Goal: Communication & Community: Answer question/provide support

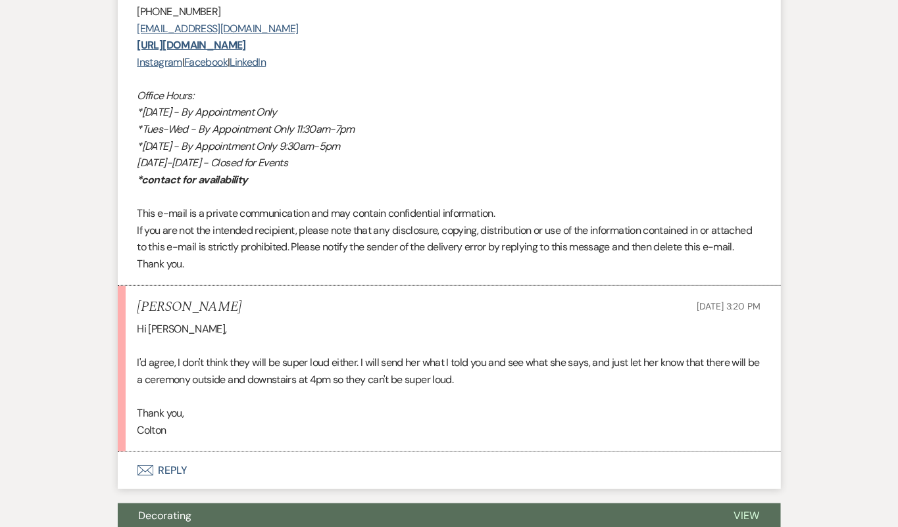
scroll to position [3333, 0]
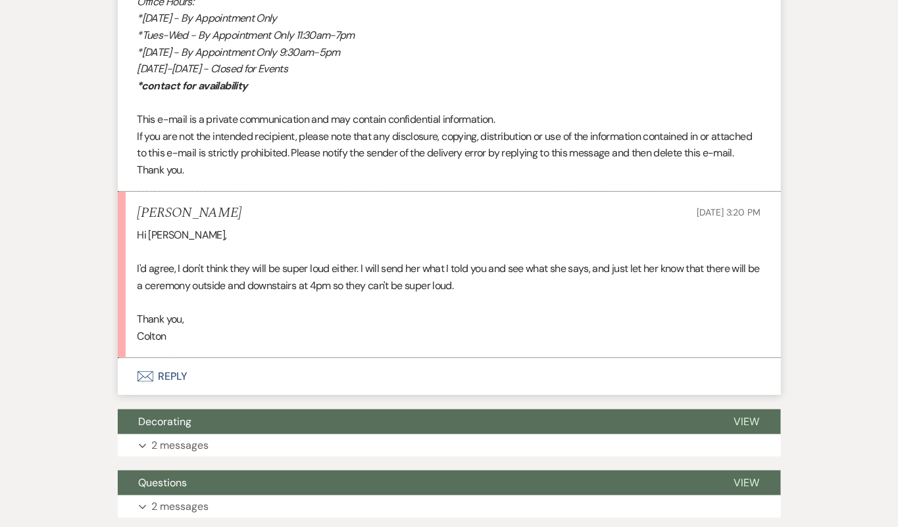
click at [337, 386] on button "Envelope Reply" at bounding box center [449, 376] width 663 height 37
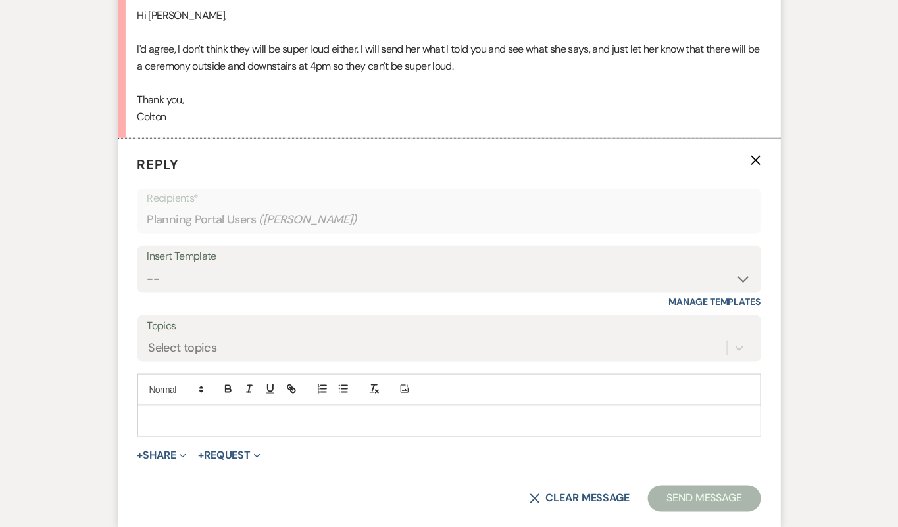
scroll to position [3563, 0]
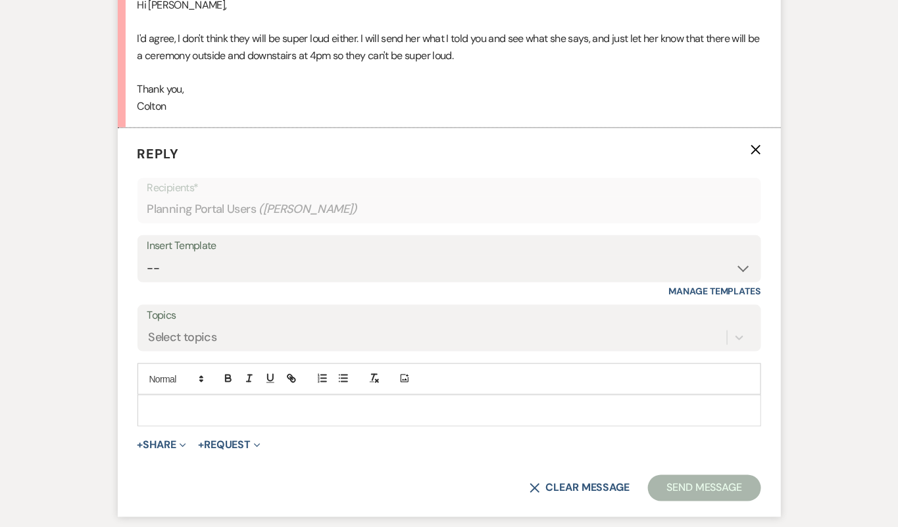
click at [331, 418] on p at bounding box center [449, 411] width 602 height 14
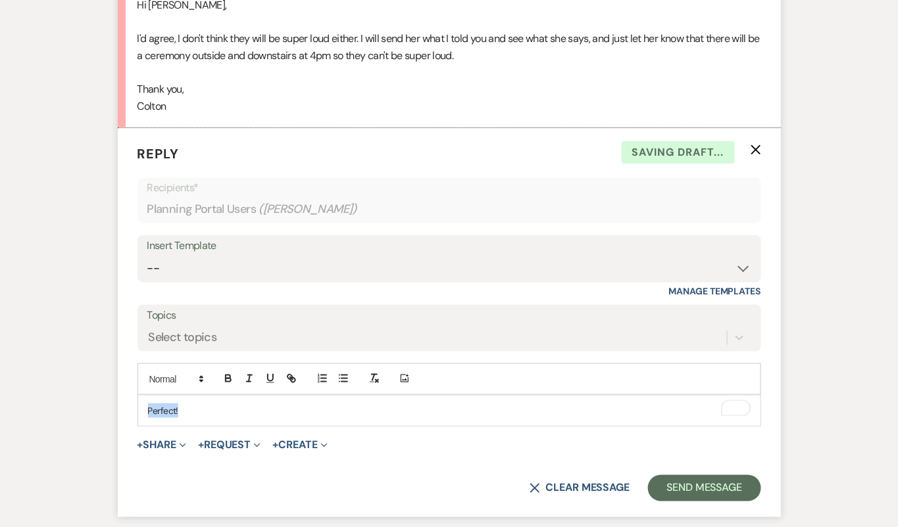
drag, startPoint x: 208, startPoint y: 418, endPoint x: 93, endPoint y: 417, distance: 115.7
copy p "Perfect!"
click at [194, 281] on select "-- Tour Confirmation Contract (Pre-Booked Leads) Out of office Inquiry Email Al…" at bounding box center [449, 269] width 604 height 26
select select "4160"
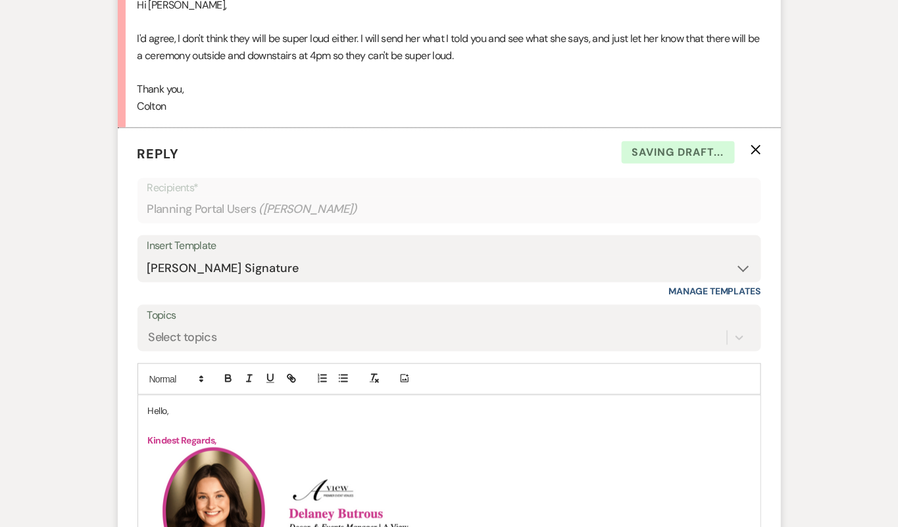
click at [160, 418] on p "Hello," at bounding box center [449, 411] width 602 height 14
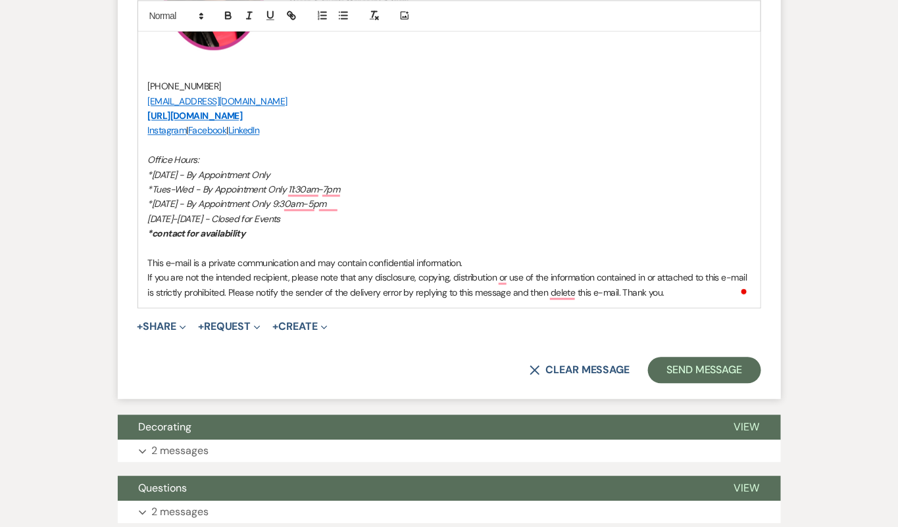
scroll to position [4151, 0]
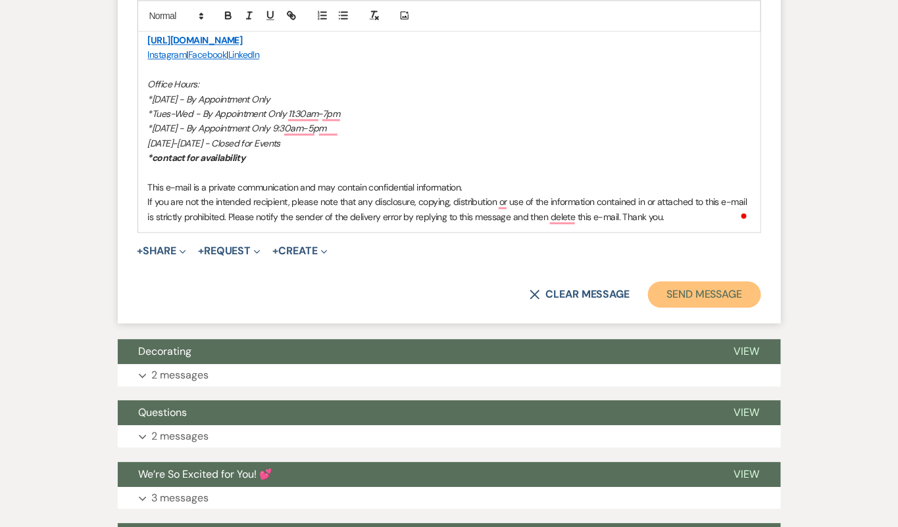
click at [717, 306] on button "Send Message" at bounding box center [704, 294] width 112 height 26
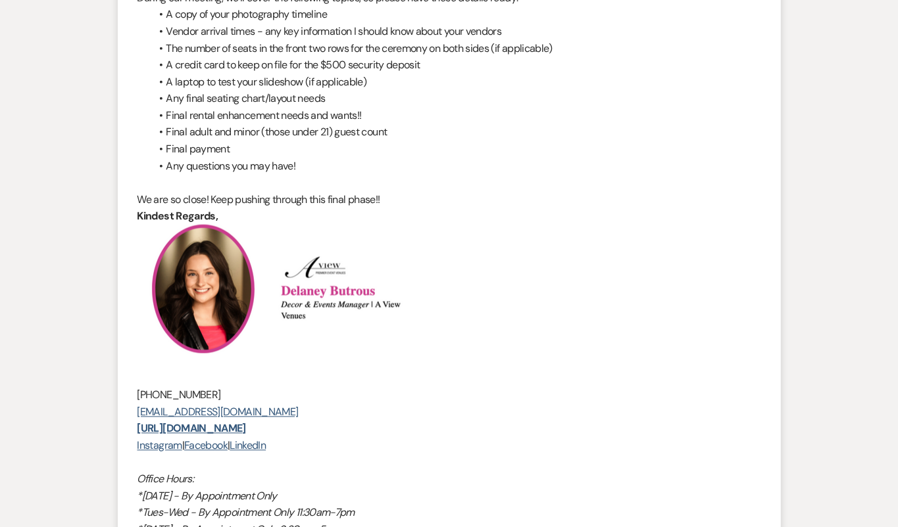
scroll to position [0, 0]
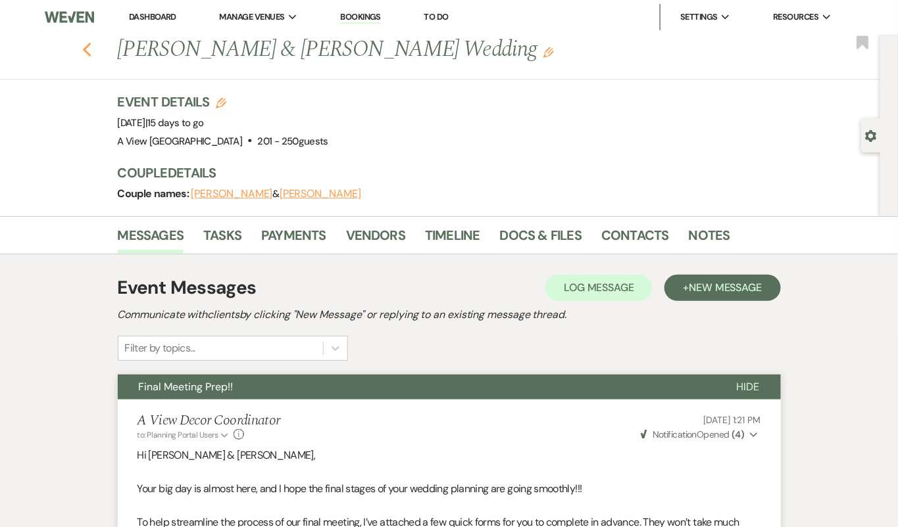
click at [83, 45] on icon "Previous" at bounding box center [87, 50] width 10 height 16
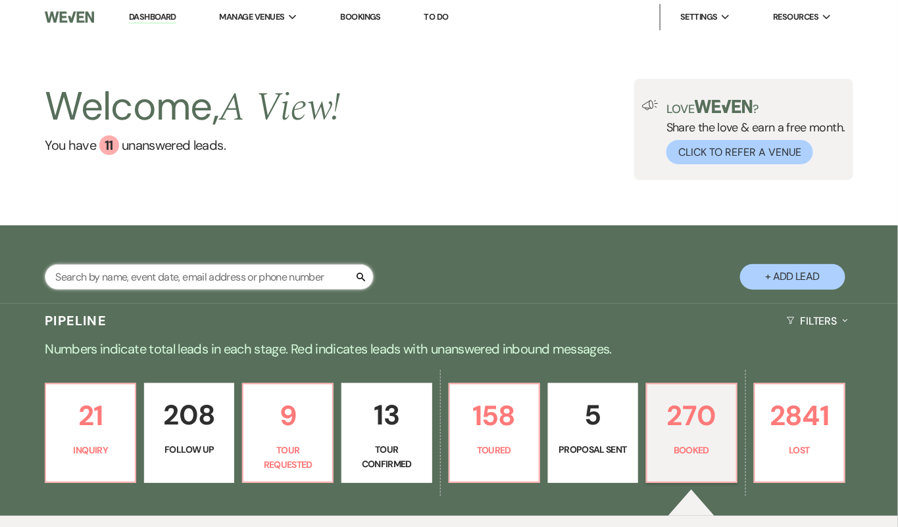
click at [160, 279] on input "text" at bounding box center [209, 277] width 329 height 26
type input "a"
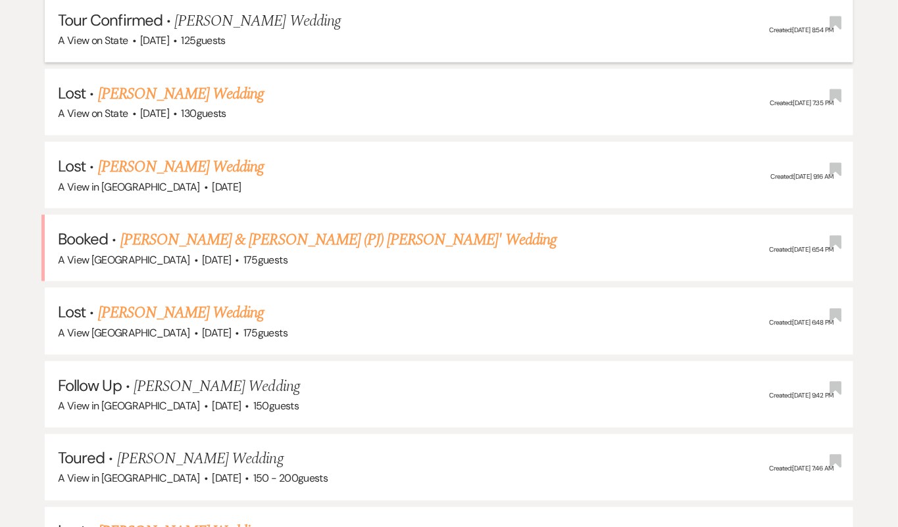
scroll to position [481, 0]
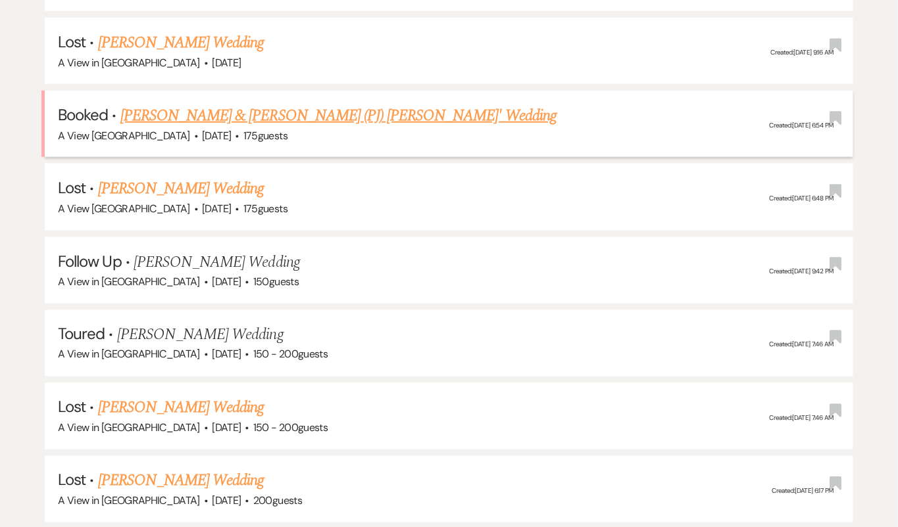
type input "kaitlyn gall"
click at [201, 118] on link "Kaitlyn Gall & Patrick John (PJ) Loucks' Wedding" at bounding box center [338, 116] width 436 height 24
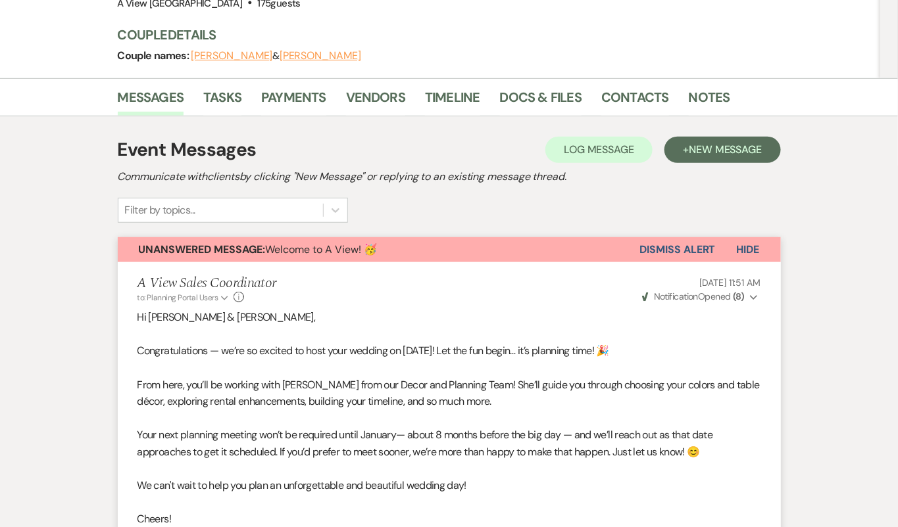
scroll to position [166, 0]
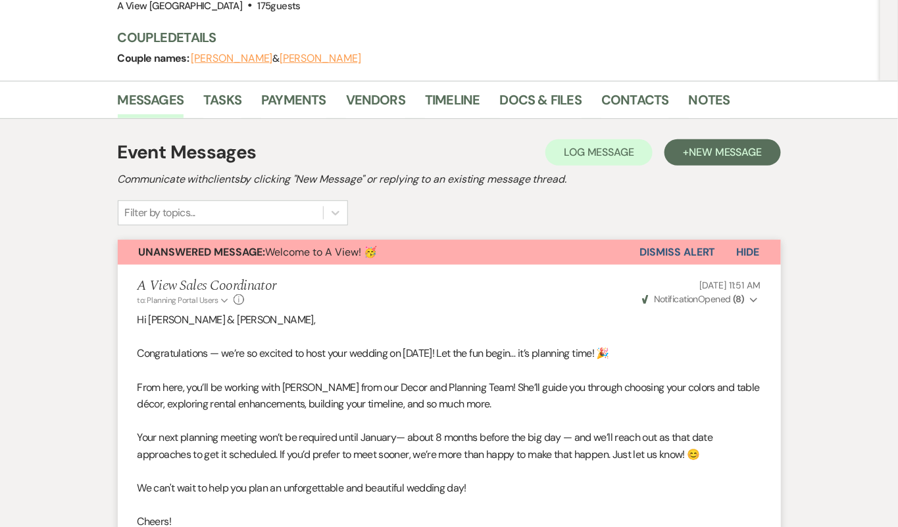
click at [649, 240] on button "Dismiss Alert" at bounding box center [678, 252] width 76 height 25
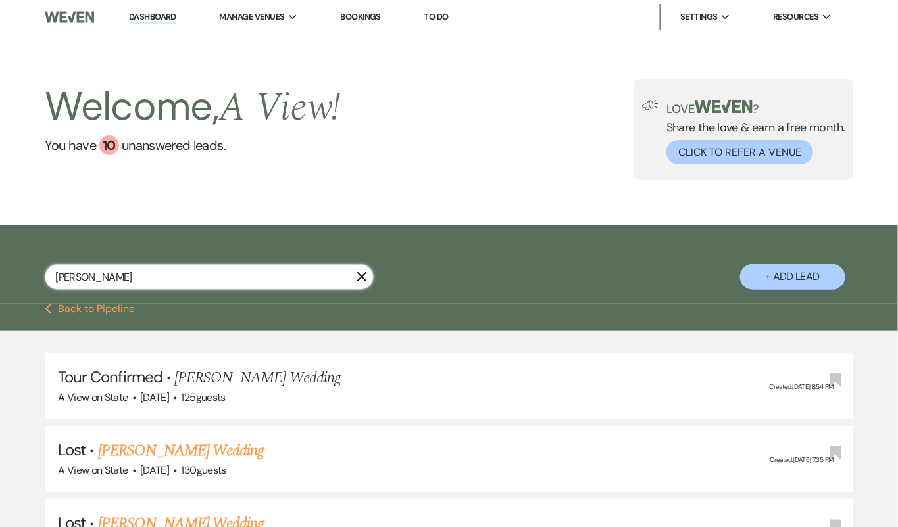
click at [119, 279] on input "kaitlyn gall" at bounding box center [209, 277] width 329 height 26
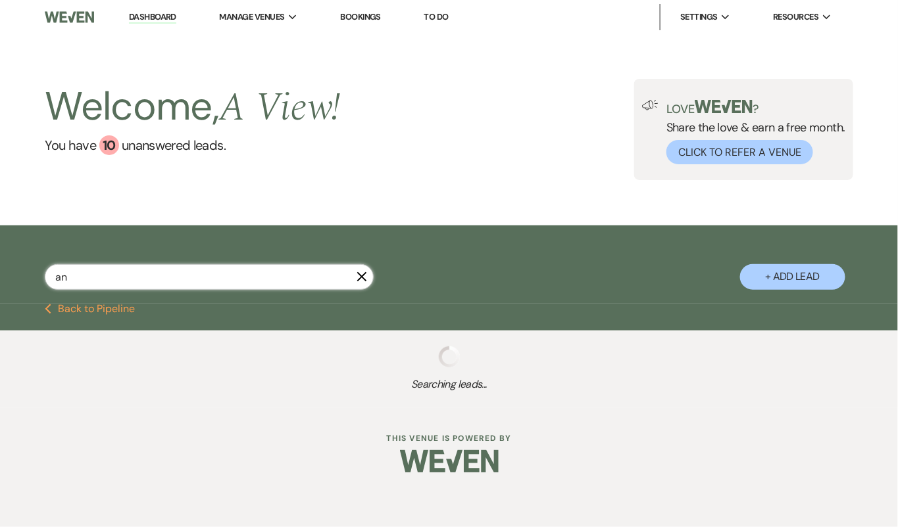
type input "a"
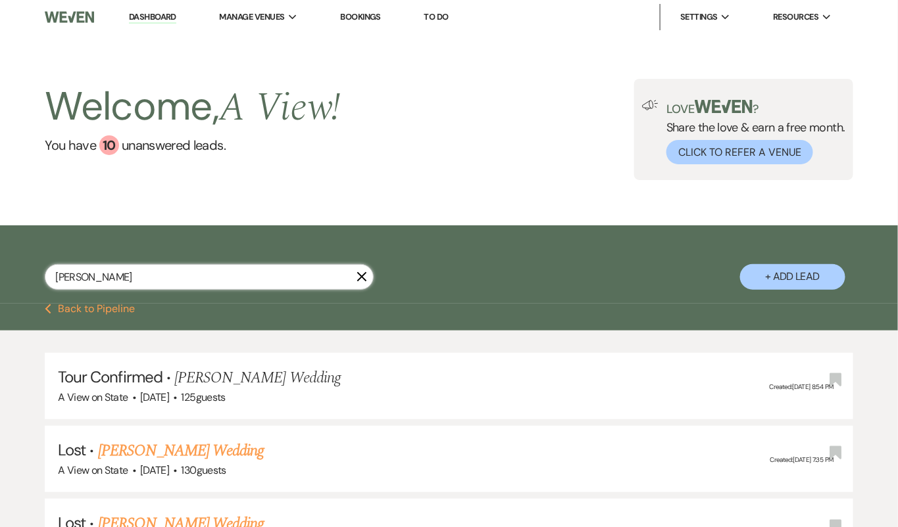
type input "kaitlyn gall"
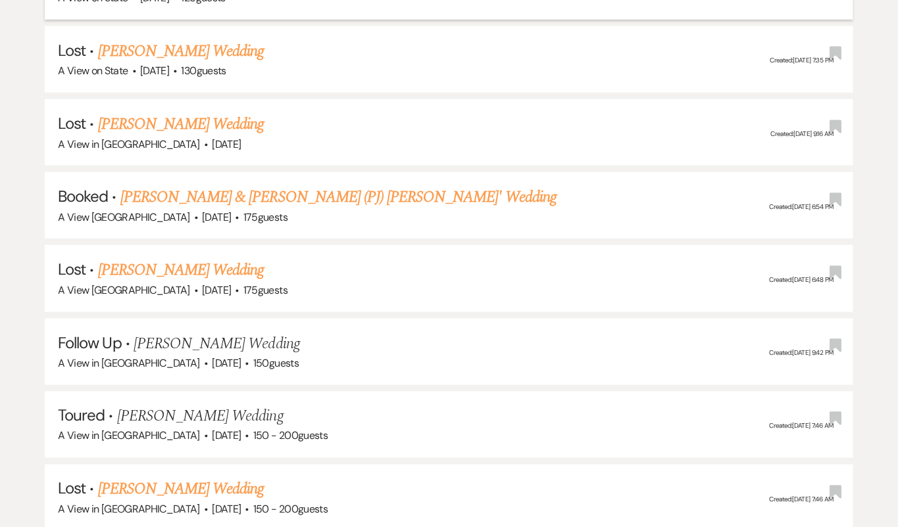
scroll to position [360, 0]
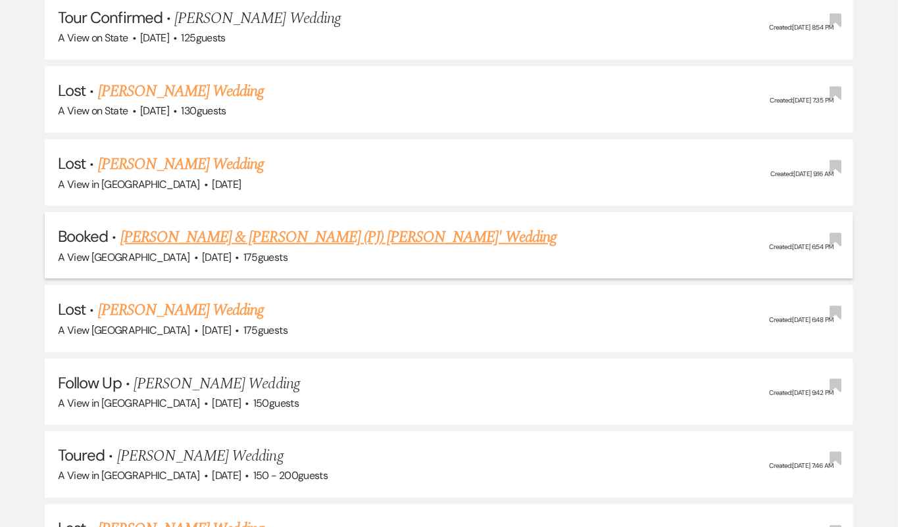
click at [201, 233] on link "Kaitlyn Gall & Patrick John (PJ) Loucks' Wedding" at bounding box center [338, 238] width 436 height 24
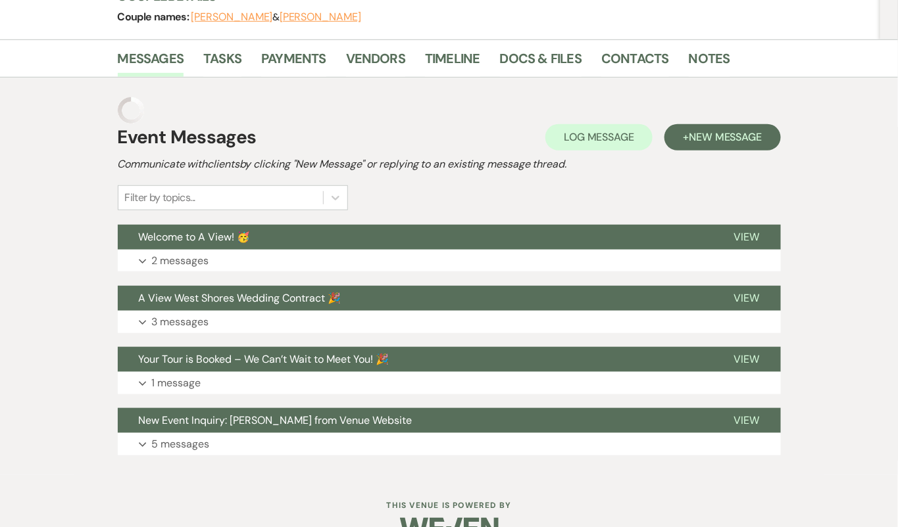
scroll to position [182, 0]
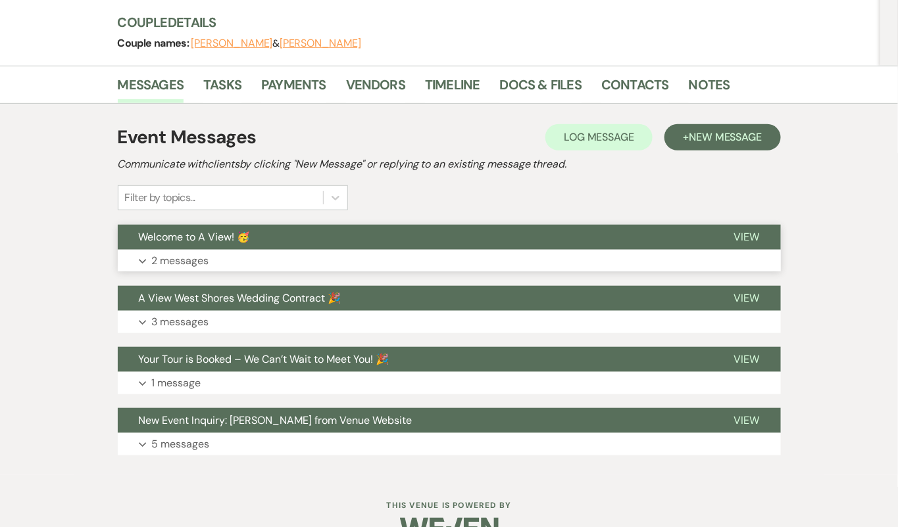
click at [275, 225] on button "Welcome to A View! 🥳" at bounding box center [415, 237] width 595 height 25
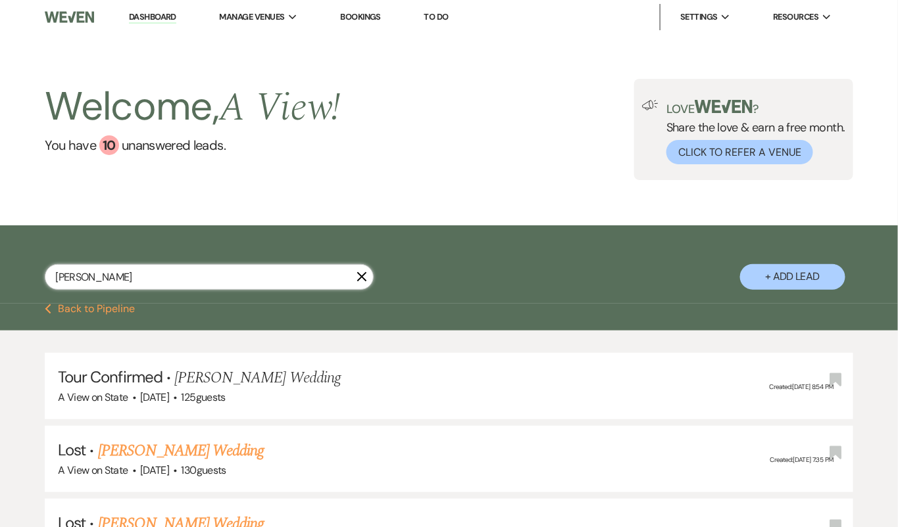
click at [142, 281] on input "kaitlyn gall" at bounding box center [209, 277] width 329 height 26
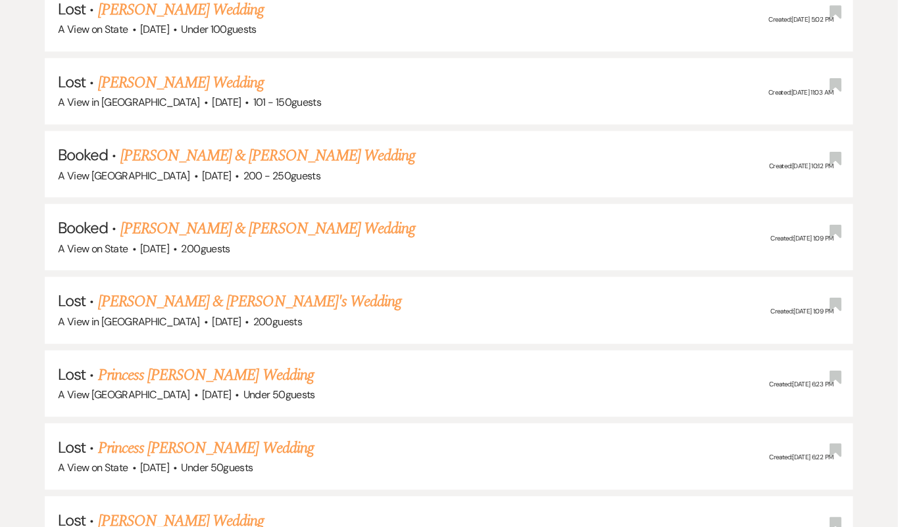
scroll to position [7469, 0]
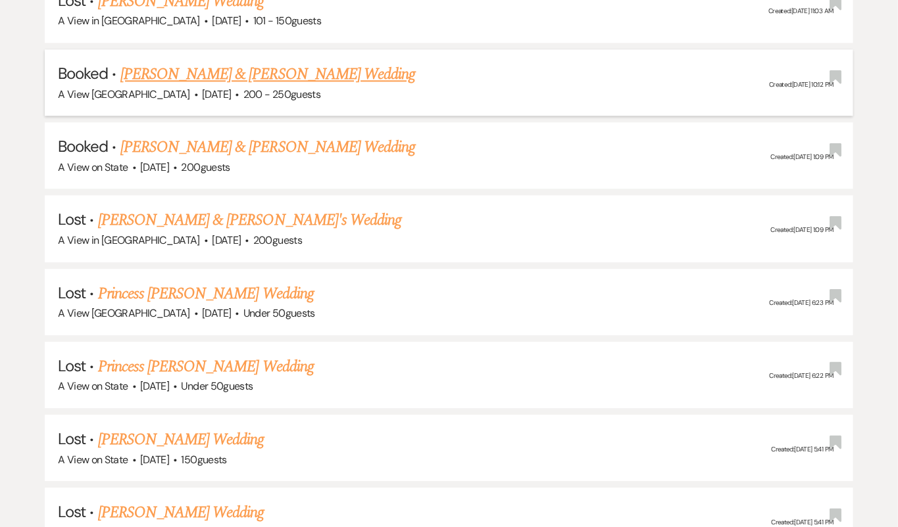
type input "anna rig"
click at [292, 62] on link "Anna Rigatuso & CJ Swoboda's Wedding" at bounding box center [267, 74] width 295 height 24
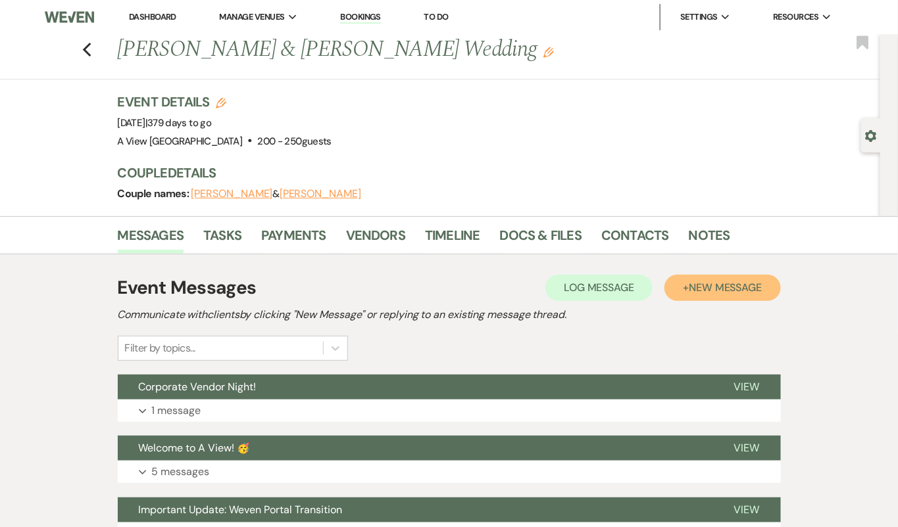
click at [719, 287] on span "New Message" at bounding box center [725, 288] width 73 height 14
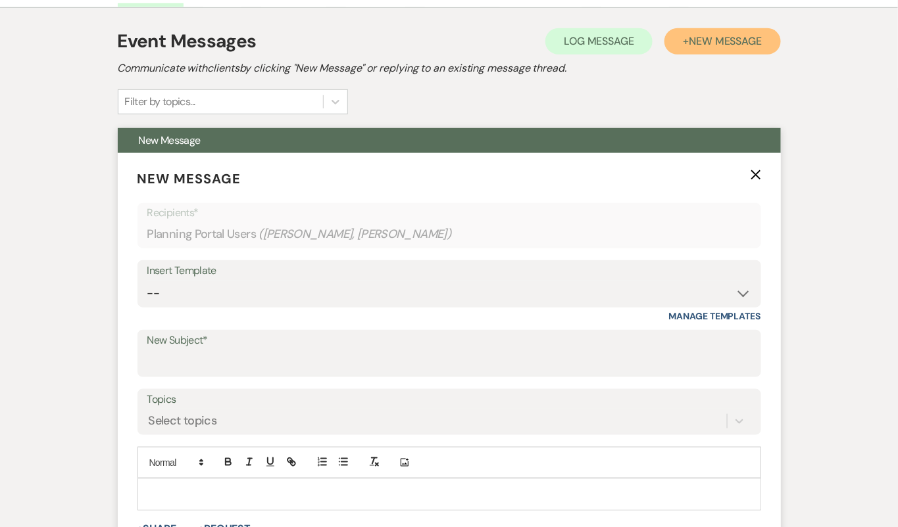
scroll to position [246, 0]
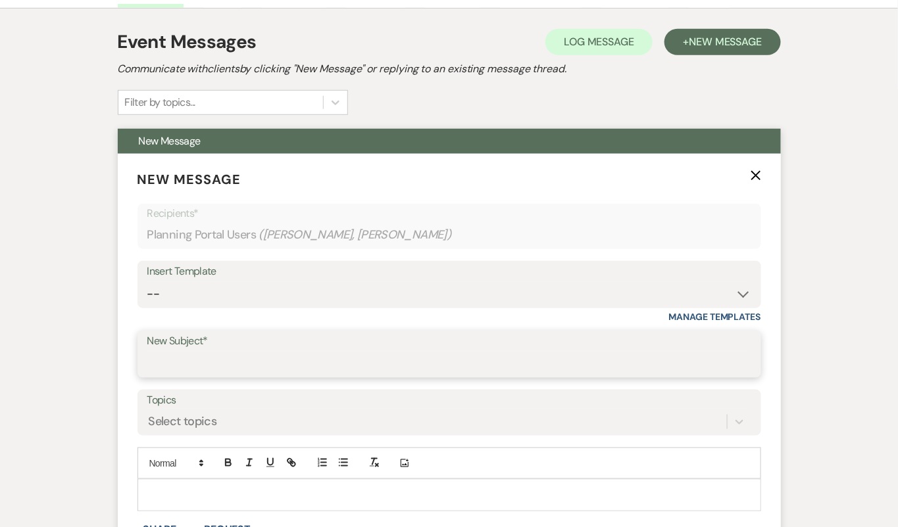
click at [270, 366] on input "New Subject*" at bounding box center [449, 364] width 604 height 26
type input "a"
type input "Almost 12 Months Away!"
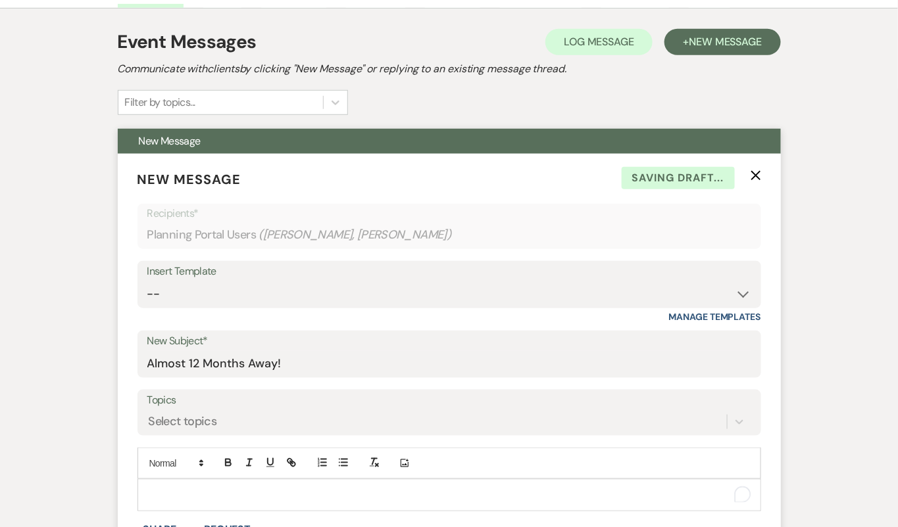
click at [262, 474] on p "To enrich screen reader interactions, please activate Accessibility in Grammarl…" at bounding box center [449, 495] width 602 height 14
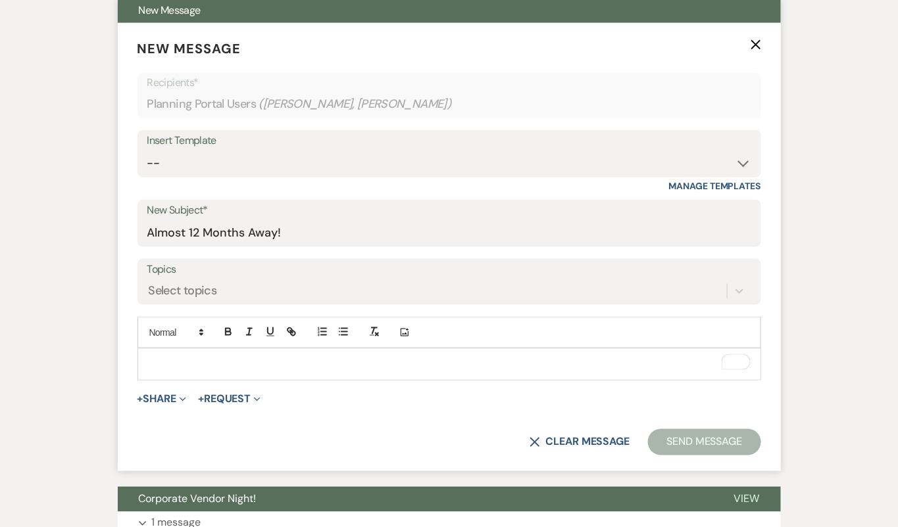
scroll to position [390, 0]
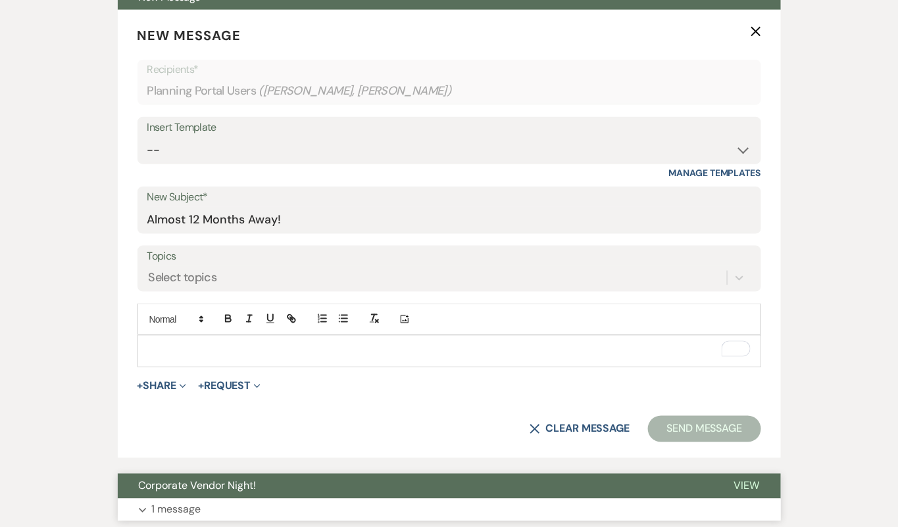
paste div "To enrich screen reader interactions, please activate Accessibility in Grammarl…"
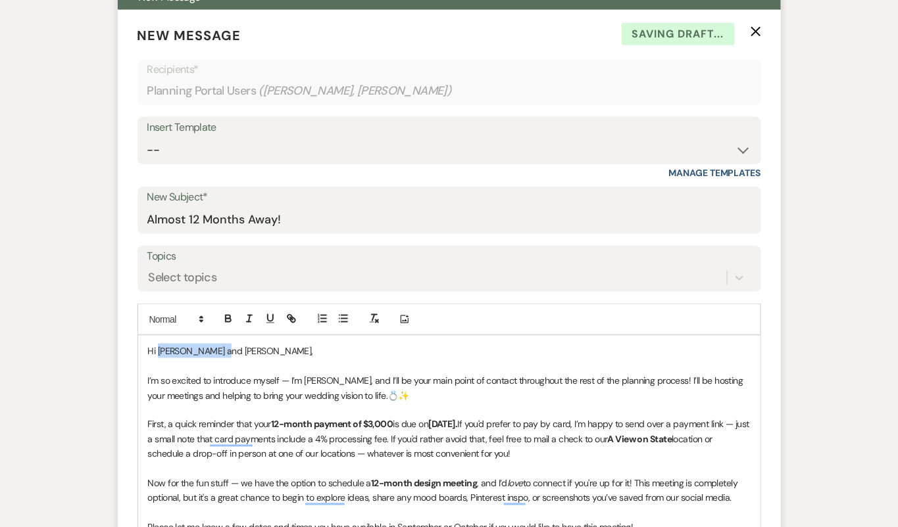
drag, startPoint x: 216, startPoint y: 352, endPoint x: 158, endPoint y: 352, distance: 57.2
click at [158, 352] on span "Hi [PERSON_NAME] and [PERSON_NAME]," at bounding box center [230, 351] width 165 height 12
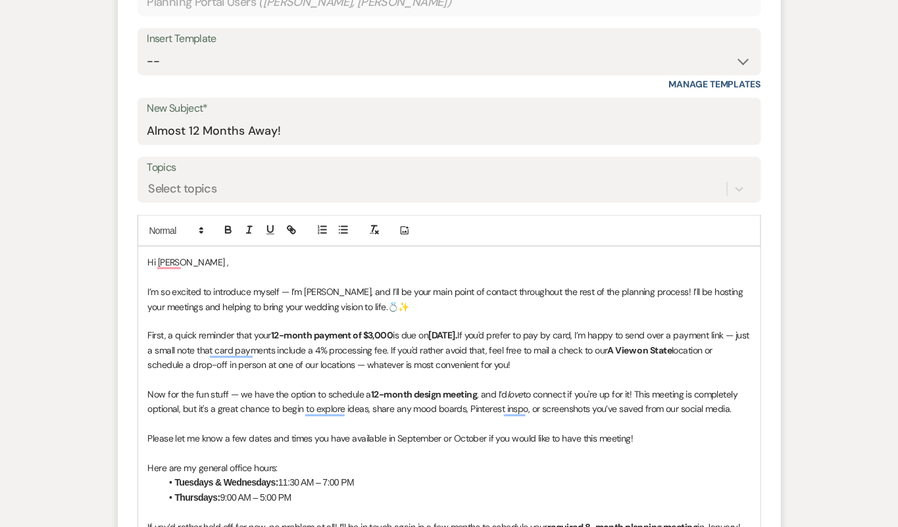
scroll to position [481, 0]
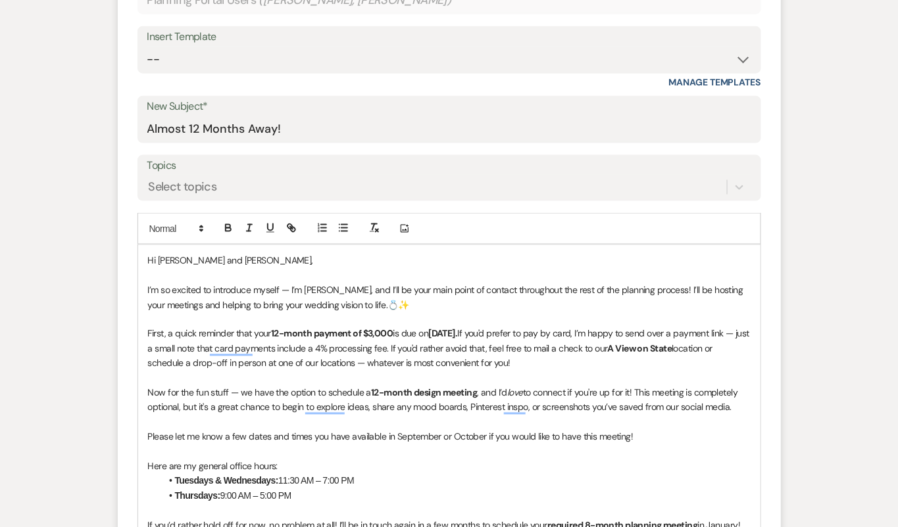
click at [316, 264] on p "Hi Anna and Scott," at bounding box center [449, 260] width 602 height 14
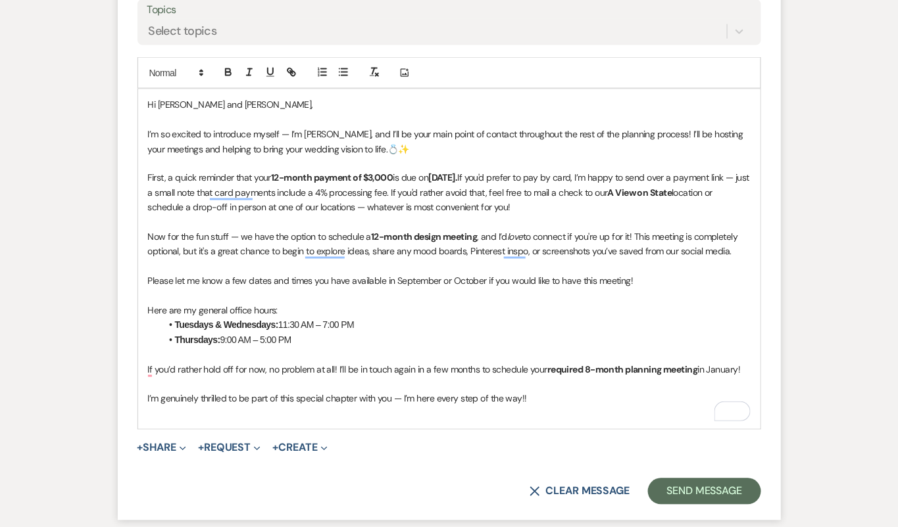
scroll to position [633, 0]
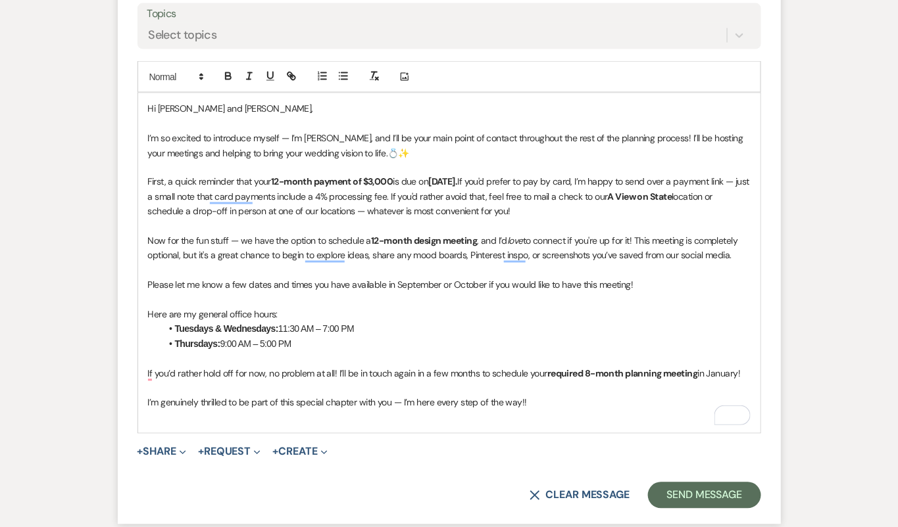
click at [457, 180] on strong "[DATE]." at bounding box center [442, 182] width 29 height 12
click at [626, 220] on p "To enrich screen reader interactions, please activate Accessibility in Grammarl…" at bounding box center [449, 227] width 602 height 14
click at [353, 278] on p "Please let me know a few dates and times you have available in September or Oct…" at bounding box center [449, 285] width 602 height 14
drag, startPoint x: 450, startPoint y: 284, endPoint x: 394, endPoint y: 280, distance: 56.0
click at [394, 282] on p "Please let me know a few dates and times you have available in September or Oct…" at bounding box center [449, 285] width 602 height 14
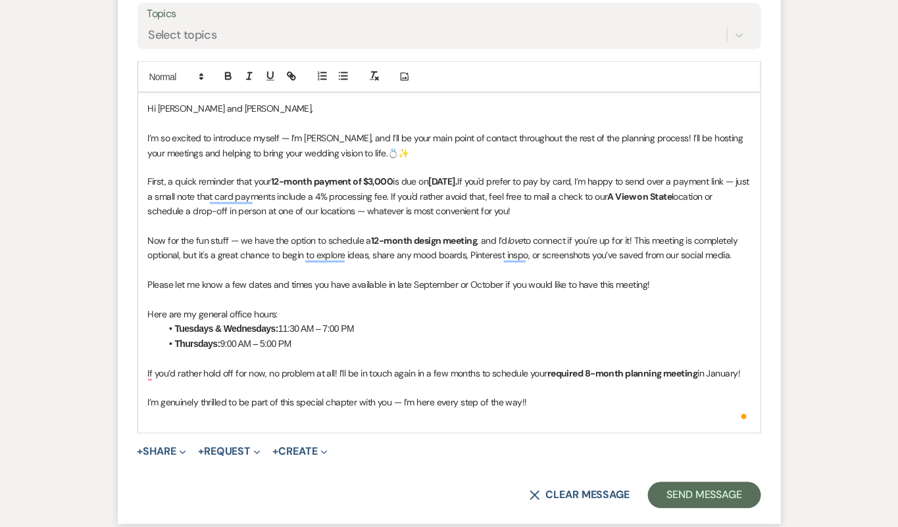
click at [585, 283] on p "Please let me know a few dates and times you have available in late September o…" at bounding box center [449, 285] width 602 height 14
click at [571, 308] on p "Here are my general office hours:" at bounding box center [449, 315] width 602 height 14
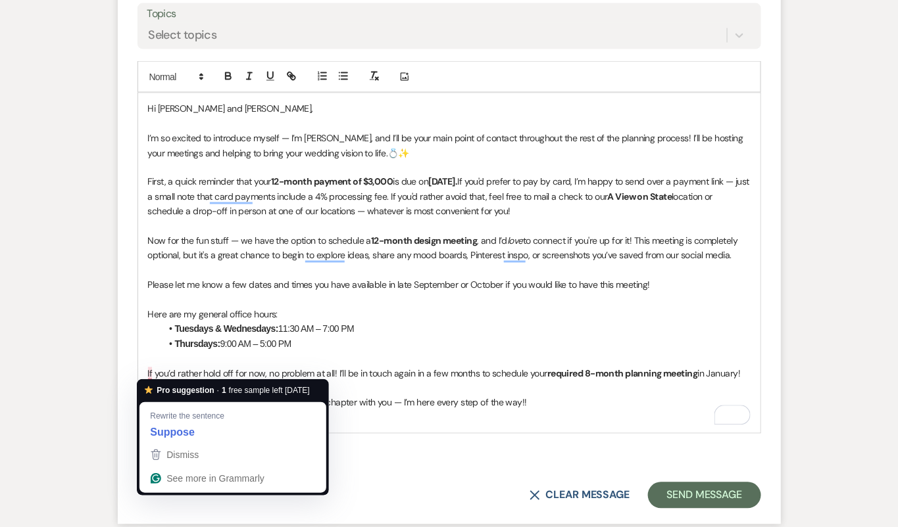
click at [466, 393] on p "To enrich screen reader interactions, please activate Accessibility in Grammarl…" at bounding box center [449, 388] width 602 height 14
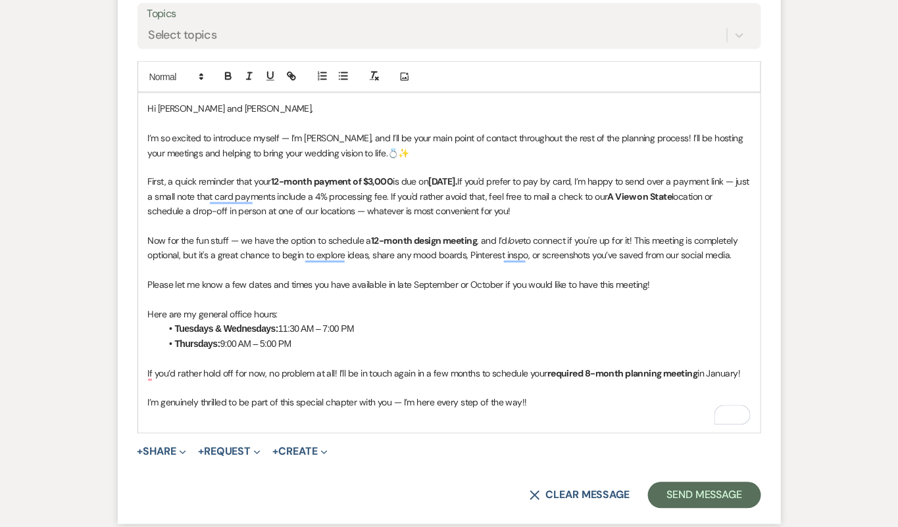
click at [544, 402] on p "I’m genuinely thrilled to be part of this special chapter with you — I’m here e…" at bounding box center [449, 403] width 602 height 14
click at [569, 399] on p "I’m genuinely thrilled to be part of this special chapter with you — I’m here e…" at bounding box center [449, 403] width 602 height 14
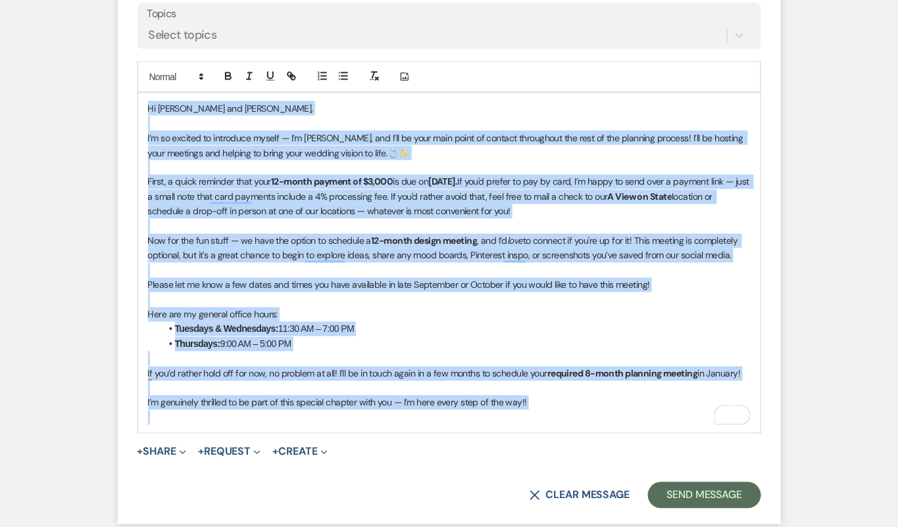
drag, startPoint x: 569, startPoint y: 399, endPoint x: 136, endPoint y: 99, distance: 526.9
click at [136, 99] on form "New Message X Draft Recipients* Planning Portal Users ( Anna Rigatuso, Scott Sw…" at bounding box center [449, 146] width 663 height 758
copy div "Hi Anna and Scott, I’m so excited to introduce myself — I’m Delaney, and I’ll b…"
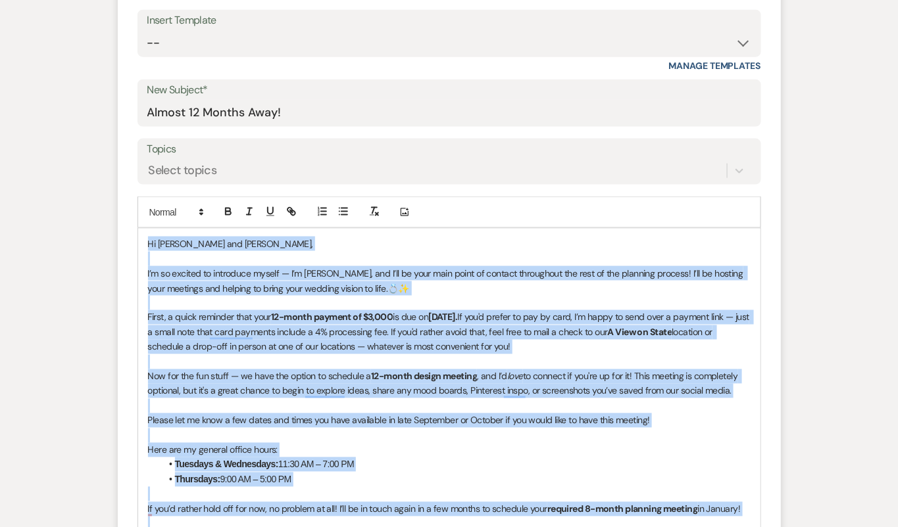
scroll to position [500, 0]
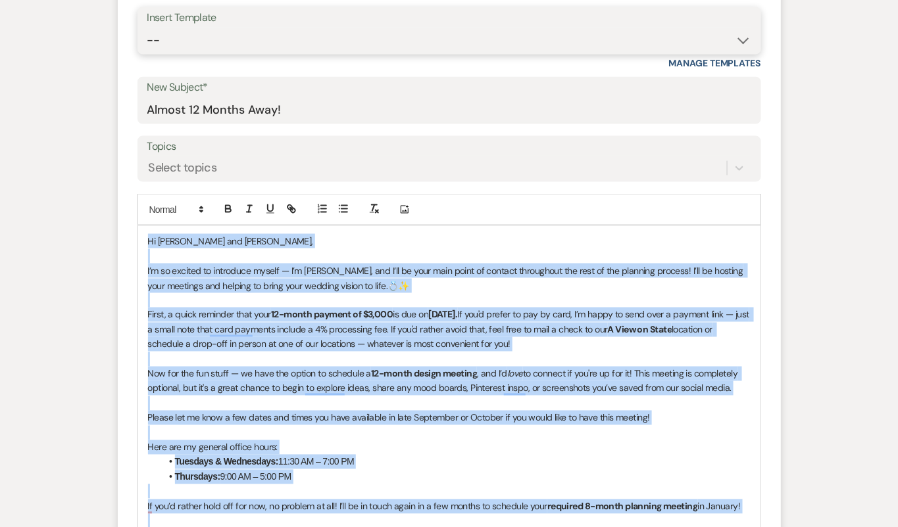
click at [189, 33] on select "-- Tour Confirmation Contract (Pre-Booked Leads) Out of office Inquiry Email Al…" at bounding box center [449, 41] width 604 height 26
select select "4160"
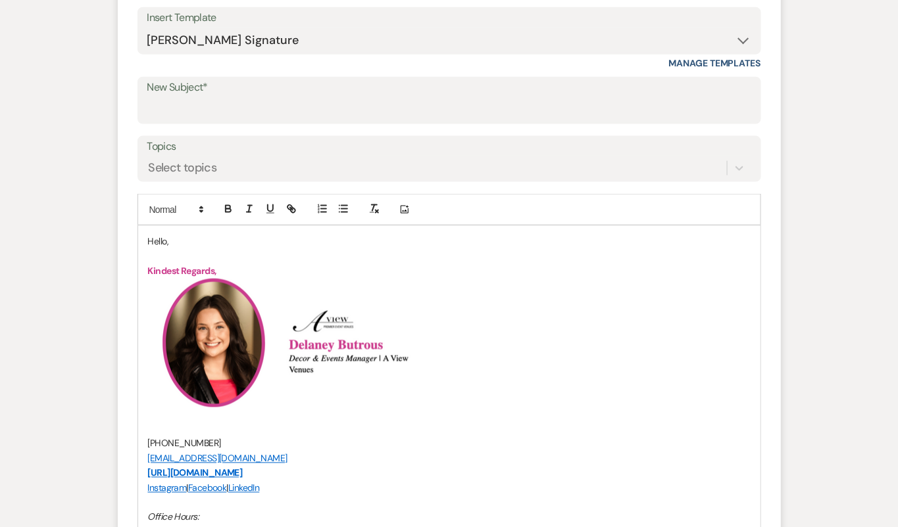
click at [166, 238] on p "Hello," at bounding box center [449, 241] width 602 height 14
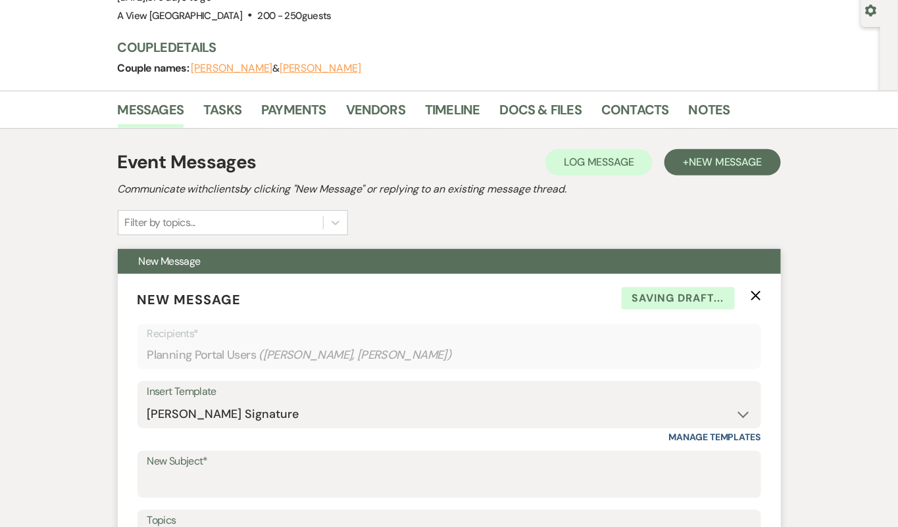
scroll to position [0, 0]
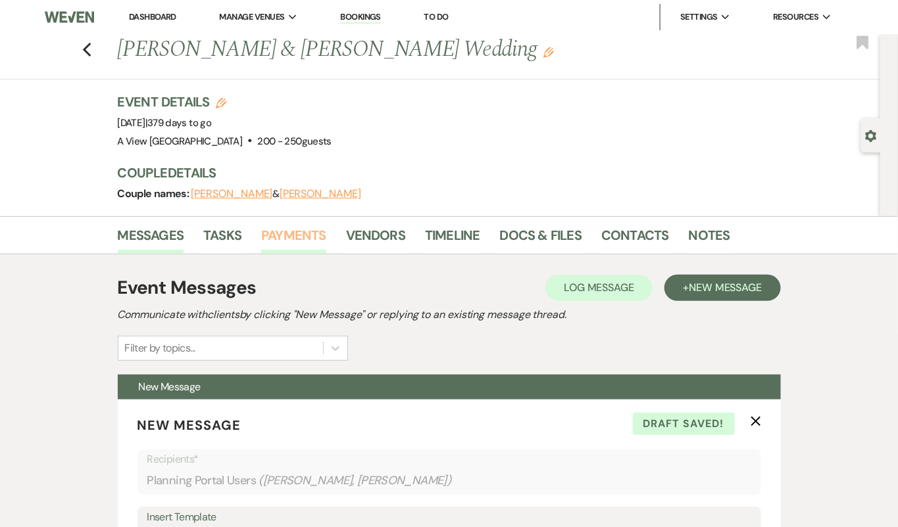
click at [309, 233] on link "Payments" at bounding box center [293, 239] width 65 height 29
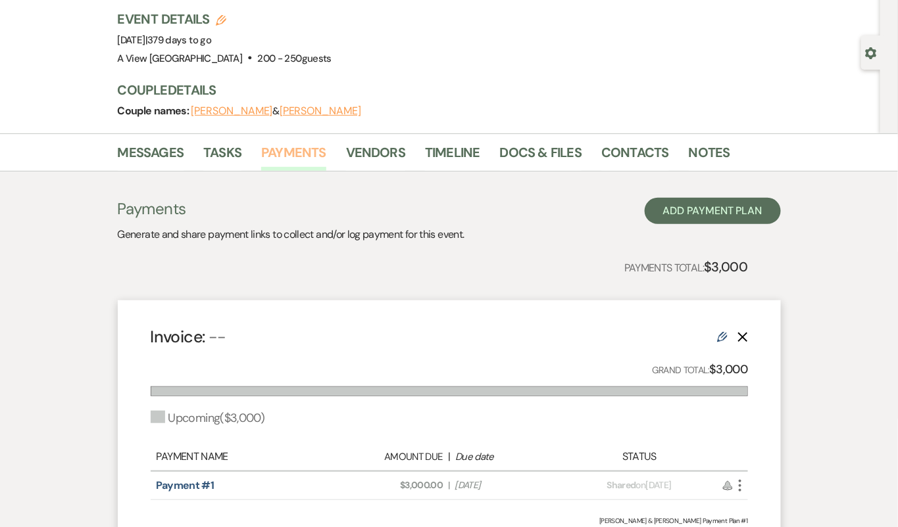
scroll to position [158, 0]
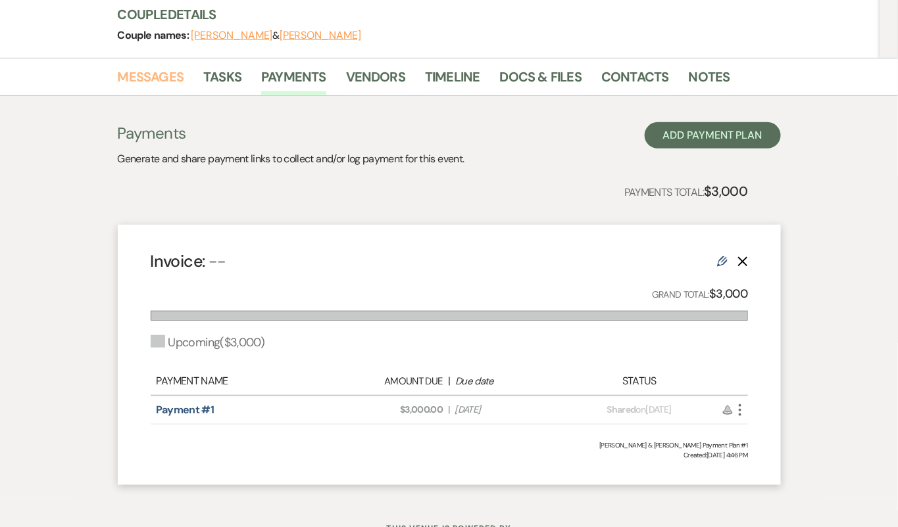
drag, startPoint x: 159, startPoint y: 77, endPoint x: 178, endPoint y: 96, distance: 26.5
click at [158, 76] on link "Messages" at bounding box center [151, 80] width 66 height 29
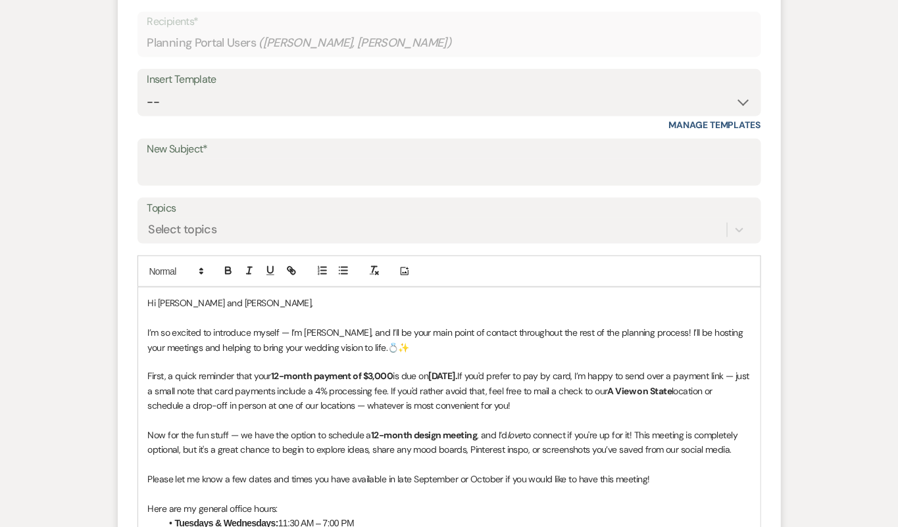
scroll to position [469, 0]
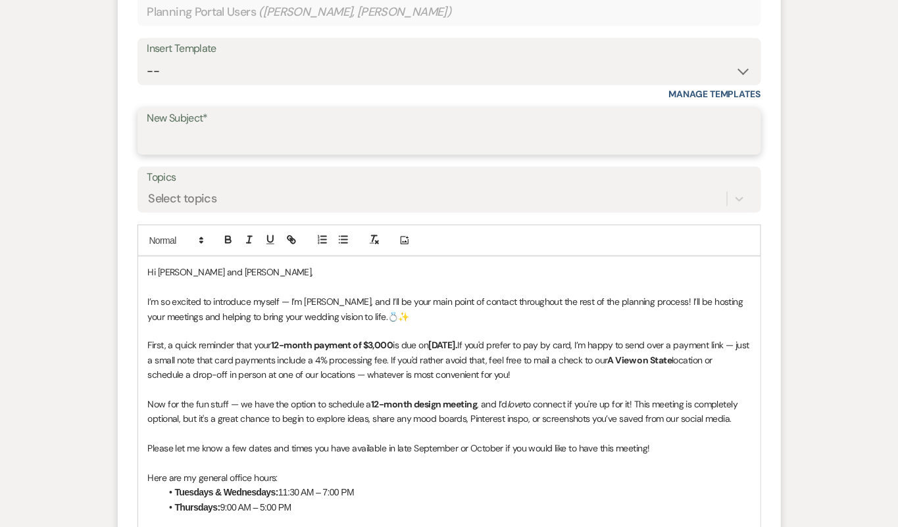
click at [258, 136] on input "New Subject*" at bounding box center [449, 141] width 604 height 26
type input "Almost 12 Months Away!"
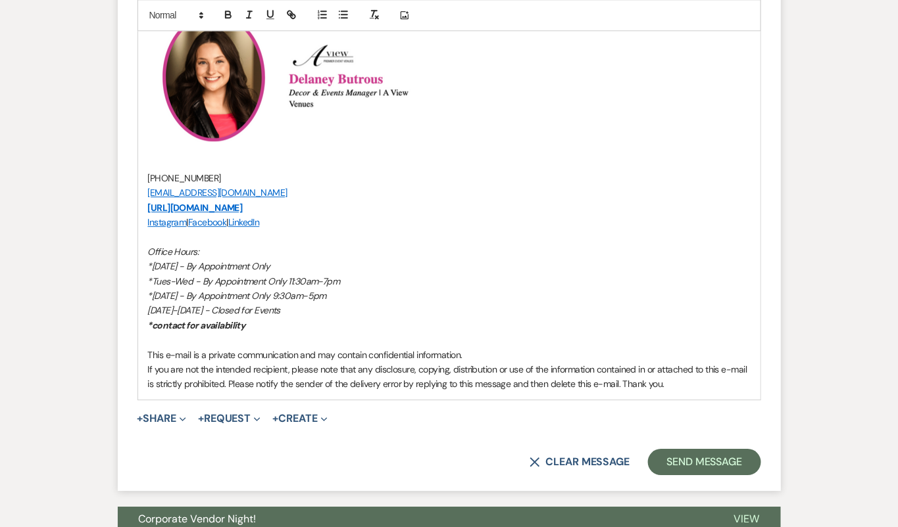
scroll to position [1082, 0]
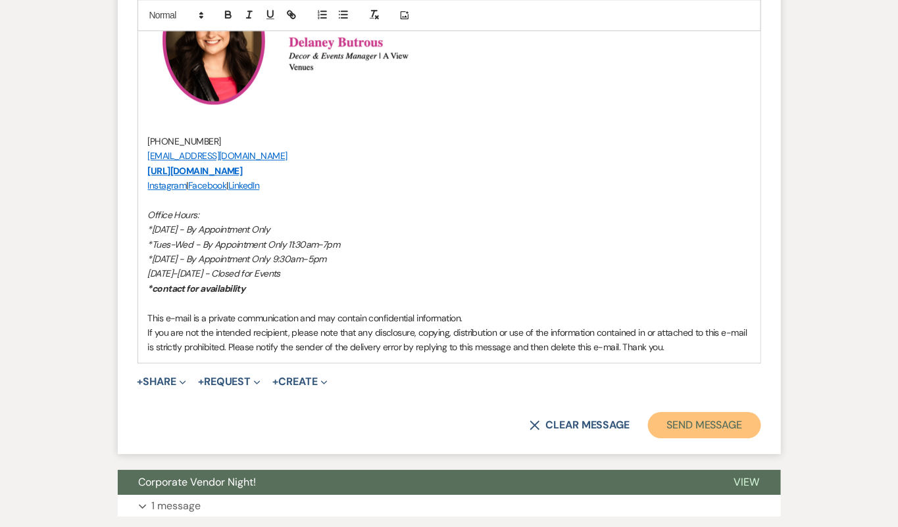
click at [673, 427] on button "Send Message" at bounding box center [704, 425] width 112 height 26
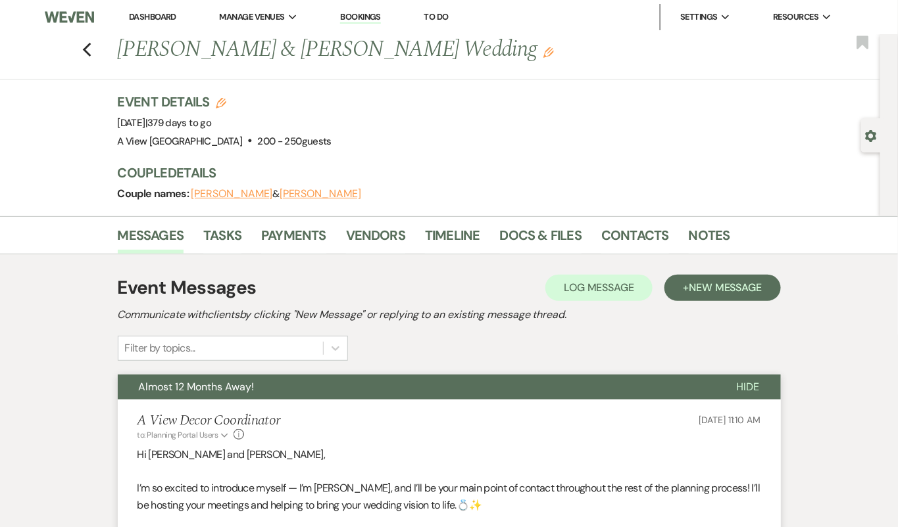
scroll to position [2, 0]
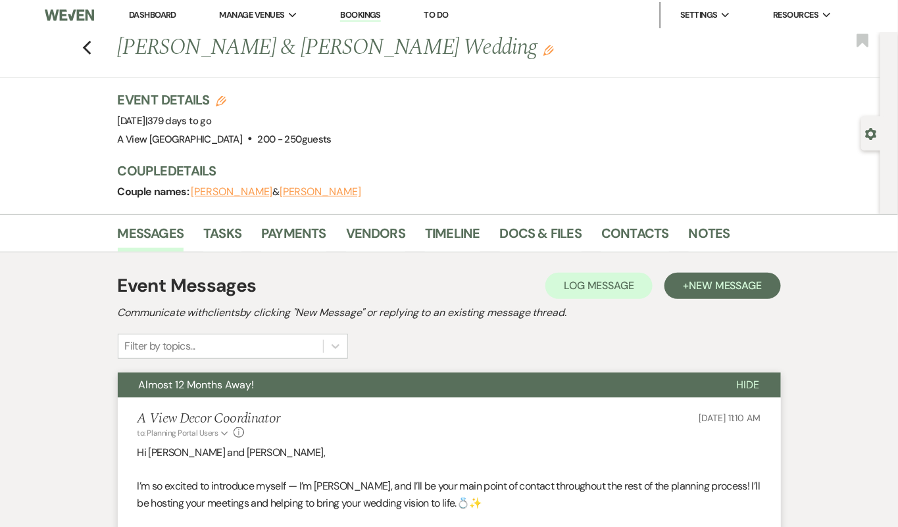
click at [207, 452] on p "Hi Anna and Scott," at bounding box center [448, 453] width 623 height 17
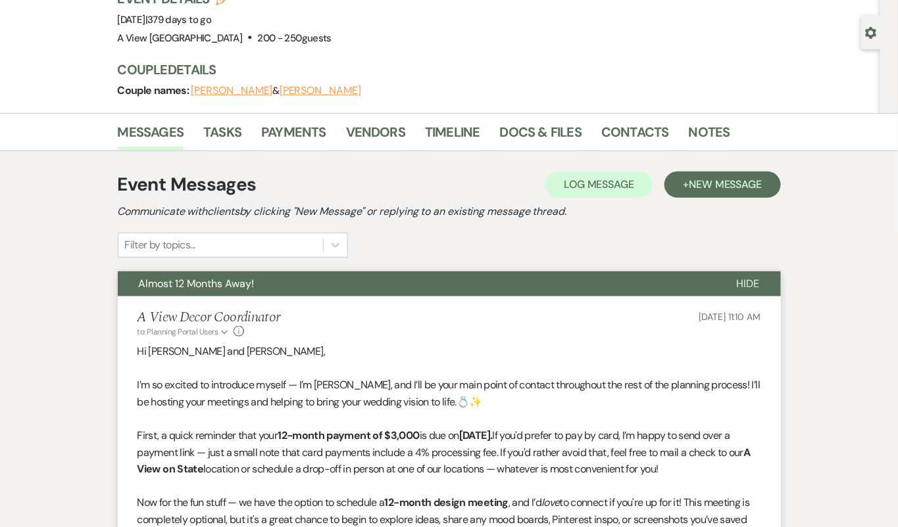
scroll to position [0, 0]
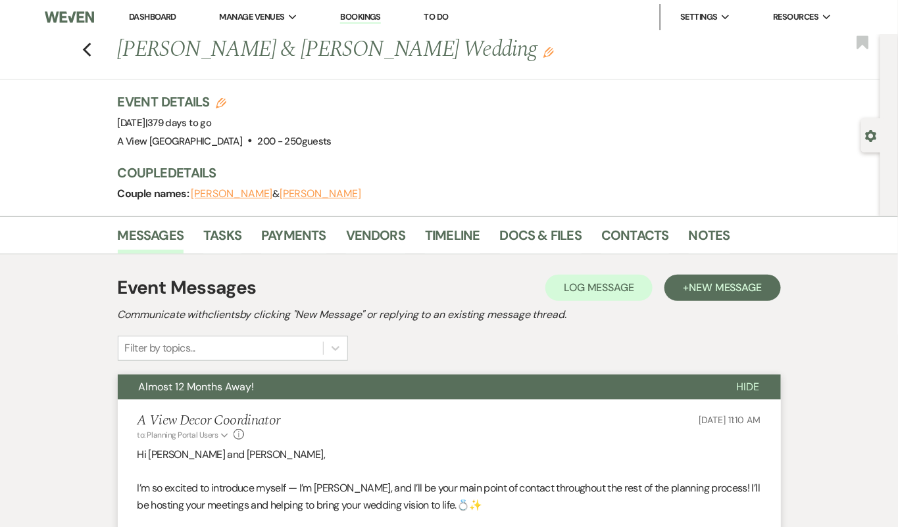
click at [304, 195] on button "Scott Swoboda" at bounding box center [320, 194] width 82 height 11
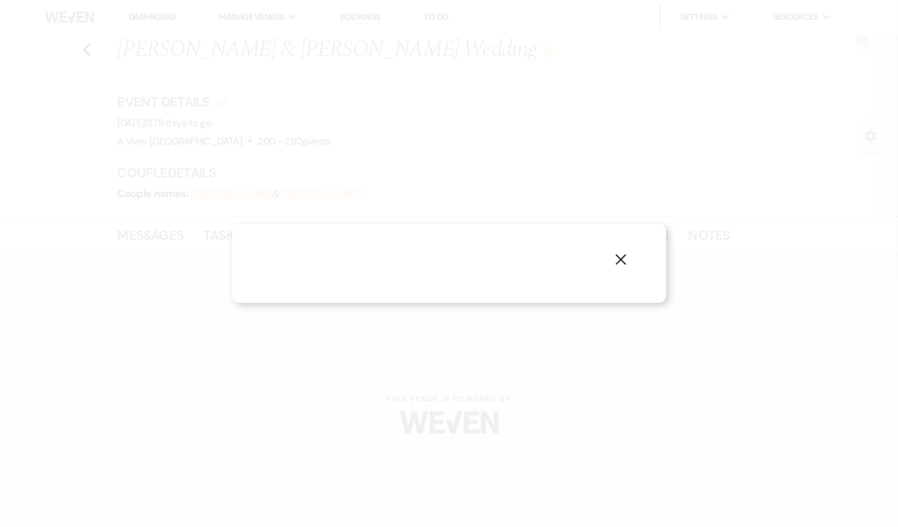
select select "1"
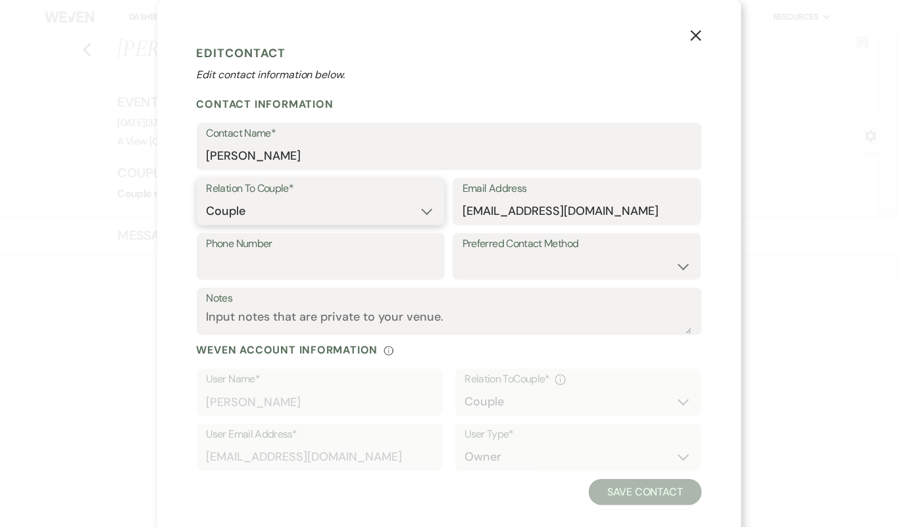
click at [303, 205] on select "Couple Planner Parent of Couple Family Member Friend Other" at bounding box center [320, 212] width 229 height 26
click at [694, 34] on use "button" at bounding box center [695, 35] width 11 height 11
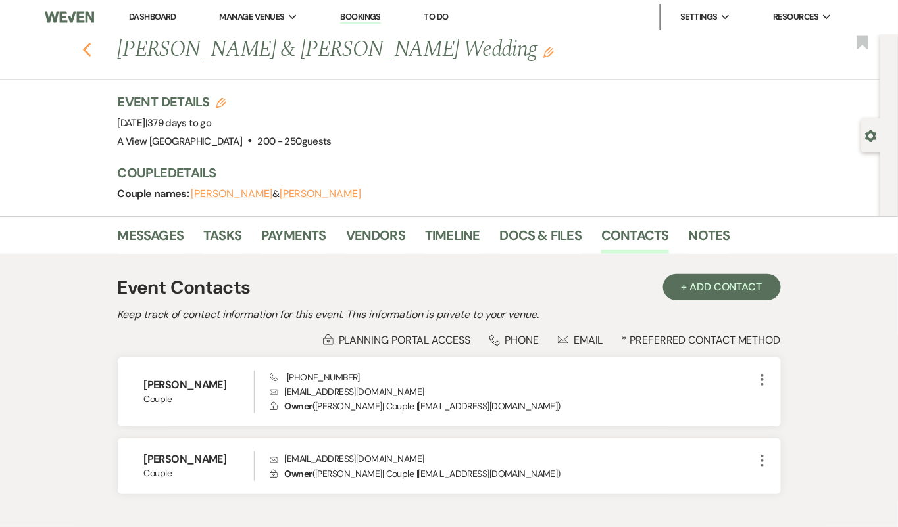
click at [86, 47] on use "button" at bounding box center [86, 50] width 9 height 14
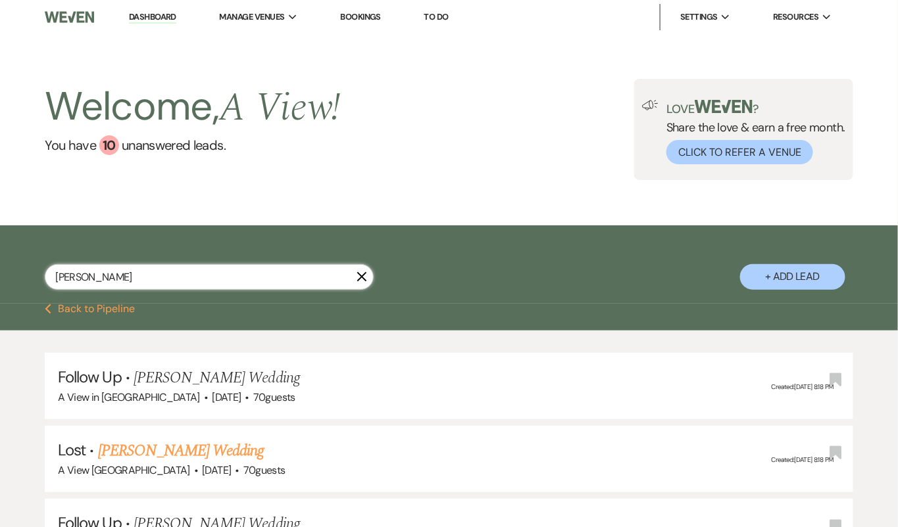
click at [245, 281] on input "anna rig" at bounding box center [209, 277] width 329 height 26
click at [112, 279] on input "text" at bounding box center [209, 277] width 329 height 26
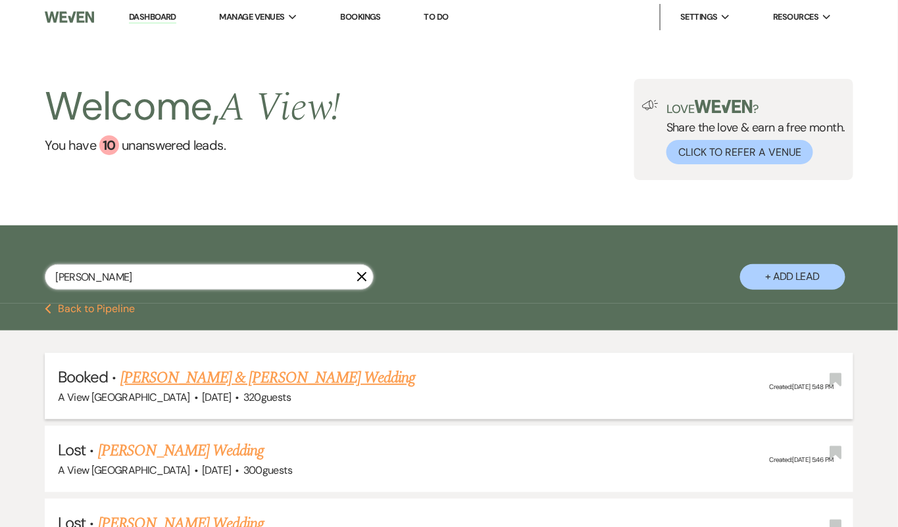
type input "tessa hurst"
click at [199, 382] on link "[PERSON_NAME] & [PERSON_NAME] Wedding" at bounding box center [267, 378] width 295 height 24
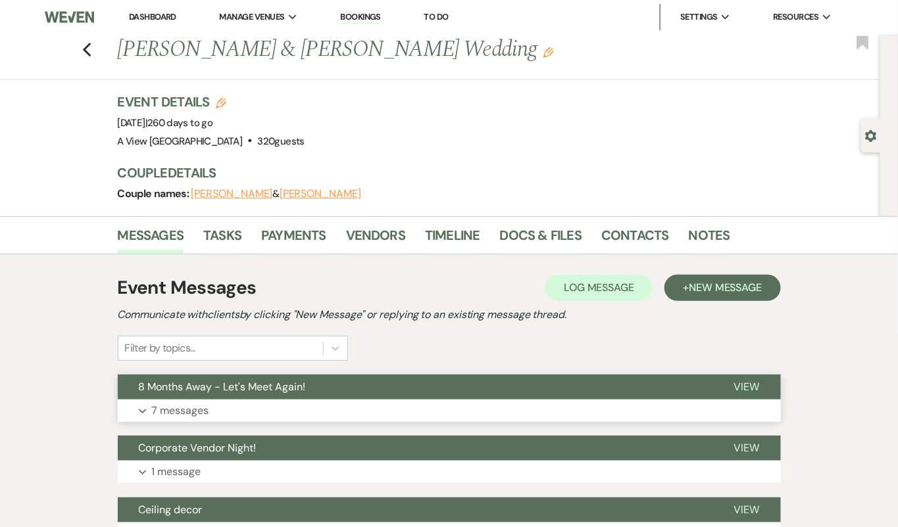
click at [228, 383] on span "8 Months Away - Let's Meet Again!" at bounding box center [222, 387] width 167 height 14
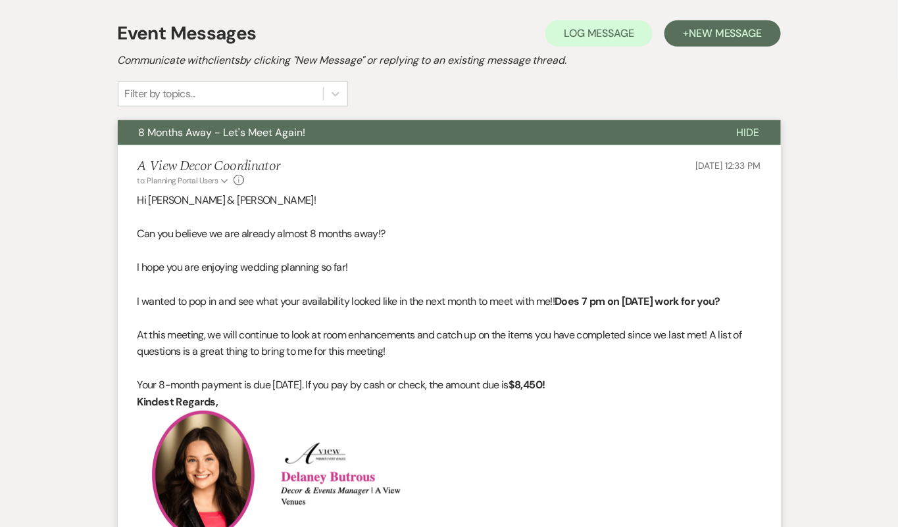
scroll to position [254, 0]
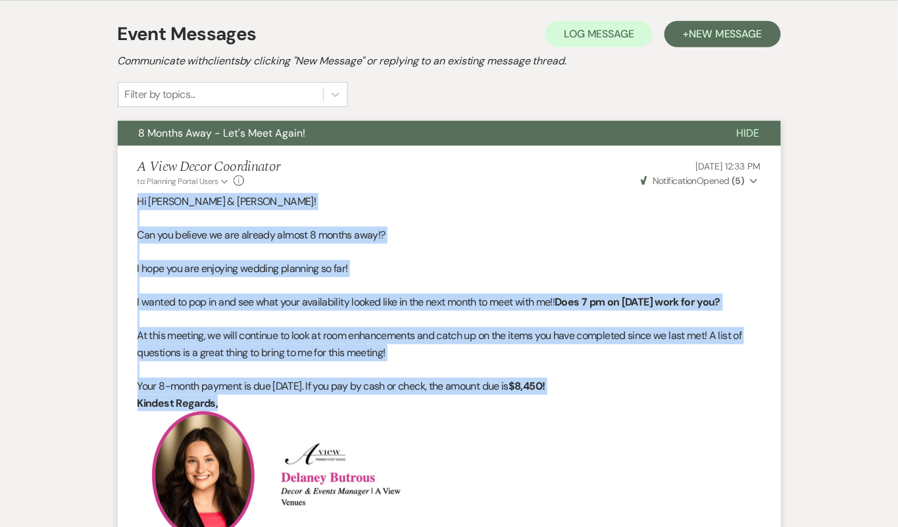
drag, startPoint x: 136, startPoint y: 197, endPoint x: 635, endPoint y: 409, distance: 542.5
click at [635, 409] on li "A View Decor Coordinator to: Planning Portal Users Expand Info Sep 09, 2025, 12…" at bounding box center [449, 502] width 663 height 712
copy div "Hi Tessa & Tom! Can you believe we are already almost 8 months away!? I hope yo…"
click at [244, 215] on p at bounding box center [448, 218] width 623 height 17
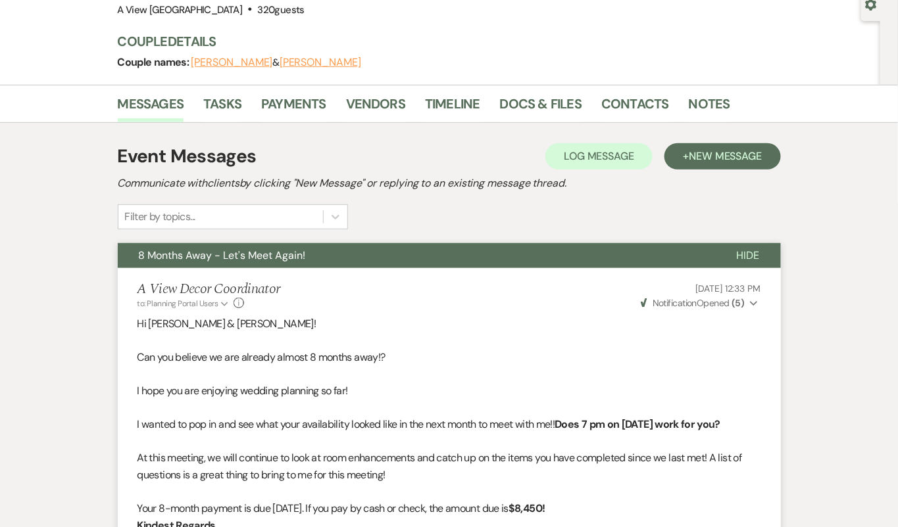
scroll to position [0, 0]
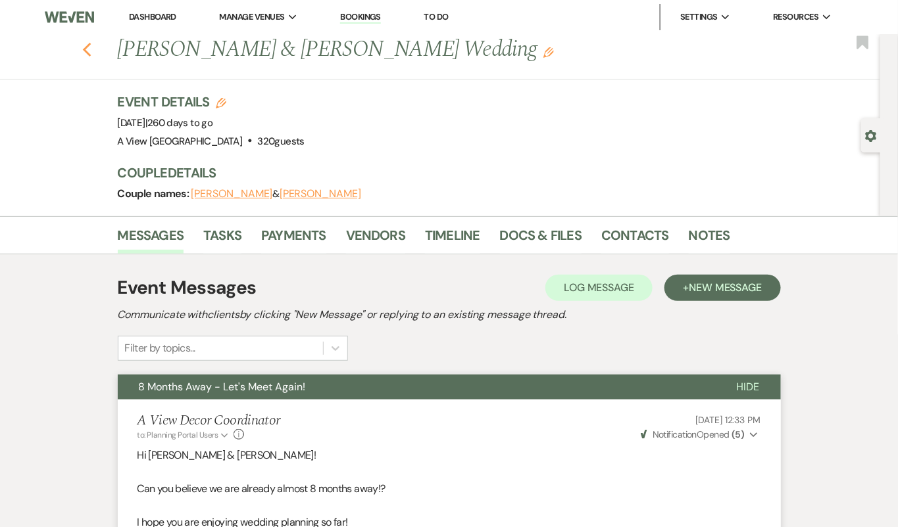
click at [82, 50] on icon "Previous" at bounding box center [87, 50] width 10 height 16
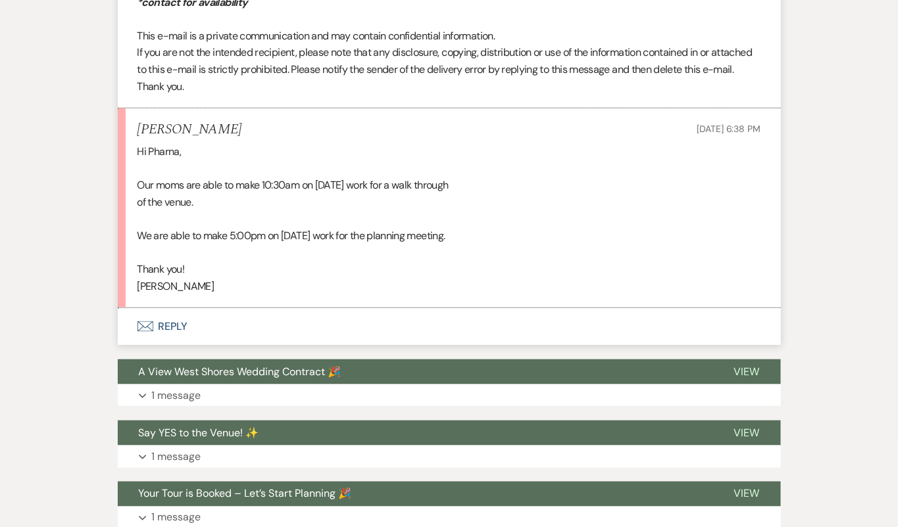
scroll to position [3560, 0]
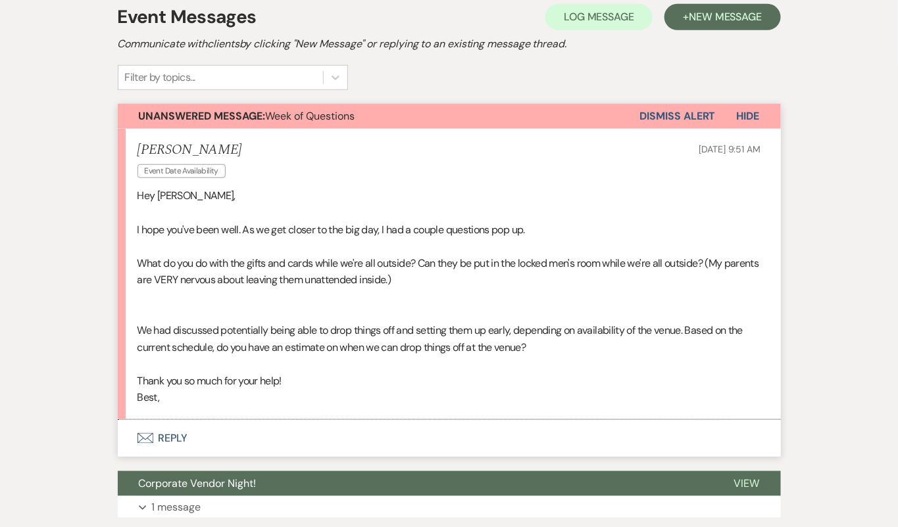
click at [492, 437] on button "Envelope Reply" at bounding box center [449, 438] width 663 height 37
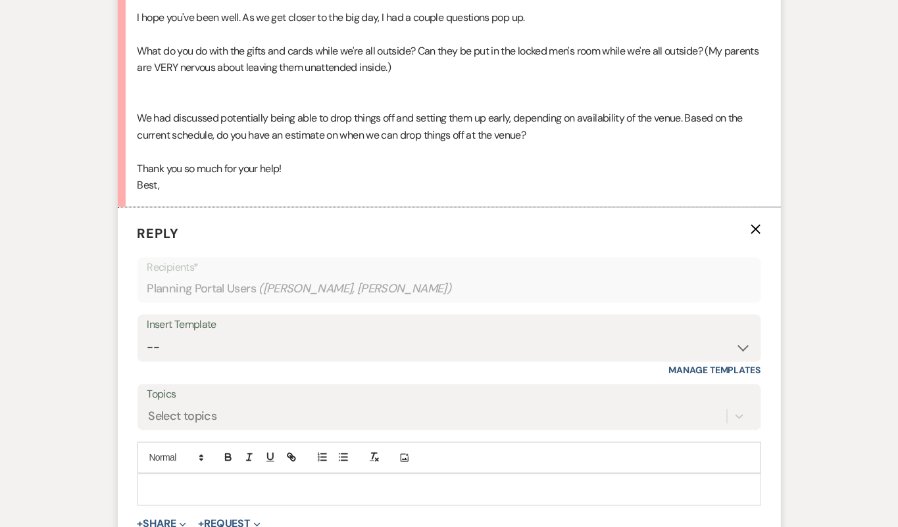
scroll to position [484, 0]
click at [495, 482] on p at bounding box center [449, 489] width 602 height 14
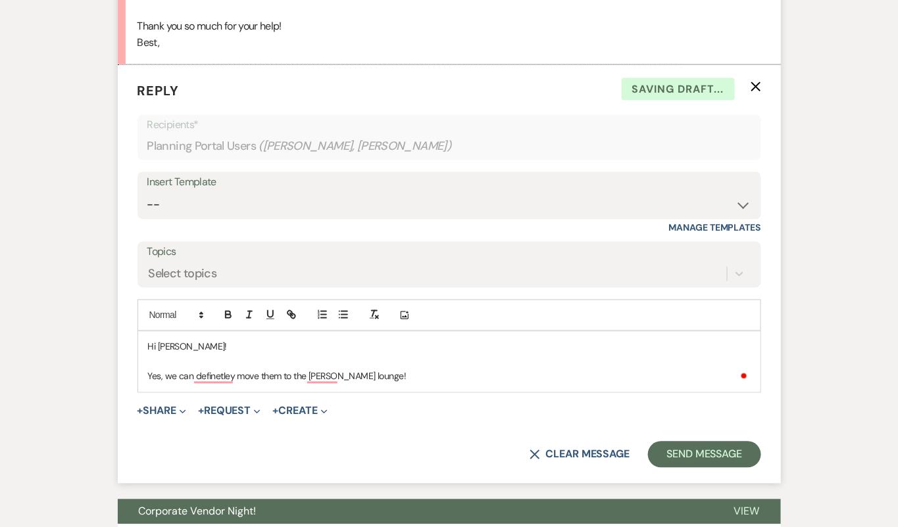
scroll to position [655, 0]
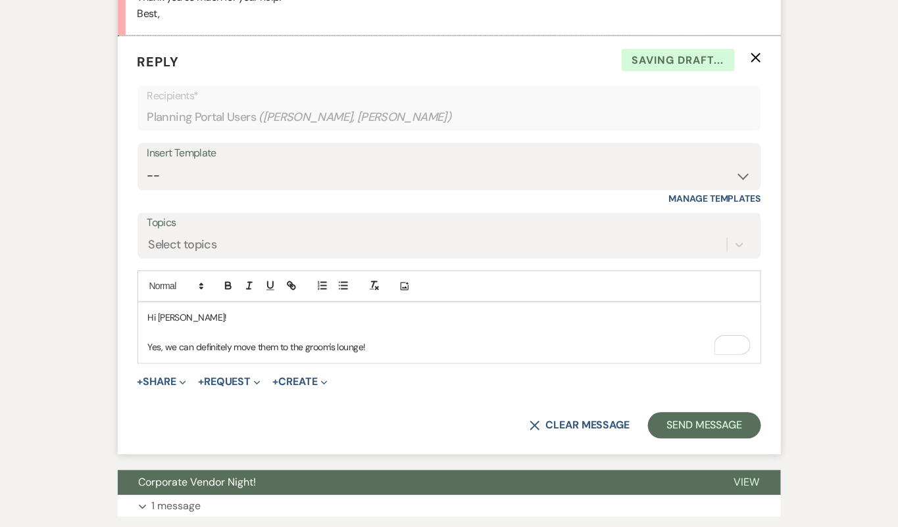
click at [394, 351] on p "Yes, we can definitely move them to the groom's lounge!" at bounding box center [449, 348] width 602 height 14
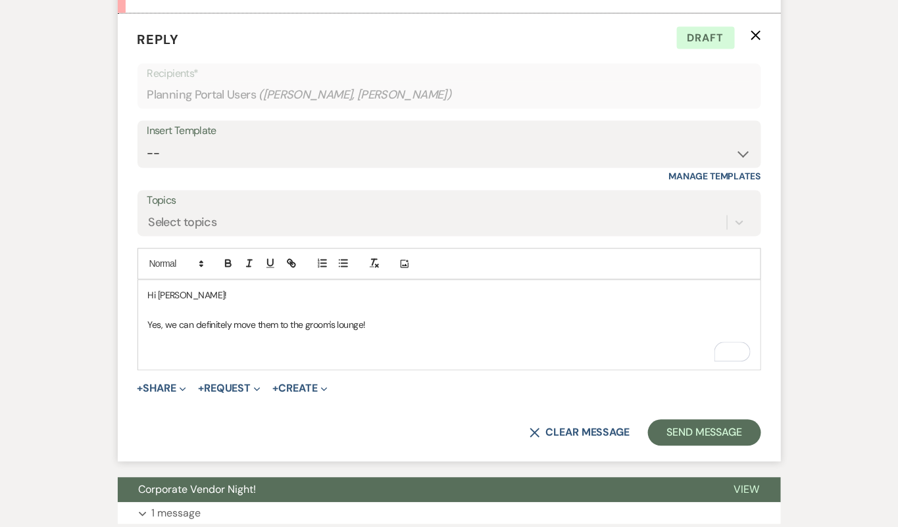
scroll to position [776, 0]
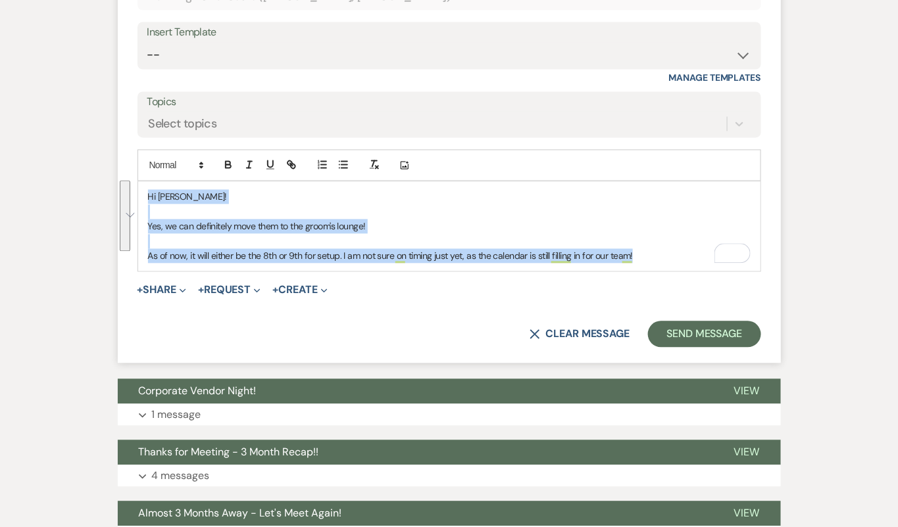
drag, startPoint x: 650, startPoint y: 254, endPoint x: 142, endPoint y: 166, distance: 515.2
click at [141, 166] on div "Add Photo Hi Molly! Yes, we can definitely move them to the groom's lounge! As …" at bounding box center [448, 211] width 623 height 122
copy div "Hi Molly! Yes, we can definitely move them to the groom's lounge! As of now, it…"
click at [235, 52] on select "-- Tour Confirmation Contract (Pre-Booked Leads) Out of office Inquiry Email Al…" at bounding box center [449, 56] width 604 height 26
select select "4159"
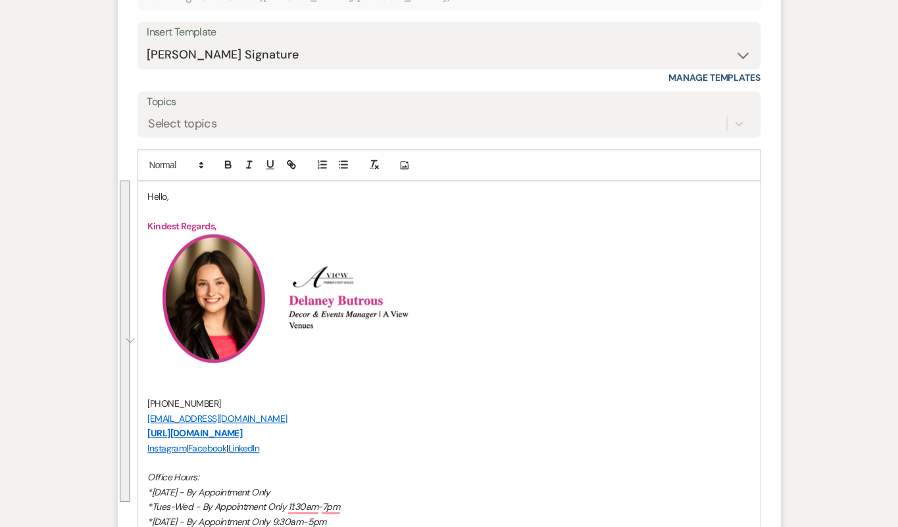
click at [159, 192] on p "Hello," at bounding box center [449, 197] width 602 height 14
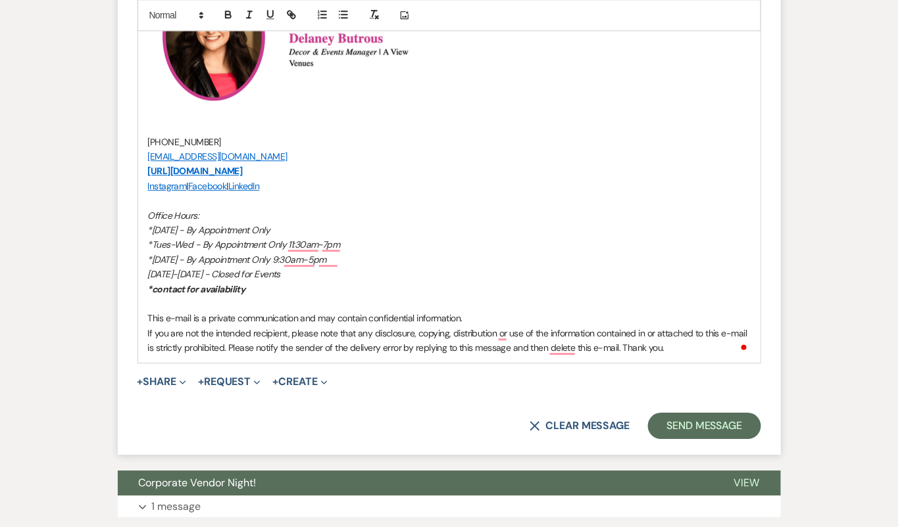
scroll to position [1224, 0]
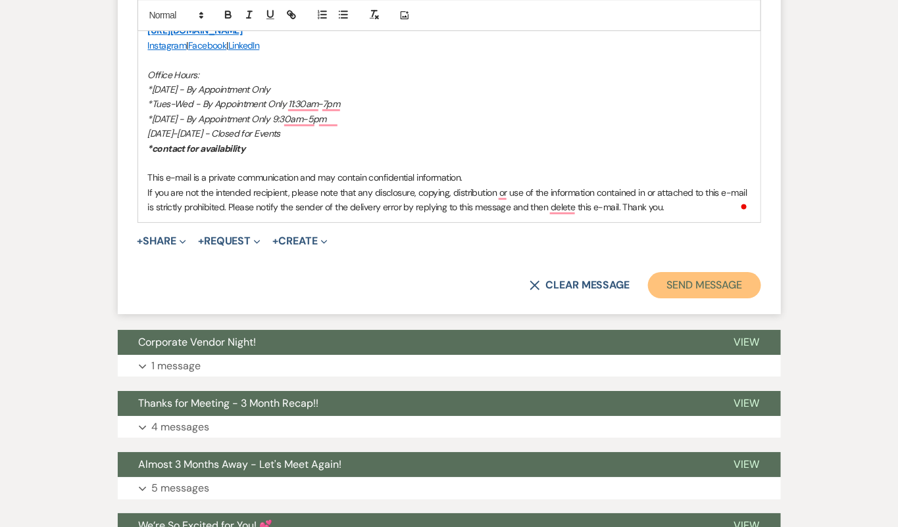
click at [702, 275] on button "Send Message" at bounding box center [704, 285] width 112 height 26
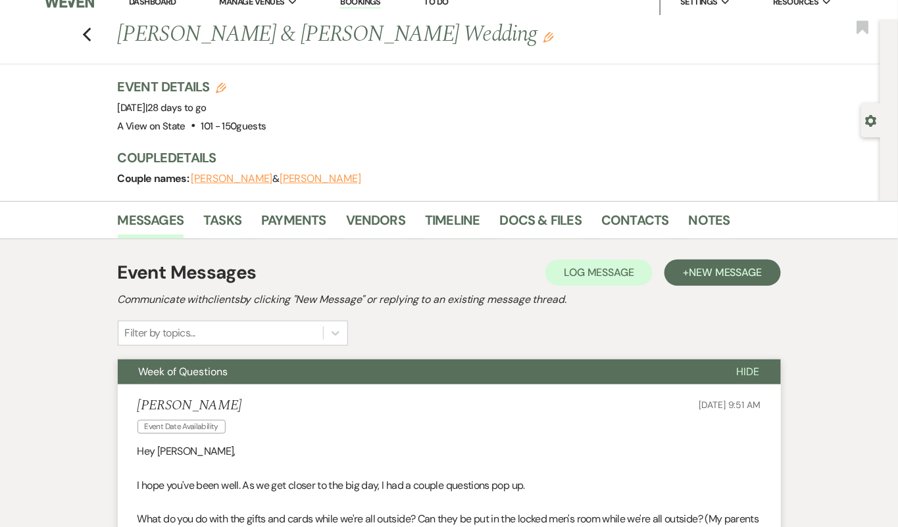
scroll to position [18, 0]
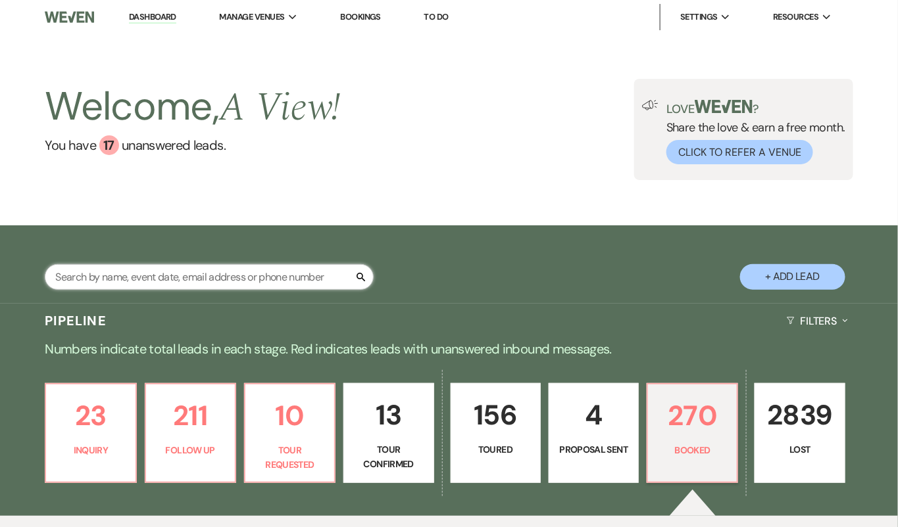
click at [196, 278] on input "text" at bounding box center [209, 277] width 329 height 26
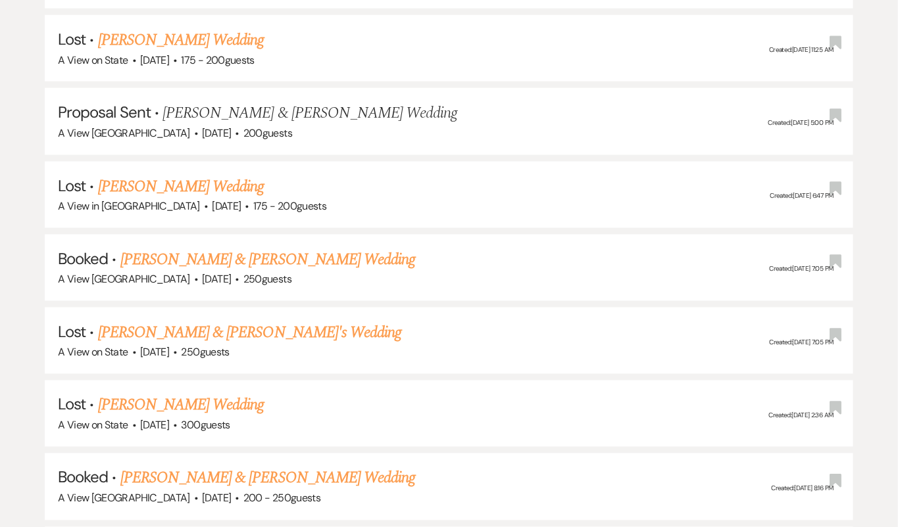
scroll to position [3699, 0]
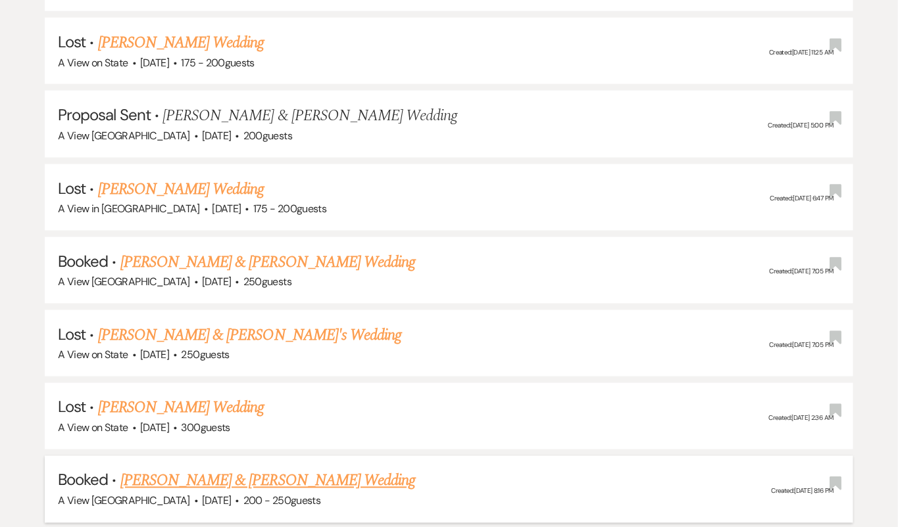
type input "emily kle"
click at [212, 470] on link "Emily Kleinschmit & Jack Troy's Wedding" at bounding box center [267, 482] width 295 height 24
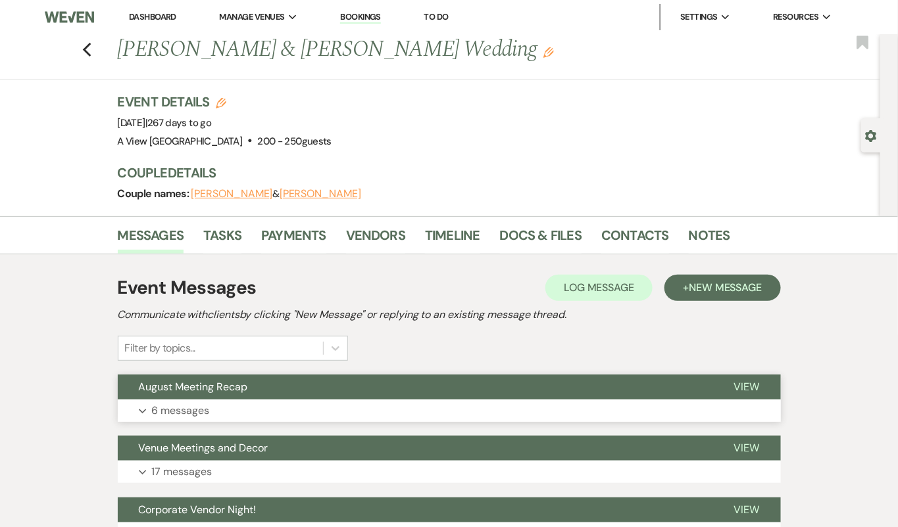
click at [270, 391] on button "August Meeting Recap" at bounding box center [415, 387] width 595 height 25
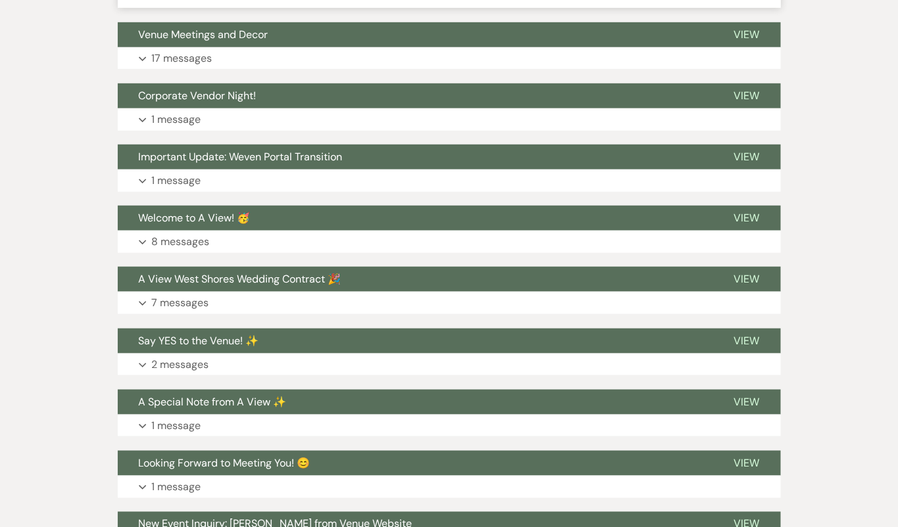
scroll to position [4833, 0]
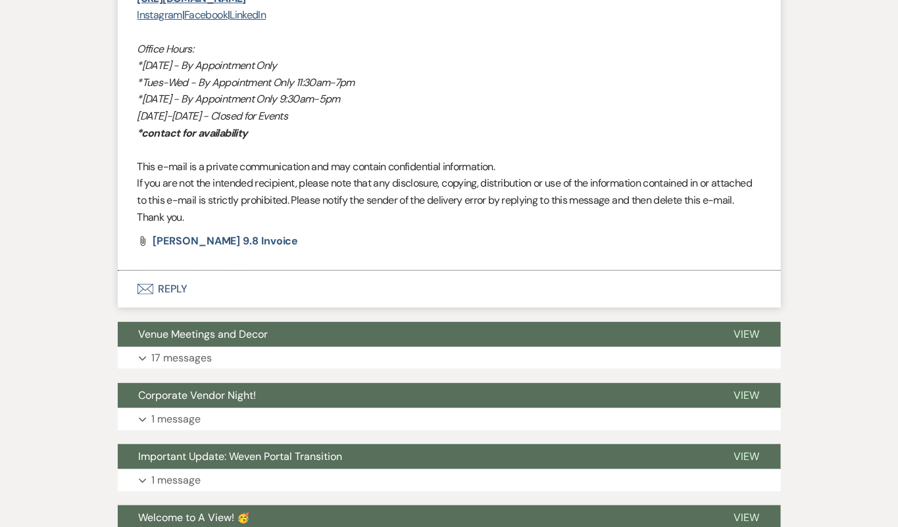
click at [210, 284] on button "Envelope Reply" at bounding box center [449, 289] width 663 height 37
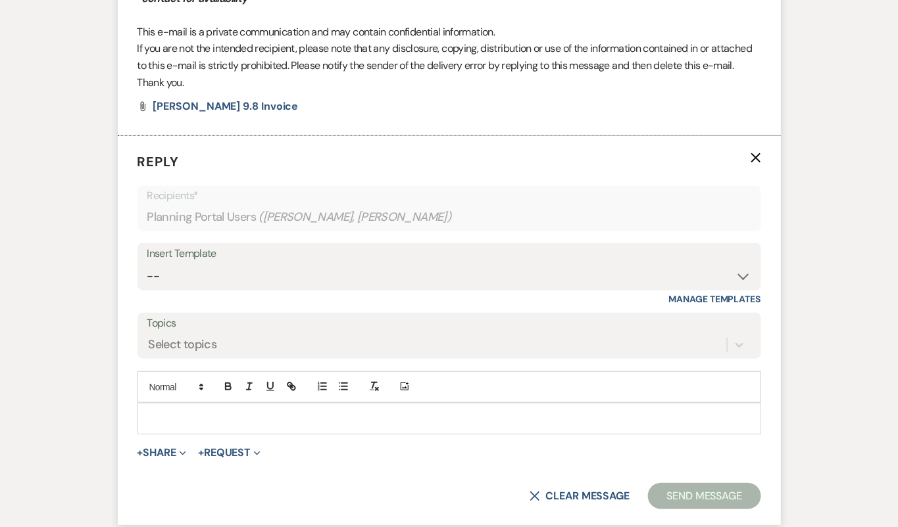
scroll to position [4972, 0]
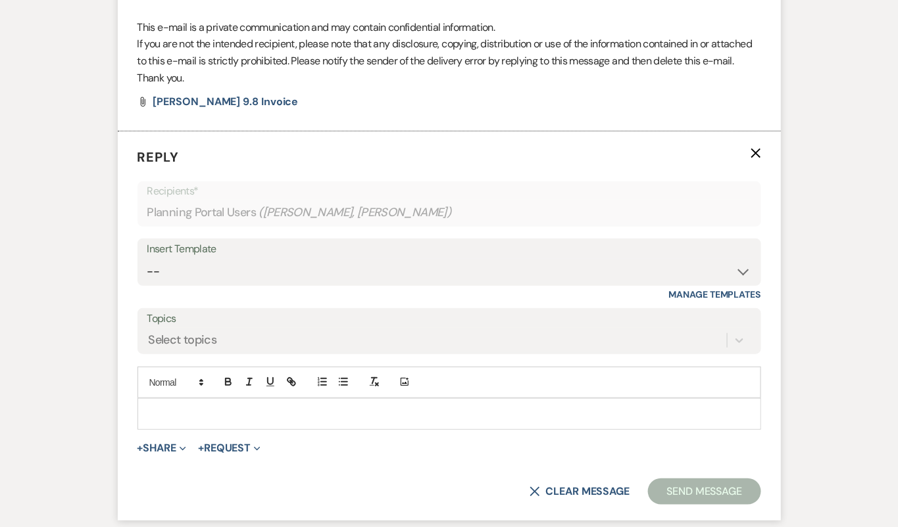
click at [211, 407] on p at bounding box center [449, 414] width 602 height 14
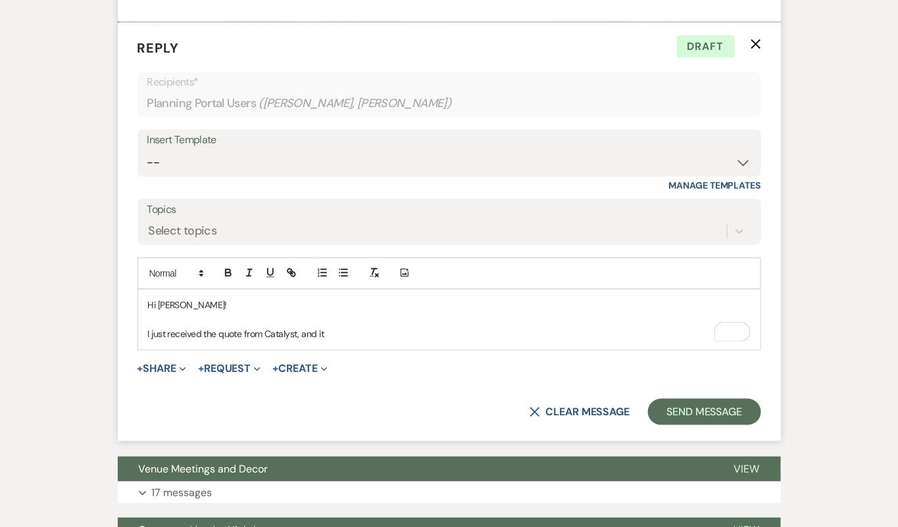
scroll to position [5077, 0]
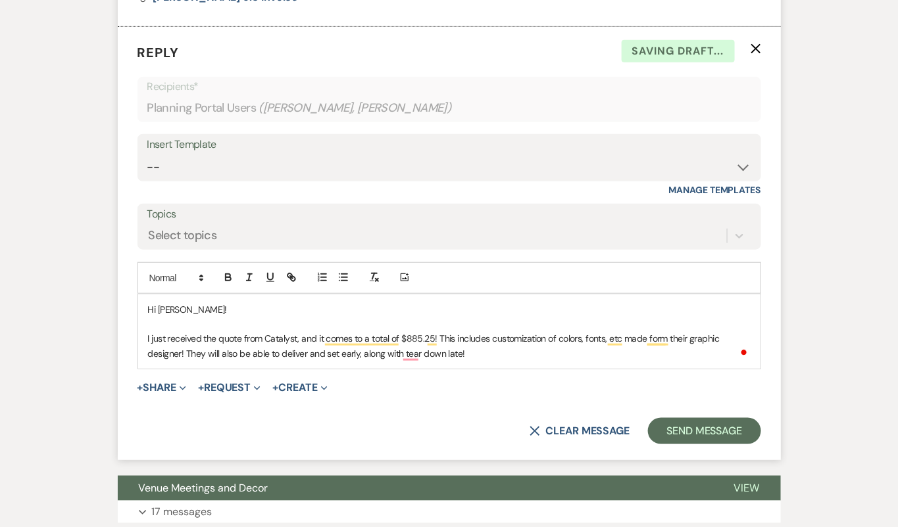
click at [205, 349] on p "I just received the quote from Catalyst, and it comes to a total of $885.25! Th…" at bounding box center [449, 346] width 602 height 30
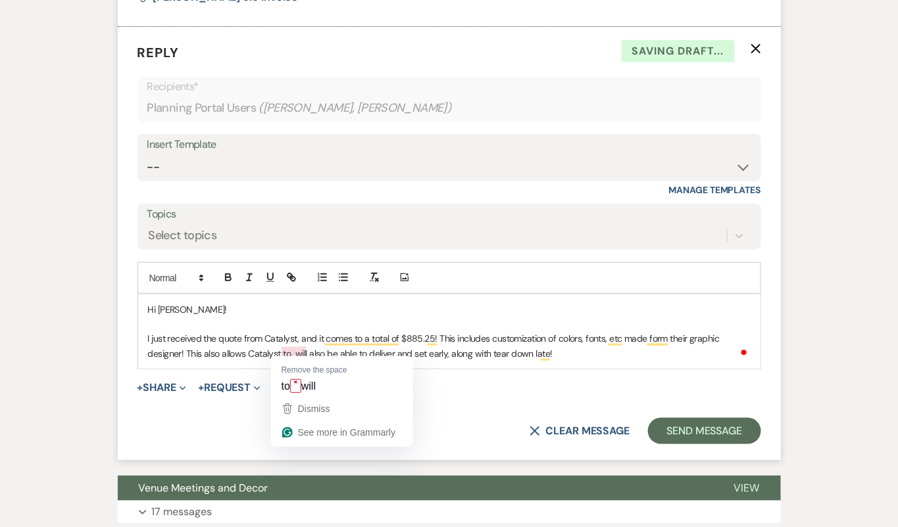
click at [237, 345] on p "I just received the quote from Catalyst, and it comes to a total of $885.25! Th…" at bounding box center [449, 346] width 602 height 30
drag, startPoint x: 249, startPoint y: 346, endPoint x: 291, endPoint y: 347, distance: 42.1
click at [291, 347] on p "I just received the quote from Catalyst, and it comes to a total of $885.25! Th…" at bounding box center [449, 346] width 602 height 30
click at [278, 347] on p "I just received the quote from Catalyst, and it comes to a total of $885.25! Th…" at bounding box center [449, 346] width 602 height 30
drag, startPoint x: 277, startPoint y: 347, endPoint x: 256, endPoint y: 347, distance: 21.1
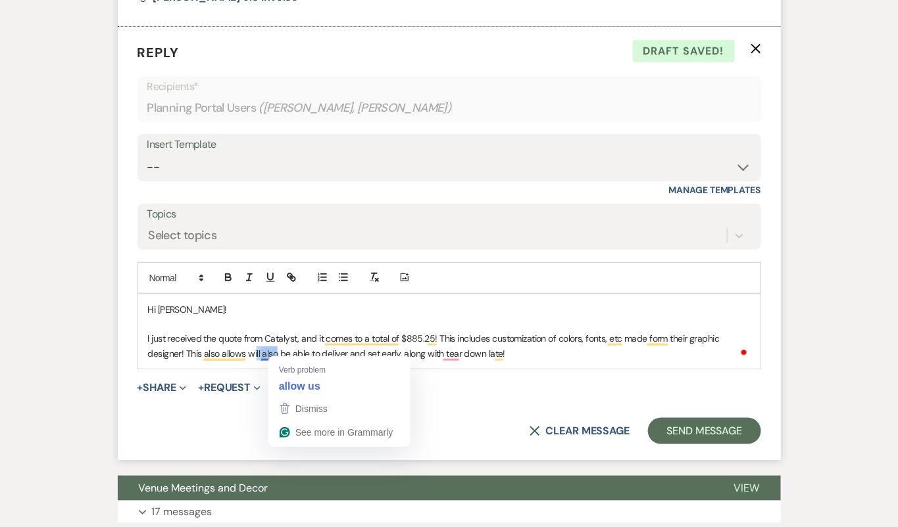
click at [256, 347] on p "I just received the quote from Catalyst, and it comes to a total of $885.25! Th…" at bounding box center [449, 346] width 602 height 30
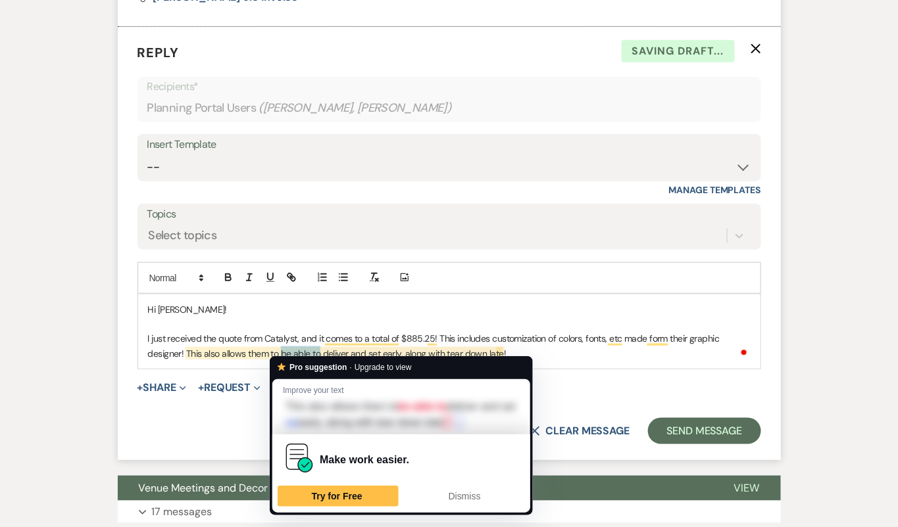
drag, startPoint x: 318, startPoint y: 349, endPoint x: 281, endPoint y: 349, distance: 36.8
click at [281, 349] on p "I just received the quote from Catalyst, and it comes to a total of $885.25! Th…" at bounding box center [449, 346] width 602 height 30
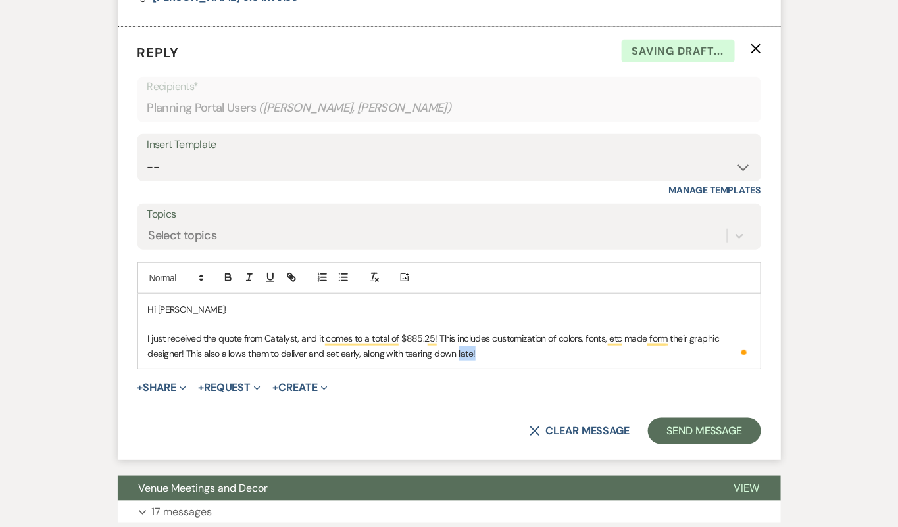
drag, startPoint x: 472, startPoint y: 347, endPoint x: 456, endPoint y: 347, distance: 15.8
click at [456, 347] on p "I just received the quote from Catalyst, and it comes to a total of $885.25! Th…" at bounding box center [449, 346] width 602 height 30
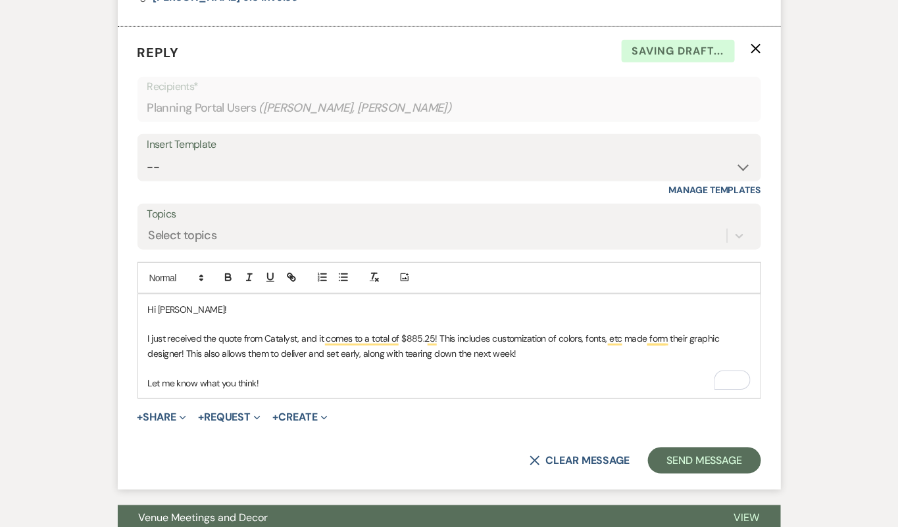
drag, startPoint x: 287, startPoint y: 376, endPoint x: 147, endPoint y: 289, distance: 164.8
click at [146, 289] on div "Add Photo Hi Emily! I just received the quote from Catalyst, and it comes to a …" at bounding box center [448, 330] width 623 height 137
copy div "Hi Emily! I just received the quote from Catalyst, and it comes to a total of $…"
click at [252, 165] on select "-- Tour Confirmation Contract (Pre-Booked Leads) Out of office Inquiry Email Al…" at bounding box center [449, 168] width 604 height 26
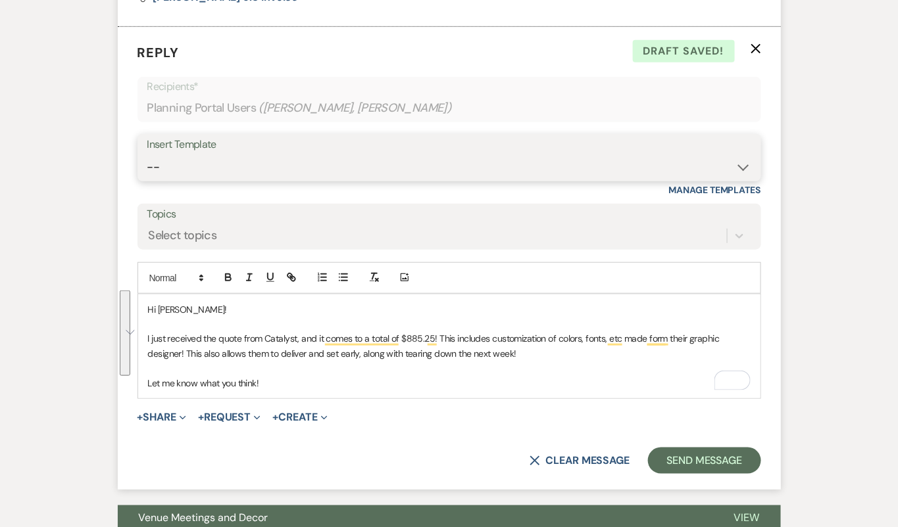
select select "4160"
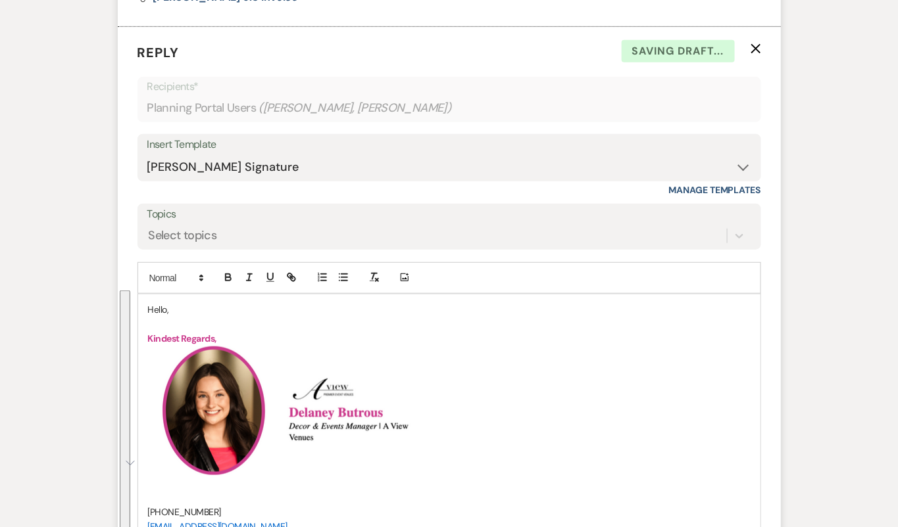
click at [154, 303] on p "Hello," at bounding box center [449, 310] width 602 height 14
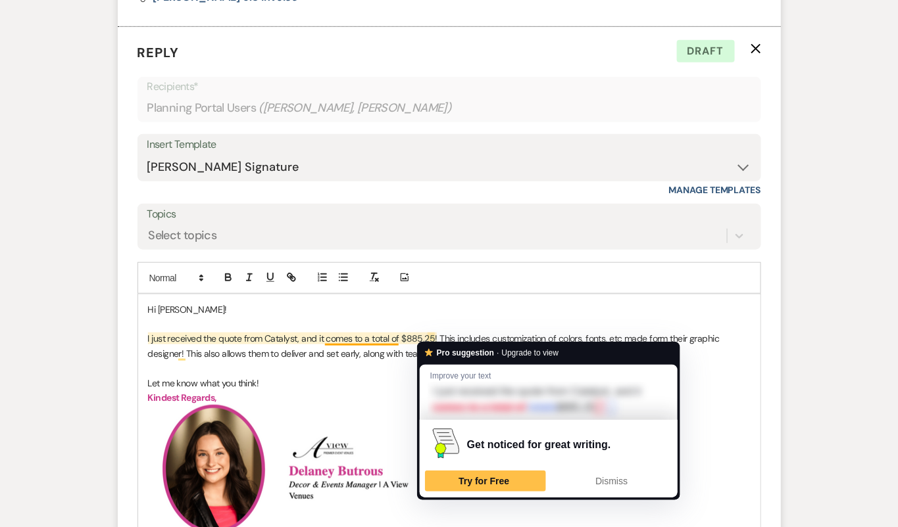
click at [428, 331] on p "I just received the quote from Catalyst, and it comes to a total of $885.25! Th…" at bounding box center [449, 346] width 602 height 30
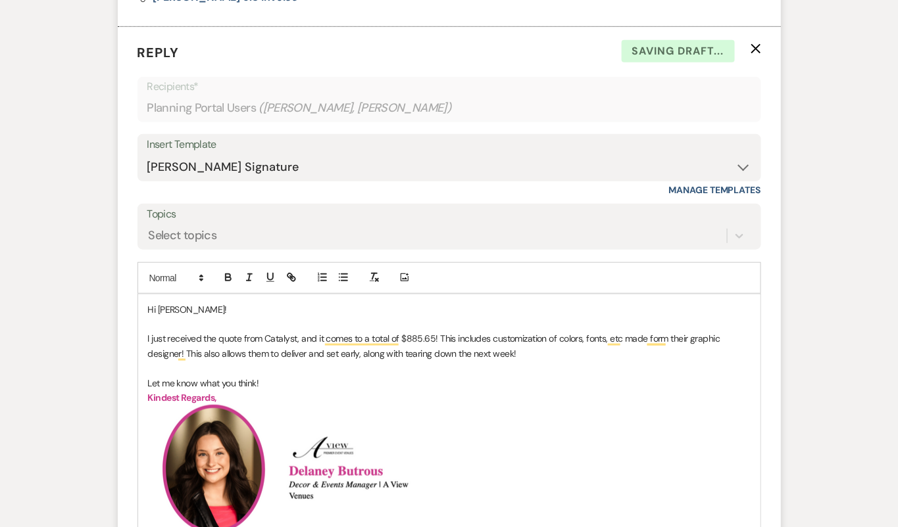
click at [524, 361] on p "To enrich screen reader interactions, please activate Accessibility in Grammarl…" at bounding box center [449, 368] width 602 height 14
click at [532, 354] on p "I just received the quote from Catalyst, and it comes to a total of $885.65! Th…" at bounding box center [449, 346] width 602 height 30
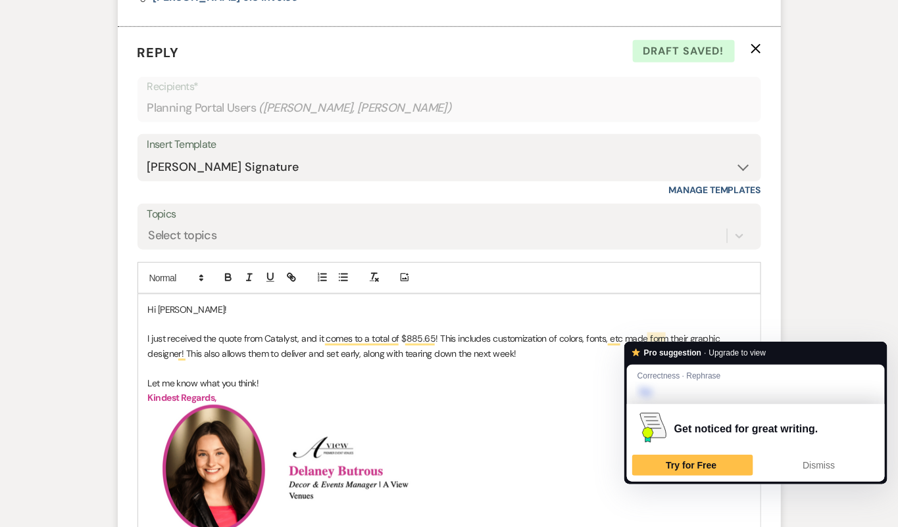
click at [658, 332] on p "I just received the quote from Catalyst, and it comes to a total of $885.65! Th…" at bounding box center [449, 346] width 602 height 30
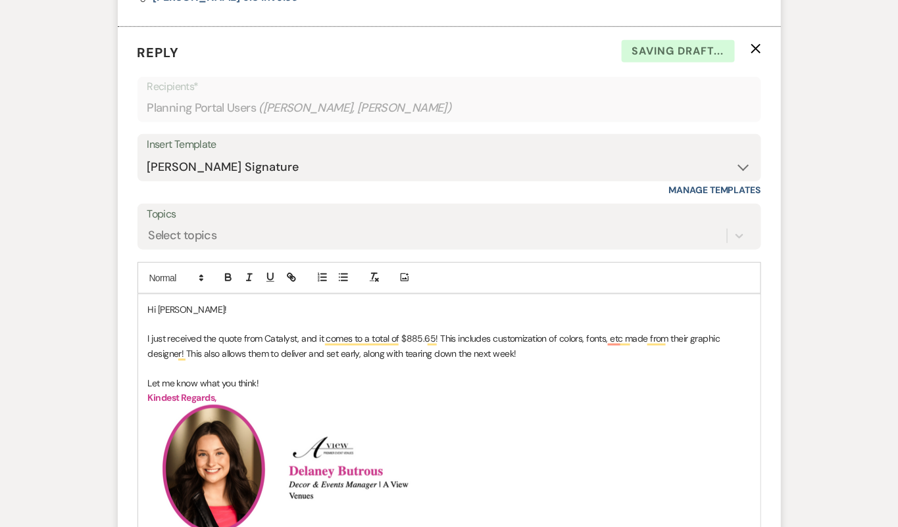
click at [687, 333] on p "I just received the quote from Catalyst, and it comes to a total of $885.65! Th…" at bounding box center [449, 346] width 602 height 30
click at [566, 351] on p "I just received the quote from Catalyst, and it comes to a total of $885.65! Th…" at bounding box center [449, 346] width 602 height 30
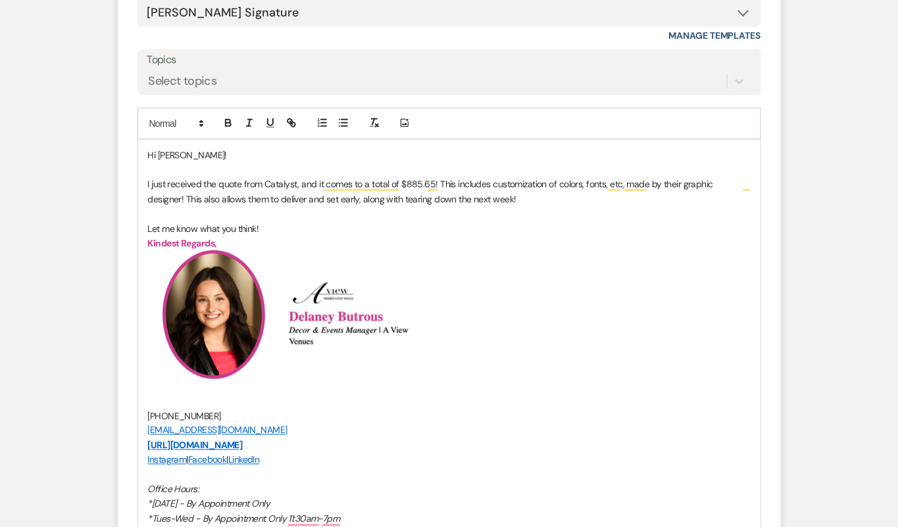
scroll to position [5228, 0]
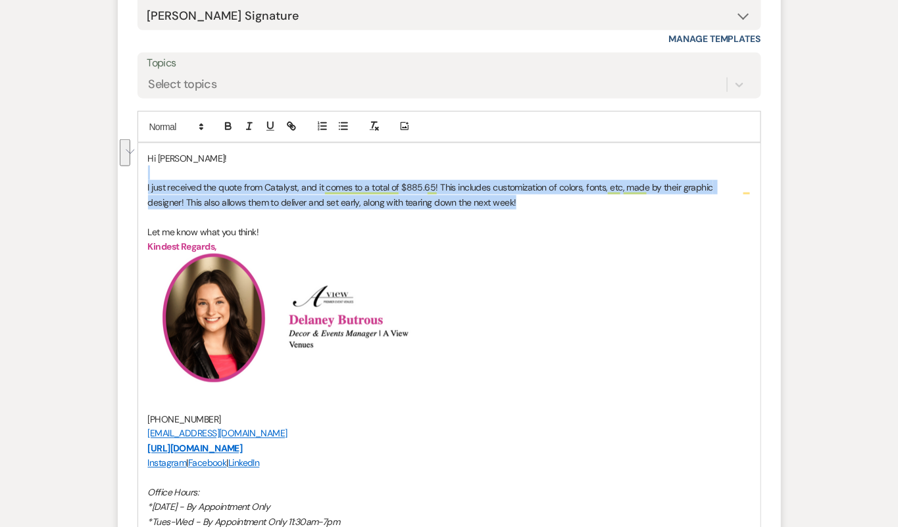
drag, startPoint x: 494, startPoint y: 200, endPoint x: 144, endPoint y: 161, distance: 352.0
click at [144, 161] on div "Hi Emily! I just received the quote from Catalyst, and it comes to a total of $…" at bounding box center [449, 392] width 622 height 498
copy div "I just received the quote from Catalyst, and it comes to a total of $885.65! Th…"
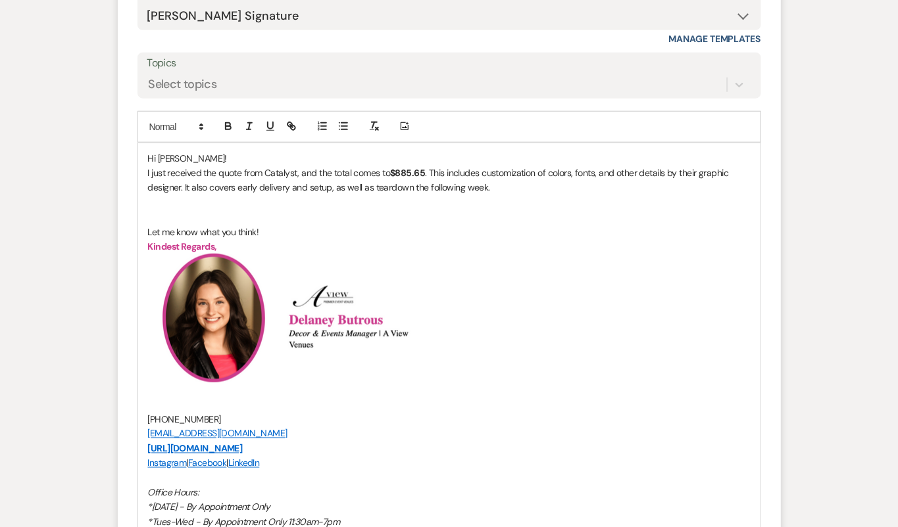
click at [216, 153] on p "Hi Emily!" at bounding box center [449, 158] width 602 height 14
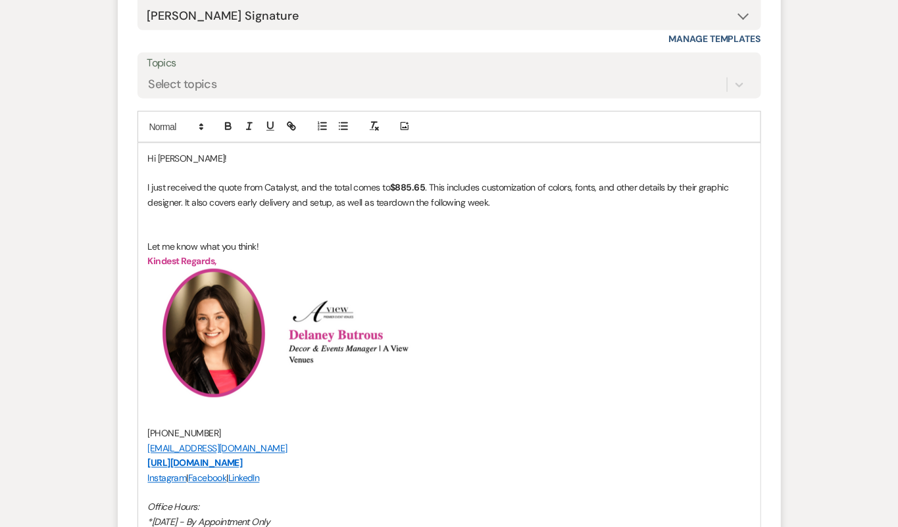
click at [241, 225] on p "To enrich screen reader interactions, please activate Accessibility in Grammarl…" at bounding box center [449, 232] width 602 height 14
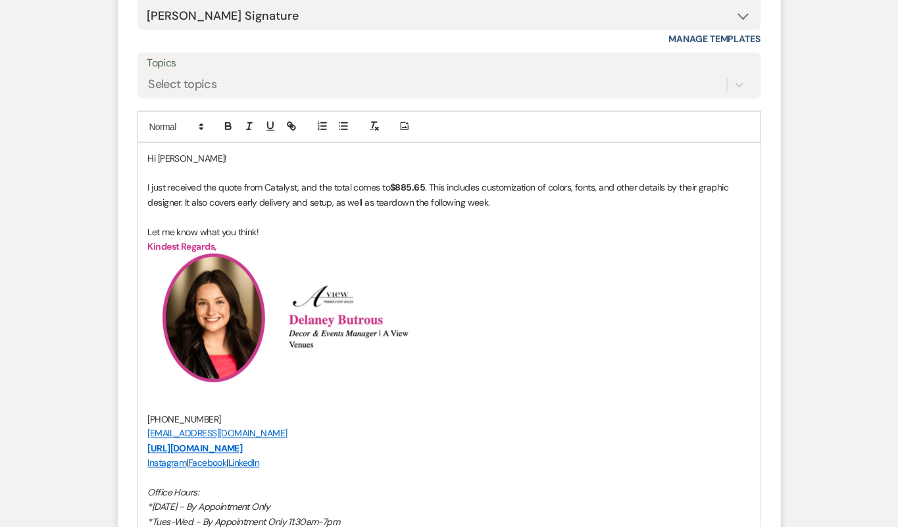
click at [510, 197] on p "I just received the quote from Catalyst, and the total comes to $885.65 . This …" at bounding box center [449, 195] width 602 height 30
click at [182, 198] on p "I just received the quote from Catalyst, and the total comes to $885.65 . This …" at bounding box center [449, 195] width 602 height 30
click at [571, 197] on p "I just received the quote from Catalyst, and the total comes to $885.65 . This …" at bounding box center [449, 195] width 602 height 30
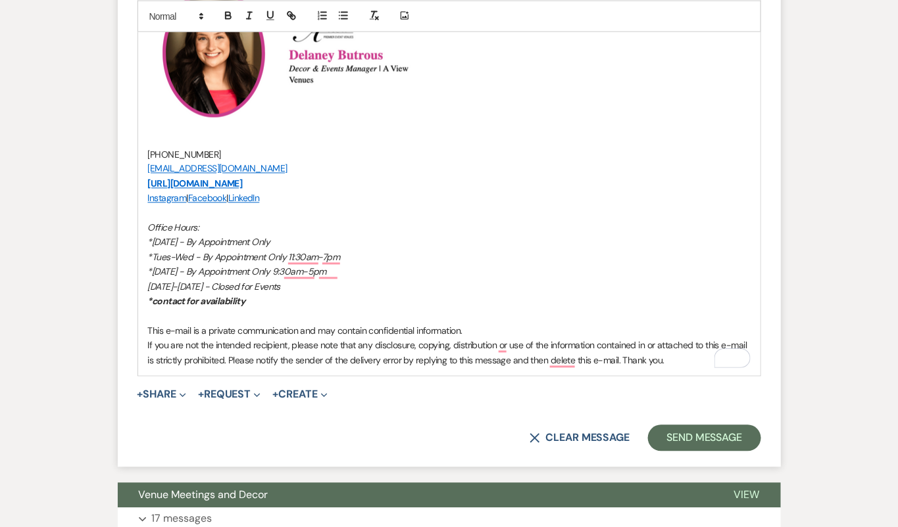
scroll to position [5817, 0]
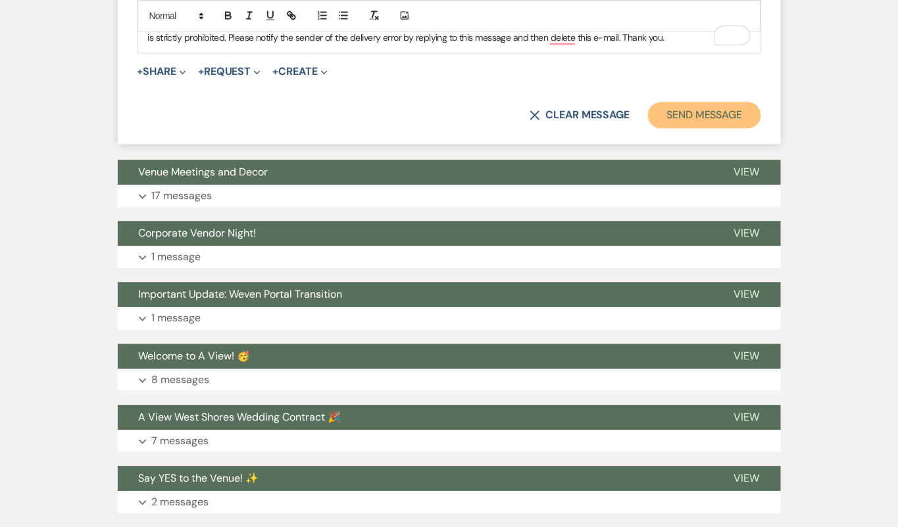
click at [714, 102] on button "Send Message" at bounding box center [704, 115] width 112 height 26
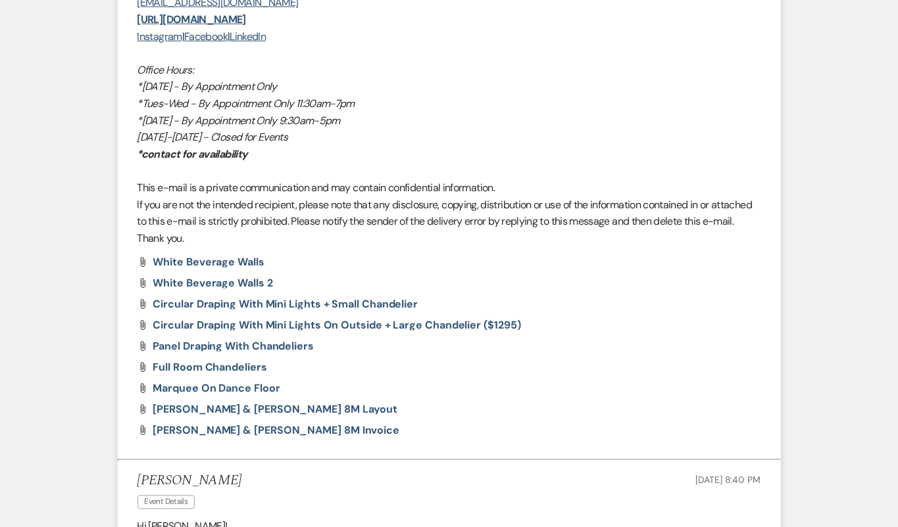
scroll to position [1846, 0]
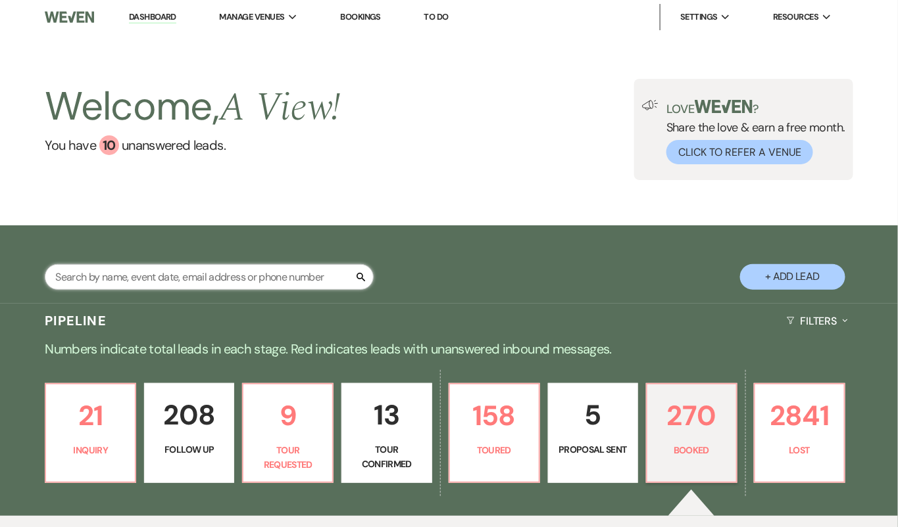
click at [249, 268] on input "text" at bounding box center [209, 277] width 329 height 26
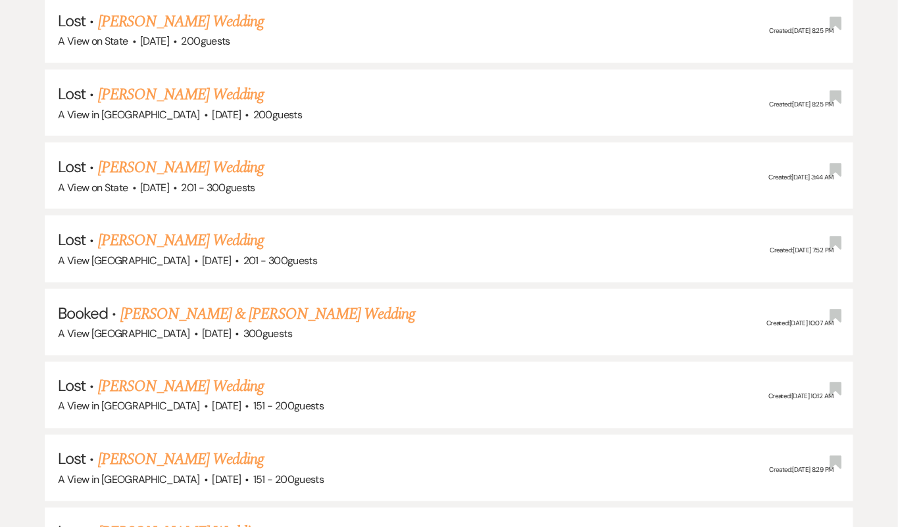
scroll to position [525, 0]
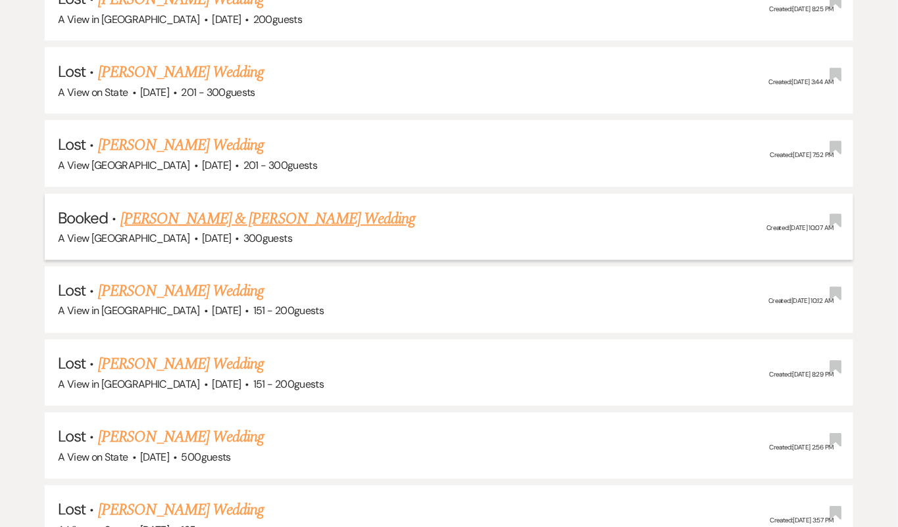
type input "[PERSON_NAME]"
click at [259, 224] on link "[PERSON_NAME] & [PERSON_NAME] Wedding" at bounding box center [267, 219] width 295 height 24
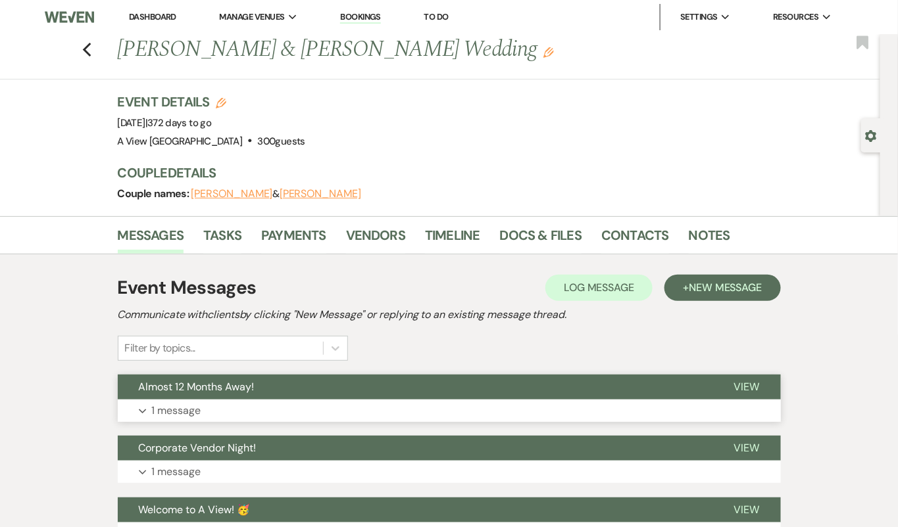
click at [262, 400] on button "Expand 1 message" at bounding box center [449, 411] width 663 height 22
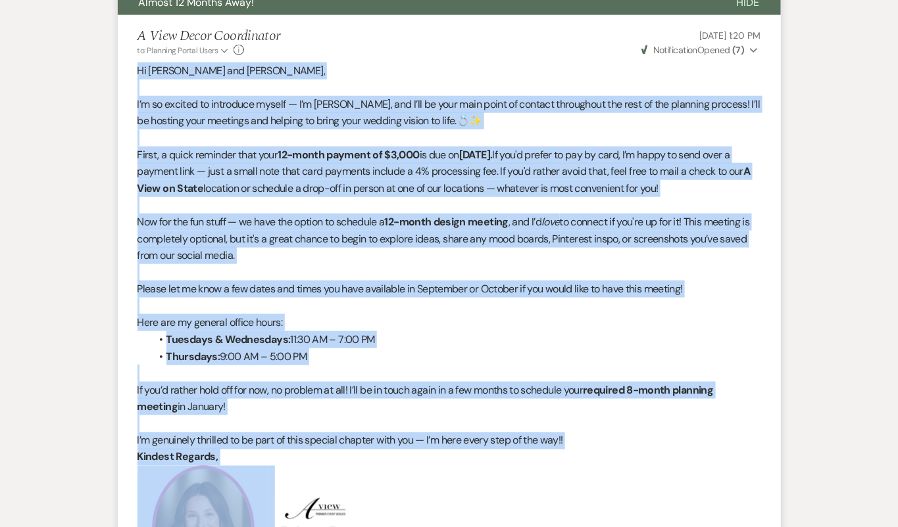
scroll to position [409, 0]
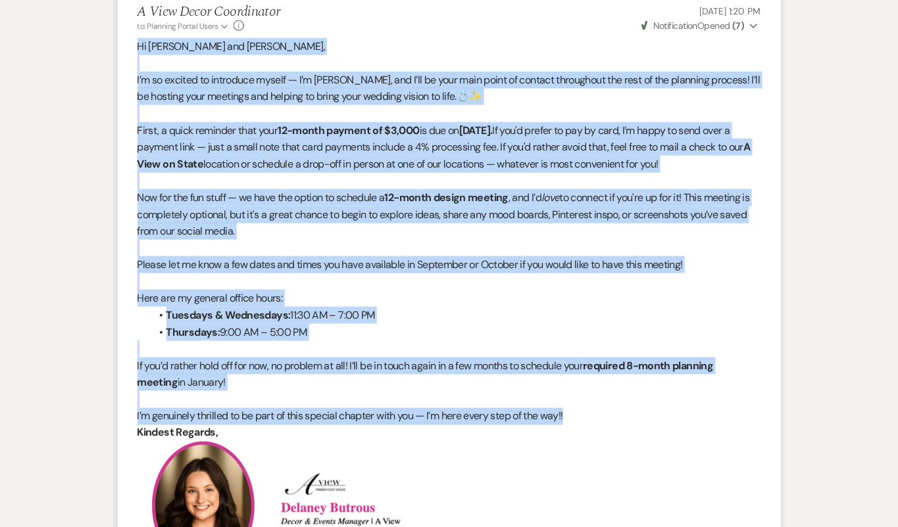
drag, startPoint x: 135, startPoint y: 210, endPoint x: 574, endPoint y: 413, distance: 484.0
click at [574, 413] on li "A View Decor Coordinator to: Planning Portal Users Expand Info [DATE] 1:20 PM W…" at bounding box center [449, 439] width 663 height 896
copy div "Lo Ipsumd sit Amet, C’a el seddoei te incididun utlabo — E’d Magnaal, eni A’mi …"
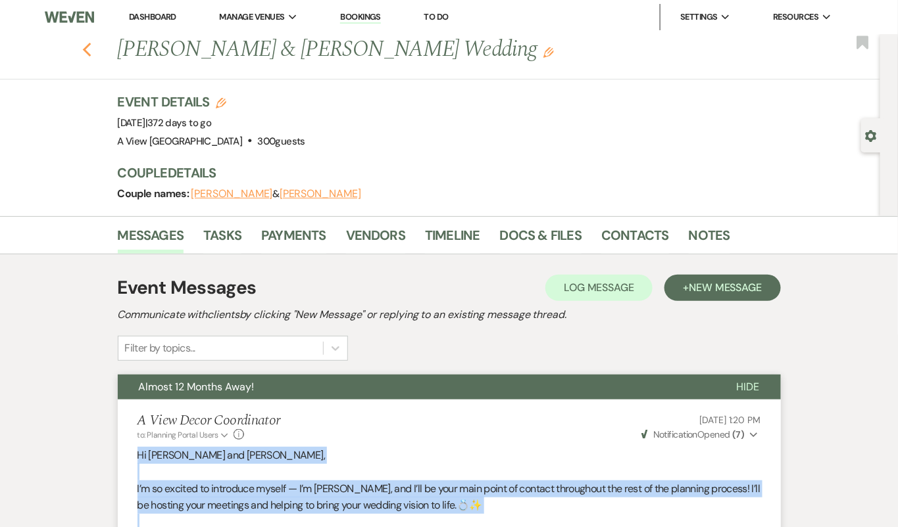
click at [87, 45] on use "button" at bounding box center [86, 50] width 9 height 14
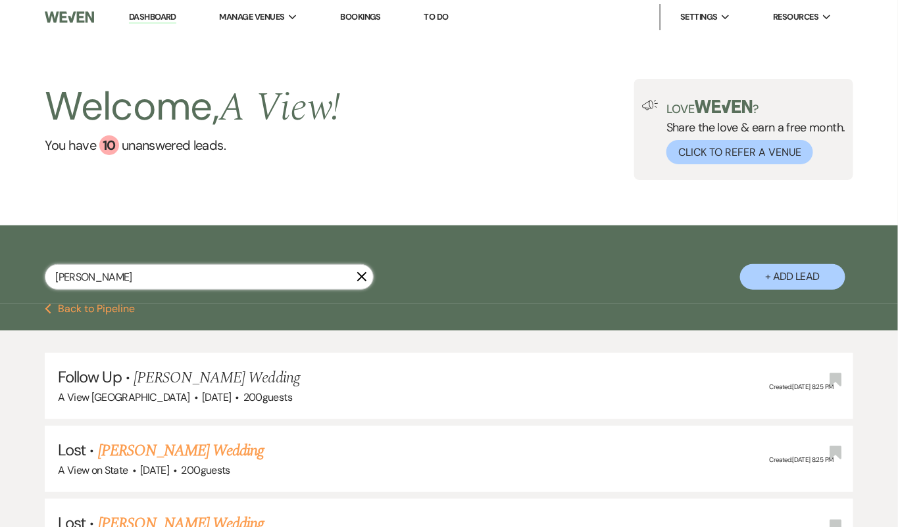
click at [128, 282] on input "[PERSON_NAME]" at bounding box center [209, 277] width 329 height 26
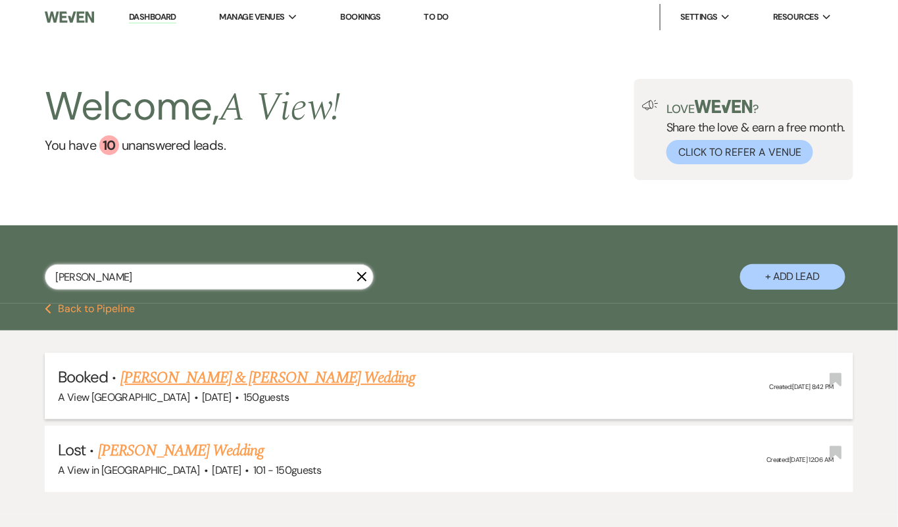
type input "[PERSON_NAME]"
click at [259, 380] on link "[PERSON_NAME] & [PERSON_NAME] Wedding" at bounding box center [267, 378] width 295 height 24
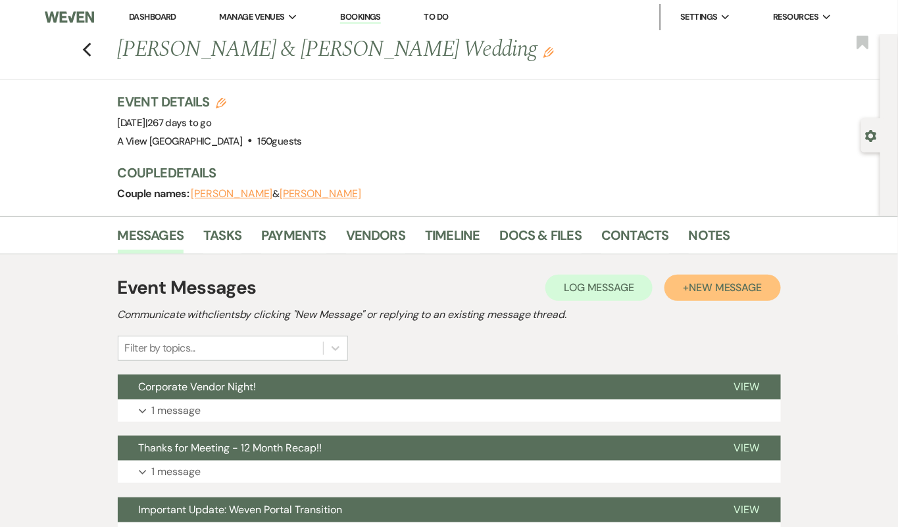
click at [733, 284] on span "New Message" at bounding box center [725, 288] width 73 height 14
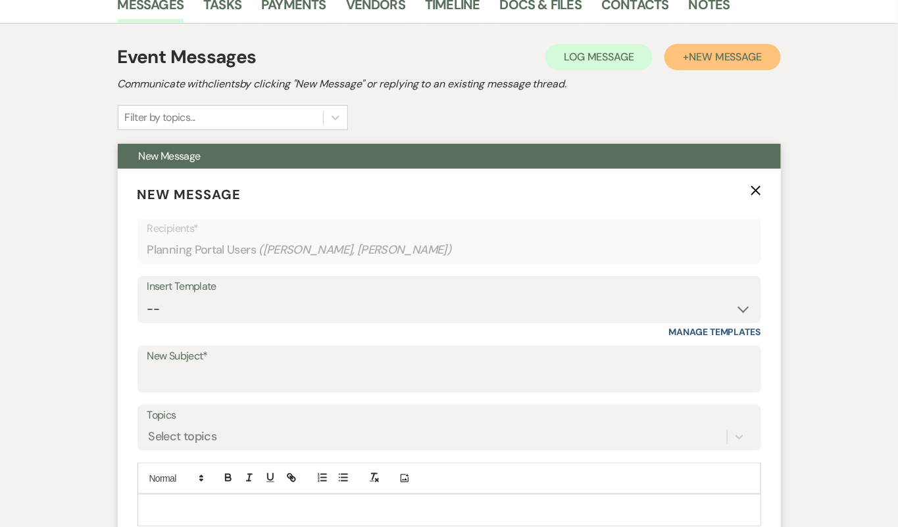
scroll to position [235, 0]
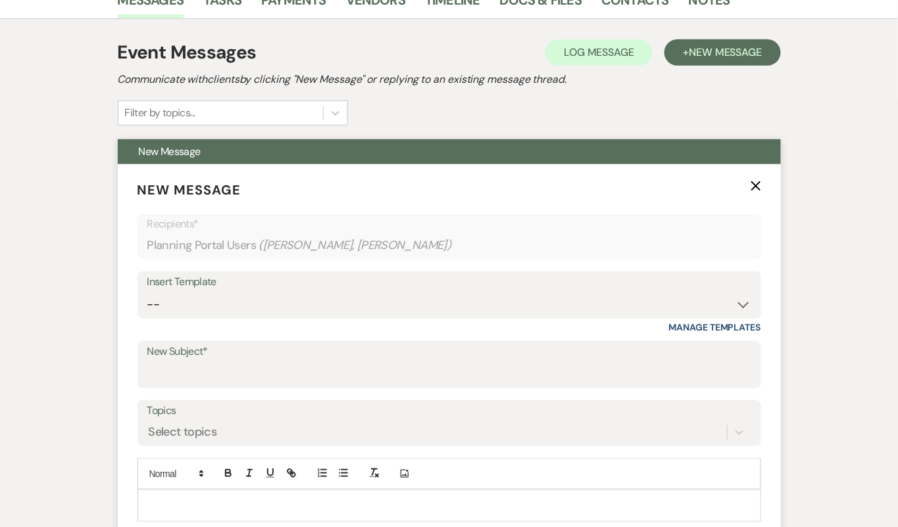
click at [175, 510] on p at bounding box center [449, 505] width 602 height 14
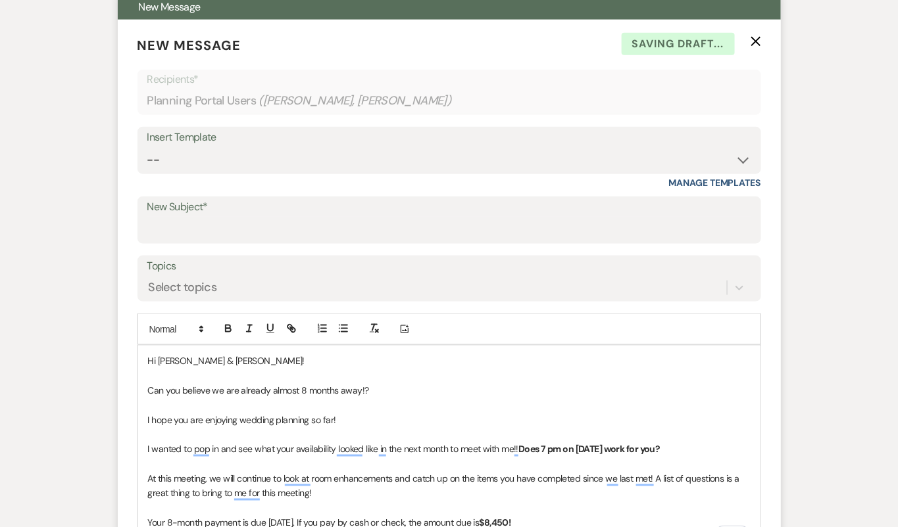
scroll to position [391, 0]
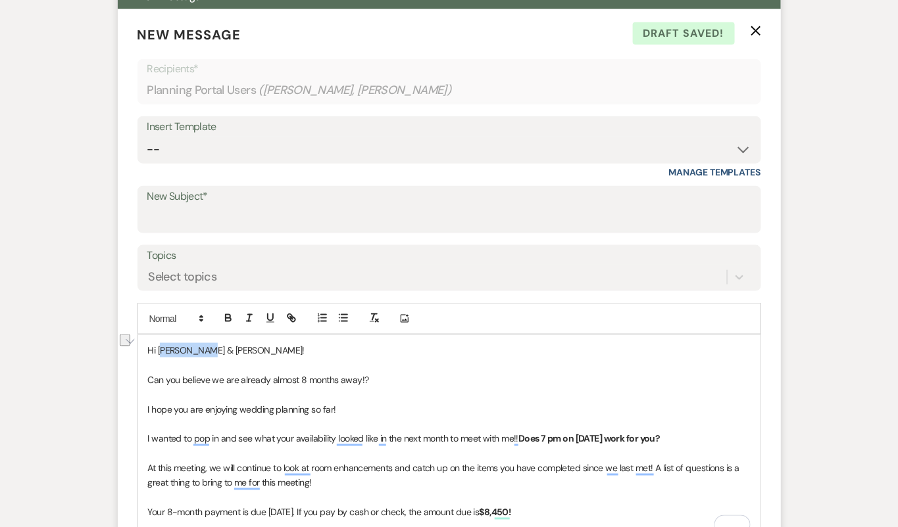
drag, startPoint x: 205, startPoint y: 348, endPoint x: 160, endPoint y: 347, distance: 45.4
click at [160, 347] on span "Hi [PERSON_NAME] & [PERSON_NAME]!" at bounding box center [226, 351] width 157 height 12
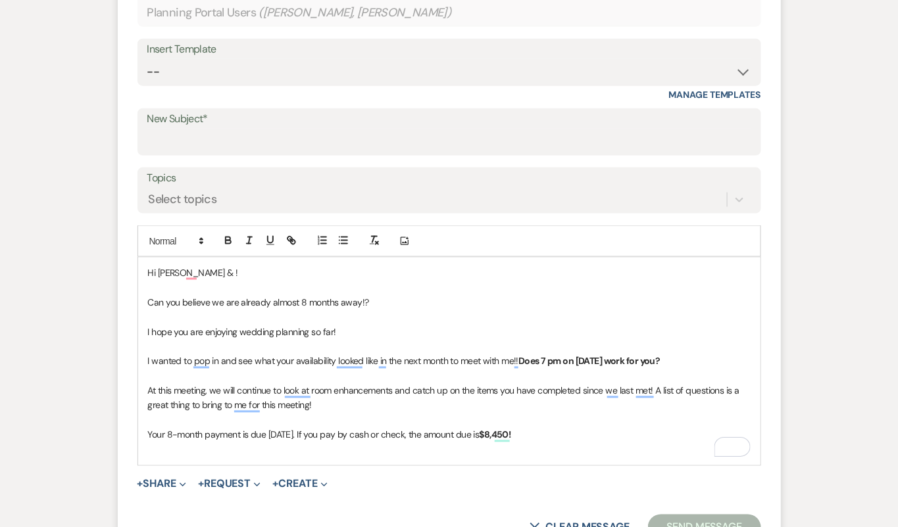
scroll to position [470, 0]
click at [276, 324] on p "I hope you are enjoying wedding planning so far!" at bounding box center [449, 331] width 602 height 14
click at [358, 330] on p "I hope you are enjoying wedding planning so far!" at bounding box center [449, 331] width 602 height 14
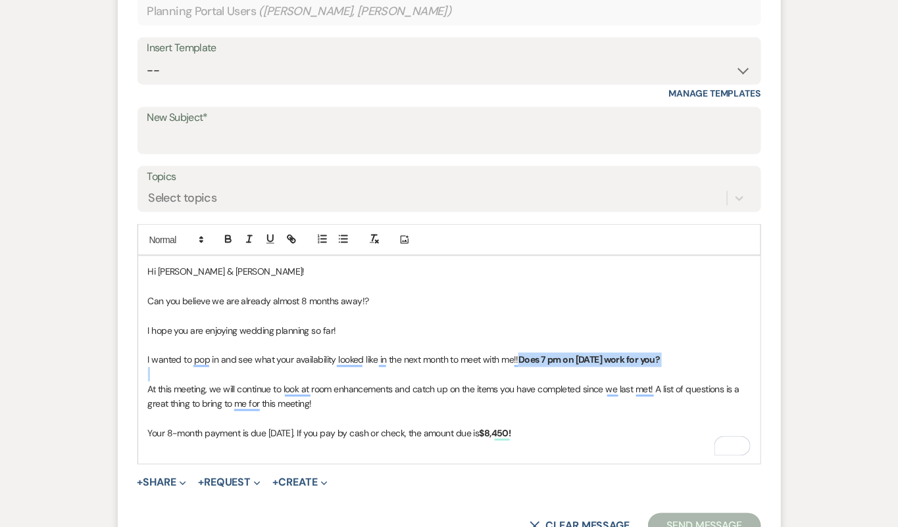
drag, startPoint x: 521, startPoint y: 356, endPoint x: 699, endPoint y: 370, distance: 178.7
click at [701, 370] on div "Hi [PERSON_NAME] & [PERSON_NAME]! Can you believe we are already almost 8 month…" at bounding box center [449, 359] width 622 height 207
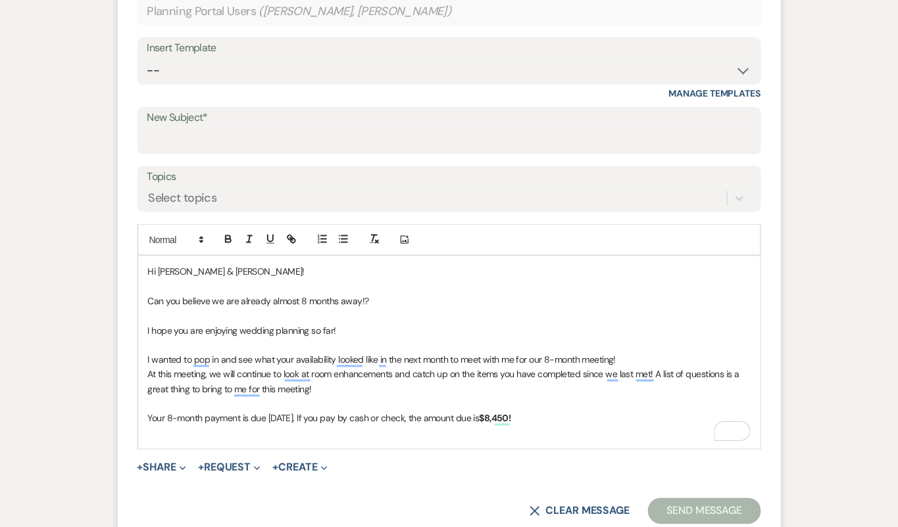
click at [664, 353] on p "I wanted to pop in and see what your availability looked like in the next month…" at bounding box center [449, 360] width 602 height 14
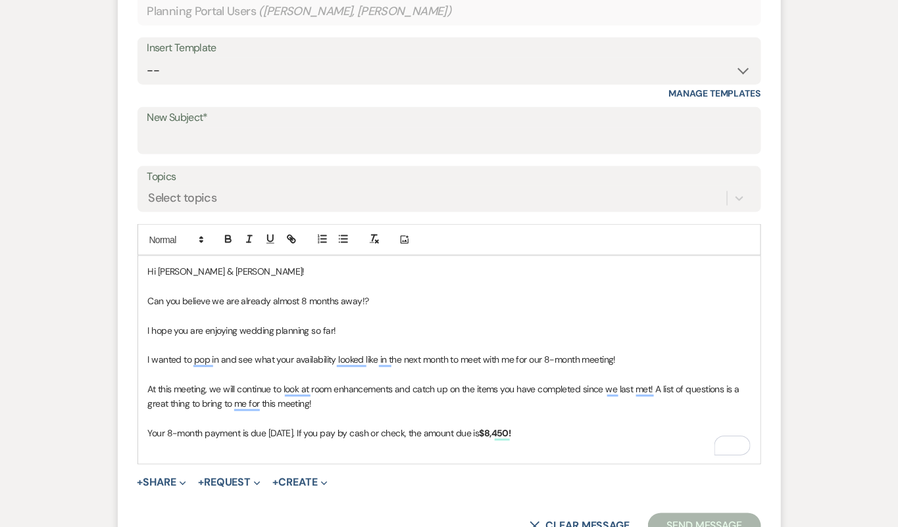
click at [373, 408] on p "At this meeting, we will continue to look at room enhancements and catch up on …" at bounding box center [449, 398] width 602 height 30
click at [368, 397] on p "At this meeting, we will continue to look at room enhancements and catch up on …" at bounding box center [449, 398] width 602 height 30
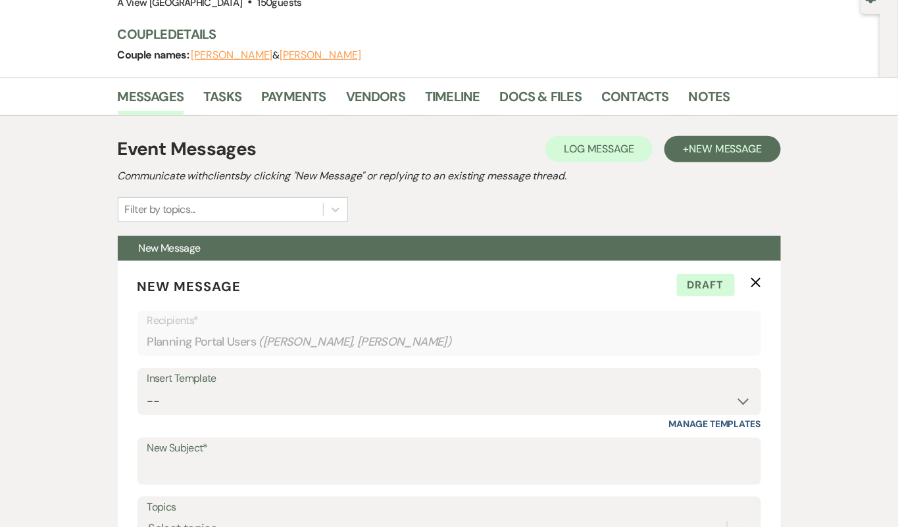
scroll to position [133, 0]
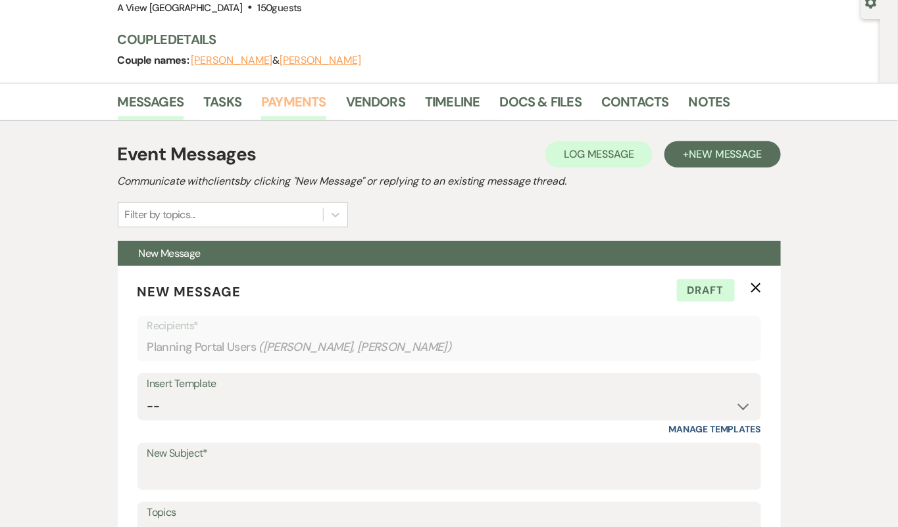
click at [313, 109] on link "Payments" at bounding box center [293, 105] width 65 height 29
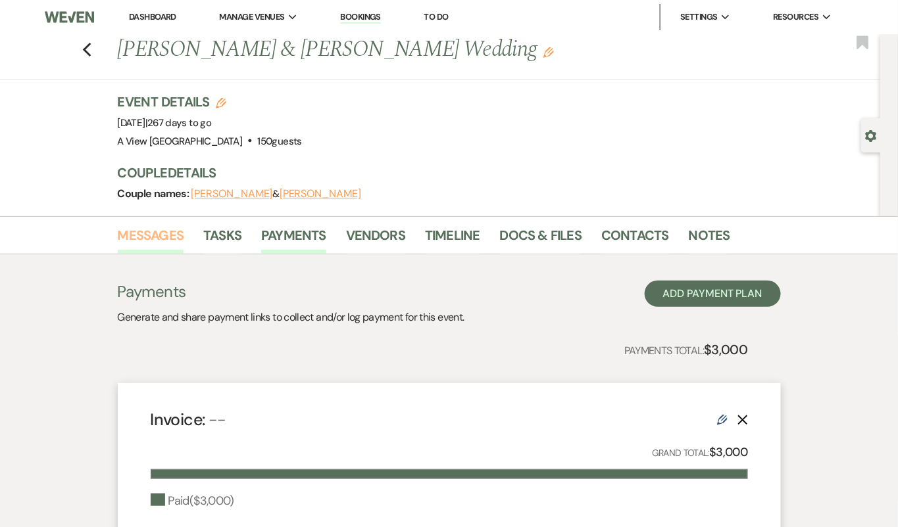
click at [165, 234] on link "Messages" at bounding box center [151, 239] width 66 height 29
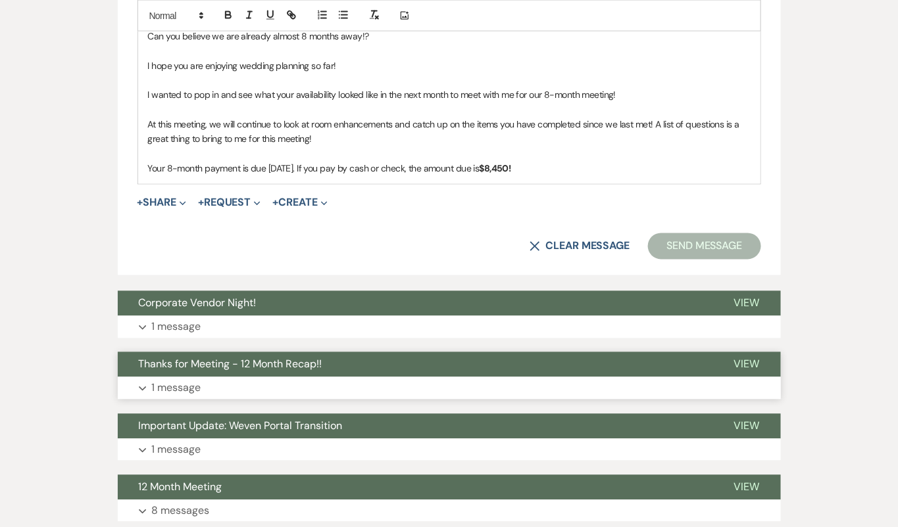
click at [349, 379] on button "Expand 1 message" at bounding box center [449, 388] width 663 height 22
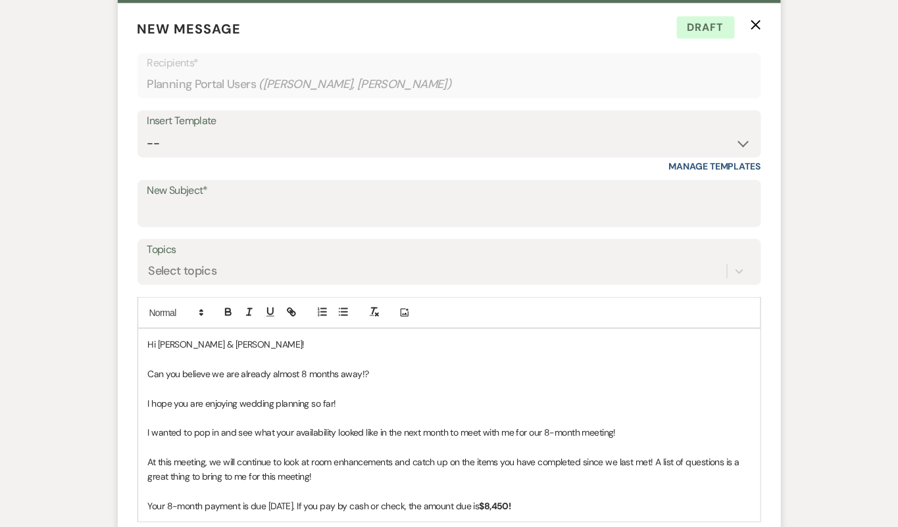
scroll to position [513, 0]
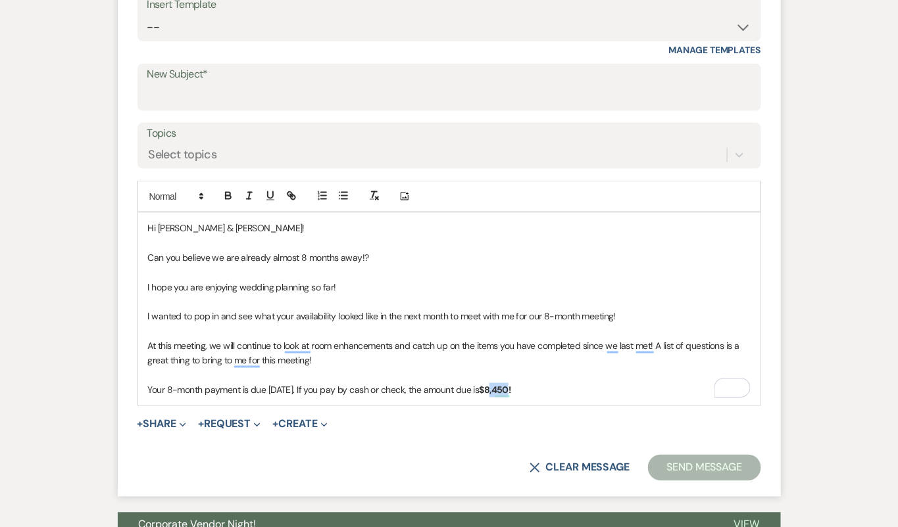
drag, startPoint x: 549, startPoint y: 382, endPoint x: 528, endPoint y: 381, distance: 21.1
click at [511, 385] on strong "$8,450!" at bounding box center [495, 391] width 32 height 12
drag, startPoint x: 558, startPoint y: 391, endPoint x: 521, endPoint y: 389, distance: 36.9
click at [521, 389] on p "Your 8-month payment is due [DATE]. If you pay by cash or check, the amount due…" at bounding box center [449, 390] width 602 height 14
click at [226, 194] on icon "button" at bounding box center [228, 194] width 5 height 3
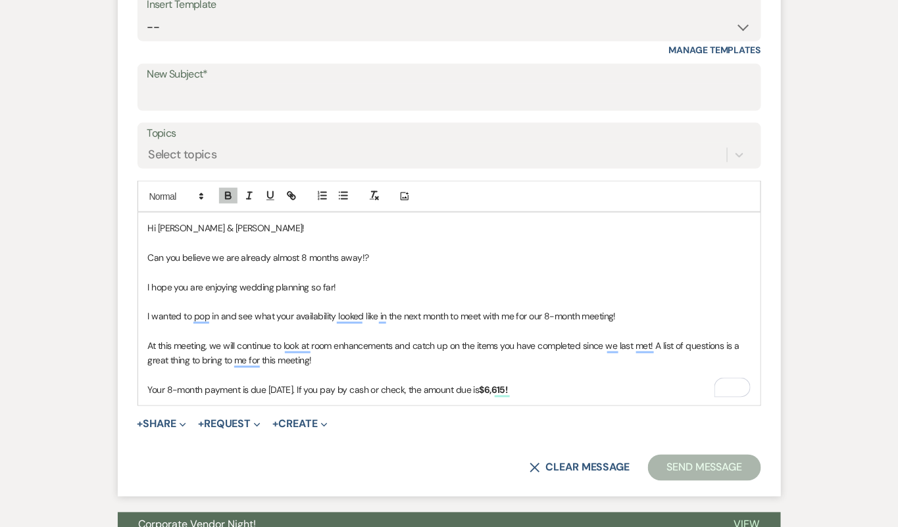
click at [331, 368] on p "To enrich screen reader interactions, please activate Accessibility in Grammarl…" at bounding box center [449, 375] width 602 height 14
drag, startPoint x: 333, startPoint y: 388, endPoint x: 270, endPoint y: 387, distance: 62.5
click at [270, 387] on p "Your 8-month payment is due [DATE]. If you pay by cash or check, the amount due…" at bounding box center [449, 390] width 602 height 14
click at [226, 196] on icon "button" at bounding box center [228, 197] width 5 height 3
click at [149, 391] on p "Your 8-month payment is due S eptember 20th . If you pay by cash or check, the …" at bounding box center [449, 390] width 602 height 14
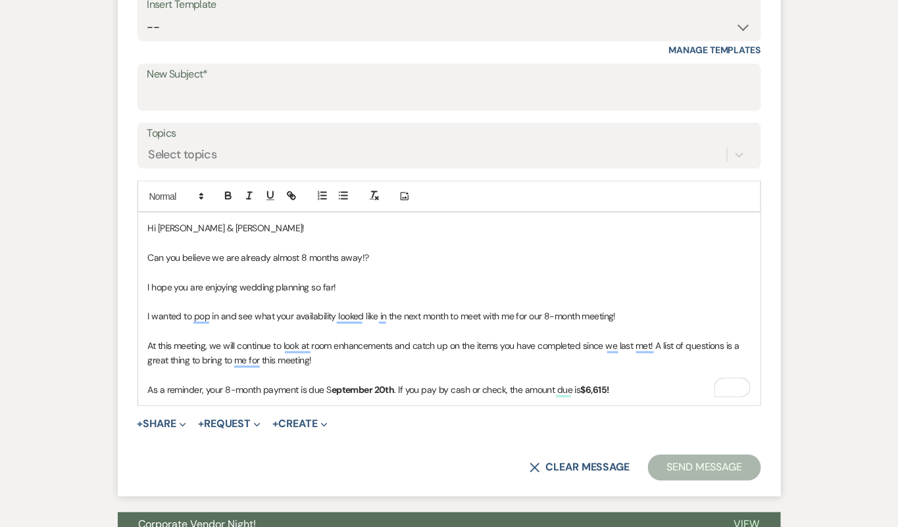
click at [349, 379] on p "To enrich screen reader interactions, please activate Accessibility in Grammarl…" at bounding box center [449, 375] width 602 height 14
drag, startPoint x: 326, startPoint y: 387, endPoint x: 333, endPoint y: 387, distance: 7.2
click at [333, 387] on p "As a reminder, your 8-month payment is due S eptember 20th . If you pay by cash…" at bounding box center [449, 390] width 602 height 14
click at [228, 196] on icon "button" at bounding box center [228, 197] width 5 height 3
click at [401, 357] on p "At this meeting, we will continue to look at room enhancements and catch up on …" at bounding box center [449, 354] width 602 height 30
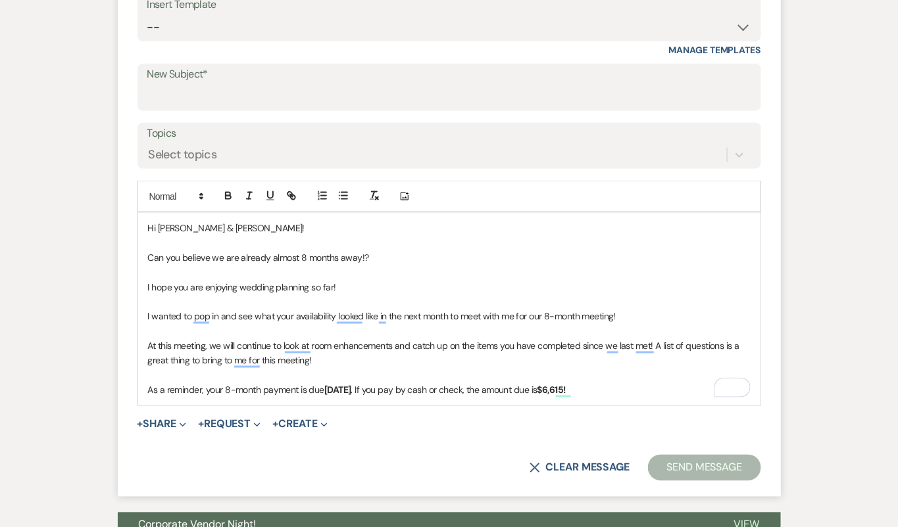
click at [647, 391] on p "As a reminder, your 8-month payment is due [DATE] . If you pay by cash or check…" at bounding box center [449, 390] width 602 height 14
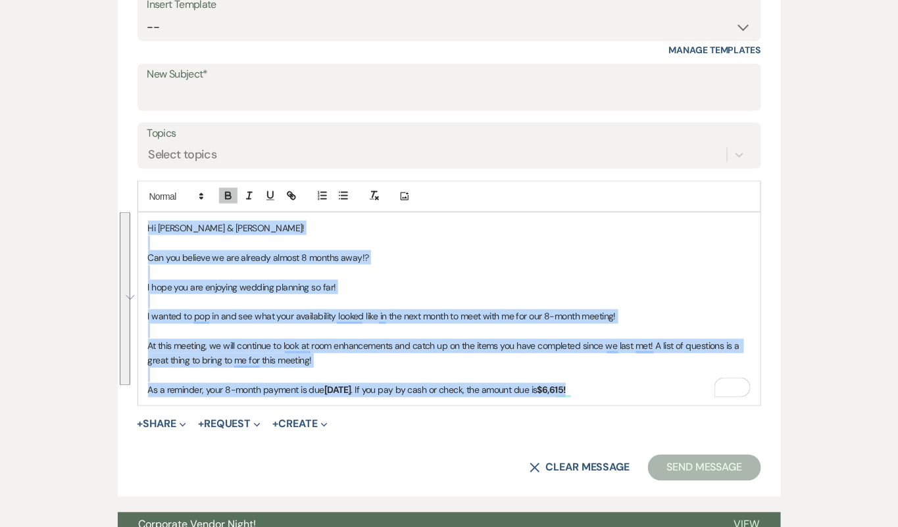
drag, startPoint x: 647, startPoint y: 391, endPoint x: 137, endPoint y: 219, distance: 538.0
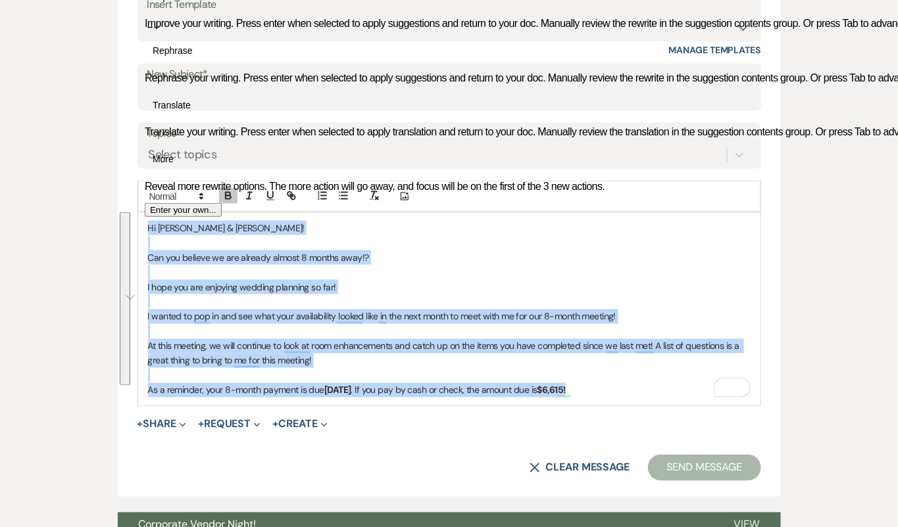
copy div "Hi [PERSON_NAME] & [PERSON_NAME]! Can you believe we are already almost 8 month…"
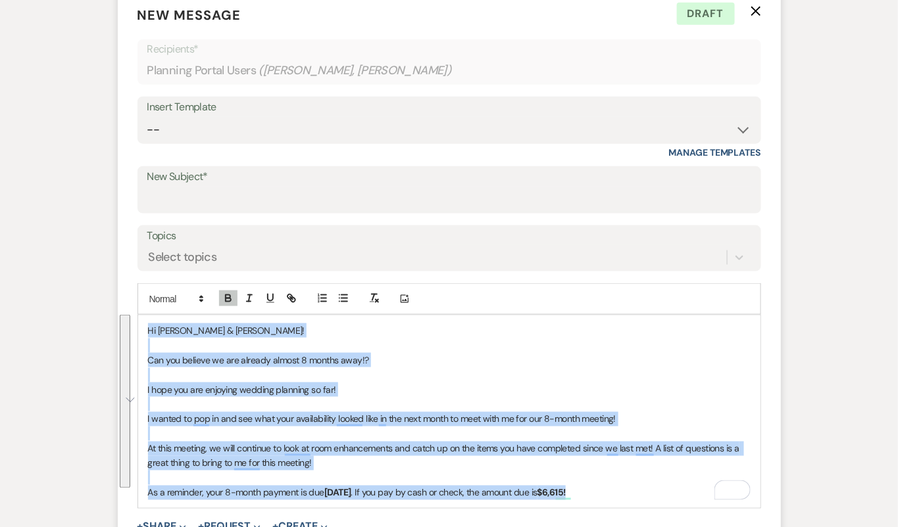
scroll to position [412, 0]
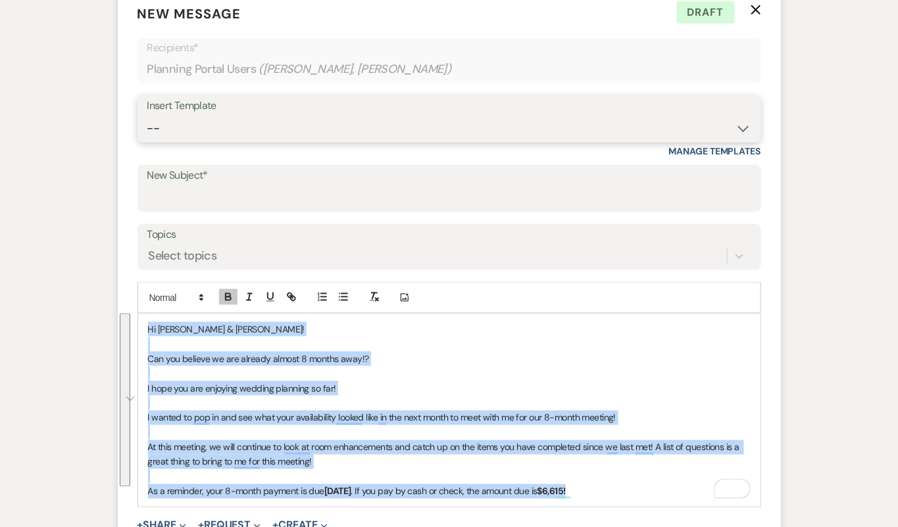
click at [617, 128] on select "-- Tour Confirmation Contract (Pre-Booked Leads) Out of office Inquiry Email Al…" at bounding box center [449, 129] width 604 height 26
select select "4160"
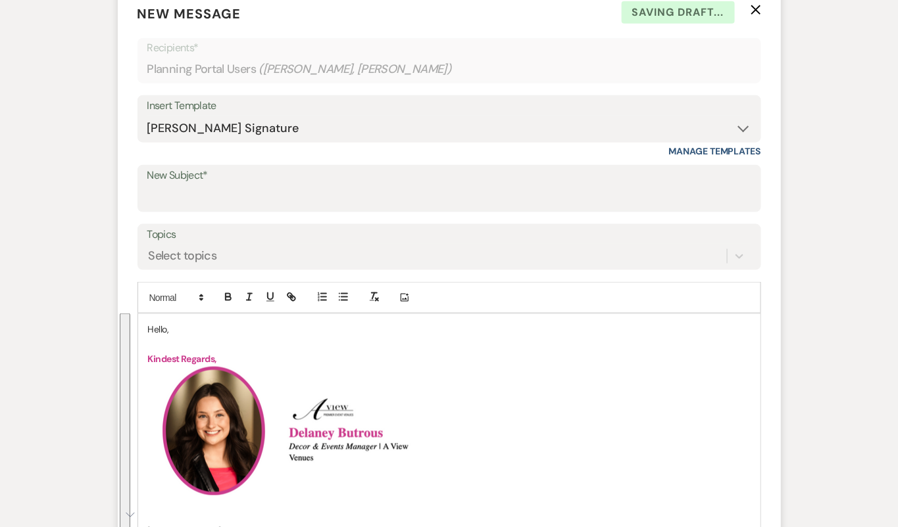
click at [170, 328] on p "Hello," at bounding box center [449, 329] width 602 height 14
click at [155, 329] on p "Hello," at bounding box center [449, 329] width 602 height 14
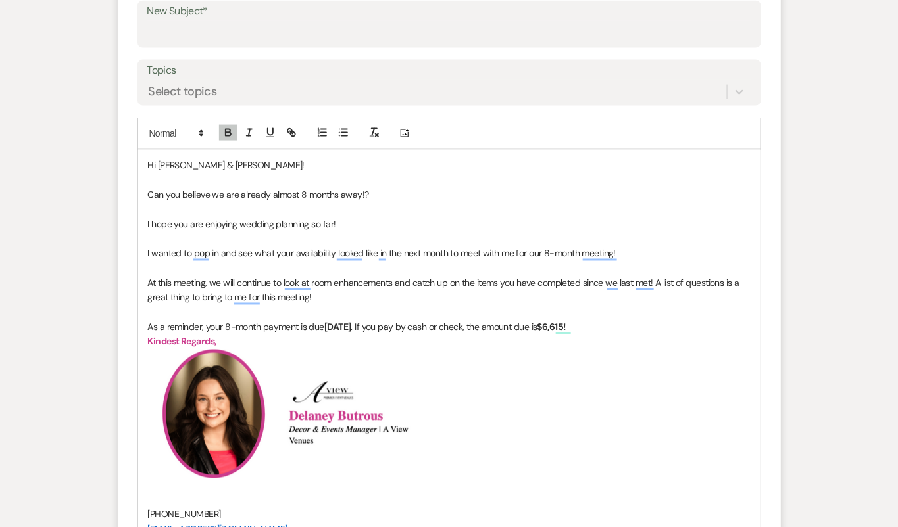
scroll to position [579, 0]
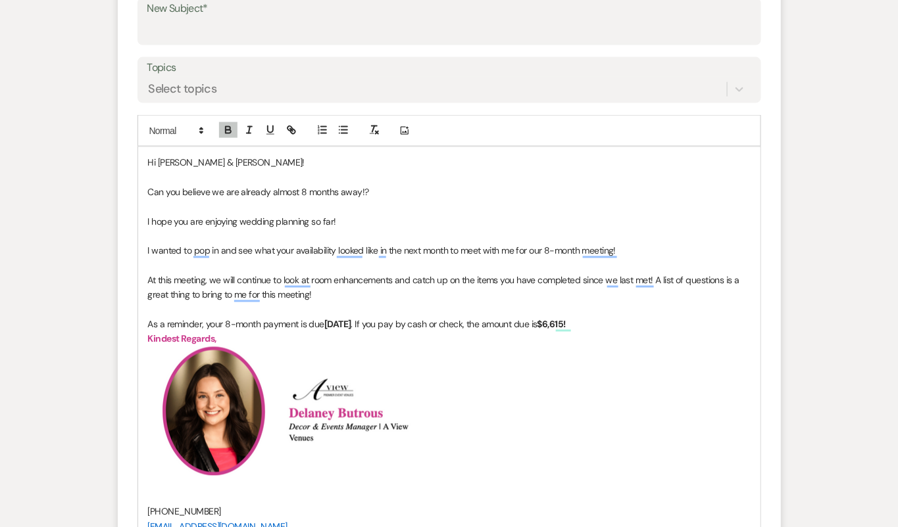
drag, startPoint x: 373, startPoint y: 321, endPoint x: 327, endPoint y: 317, distance: 46.2
click at [327, 319] on strong "[DATE]" at bounding box center [337, 325] width 27 height 12
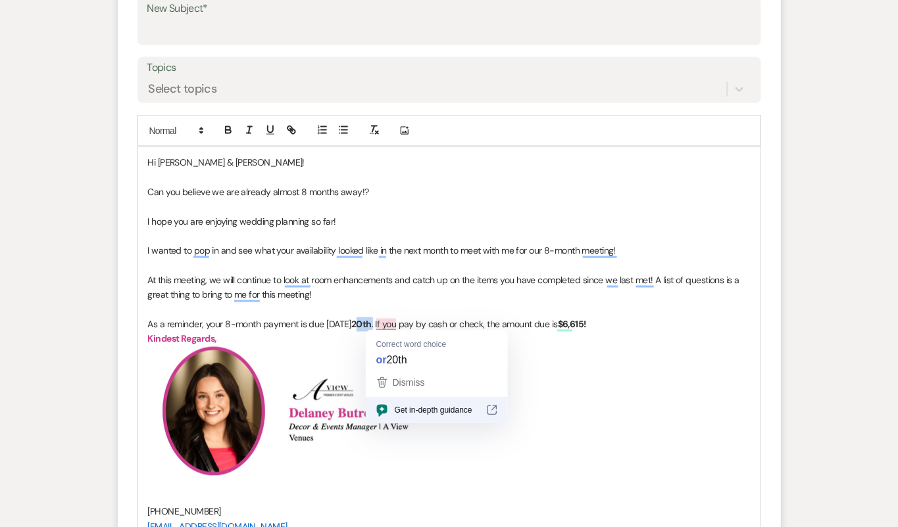
drag, startPoint x: 397, startPoint y: 324, endPoint x: 376, endPoint y: 323, distance: 21.1
click at [376, 324] on p "As a reminder, your 8-month payment is due [DATE] 20th . If you pay by cash or …" at bounding box center [449, 325] width 602 height 14
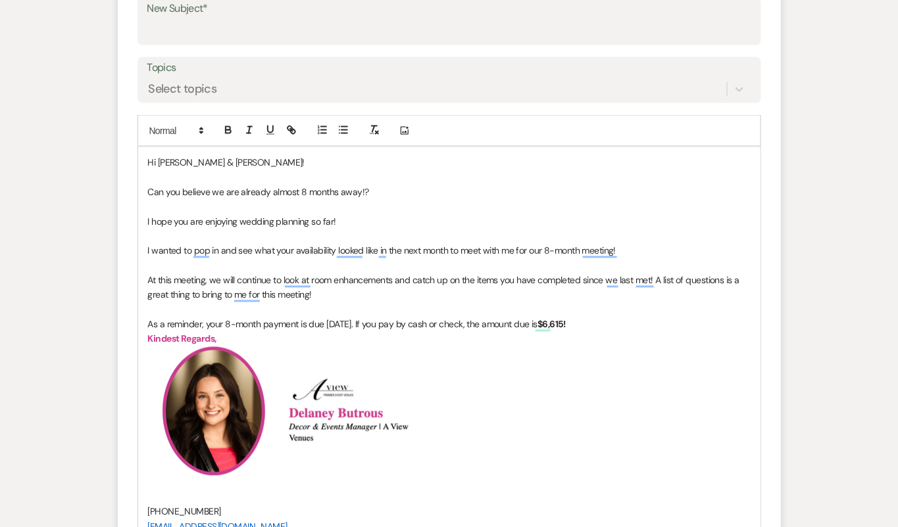
click at [459, 347] on h2 "﻿ ﻿ ﻿ ﻿" at bounding box center [449, 411] width 602 height 129
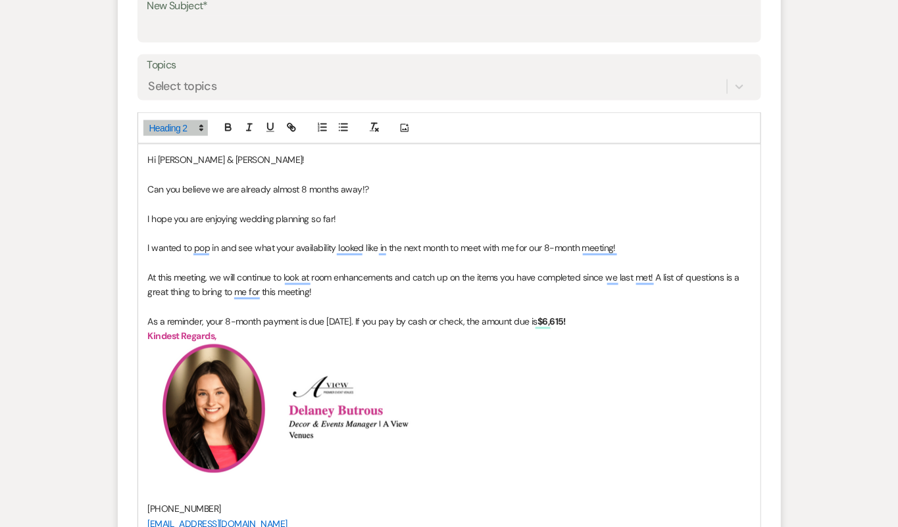
scroll to position [581, 0]
drag, startPoint x: 375, startPoint y: 322, endPoint x: 326, endPoint y: 322, distance: 49.3
click at [324, 321] on p "As a reminder, your 8-month payment is due [DATE]. If you pay by cash or check,…" at bounding box center [449, 323] width 602 height 14
click at [230, 128] on icon "button" at bounding box center [228, 129] width 5 height 3
click at [377, 293] on p "At this meeting, we will continue to look at room enhancements and catch up on …" at bounding box center [449, 287] width 602 height 30
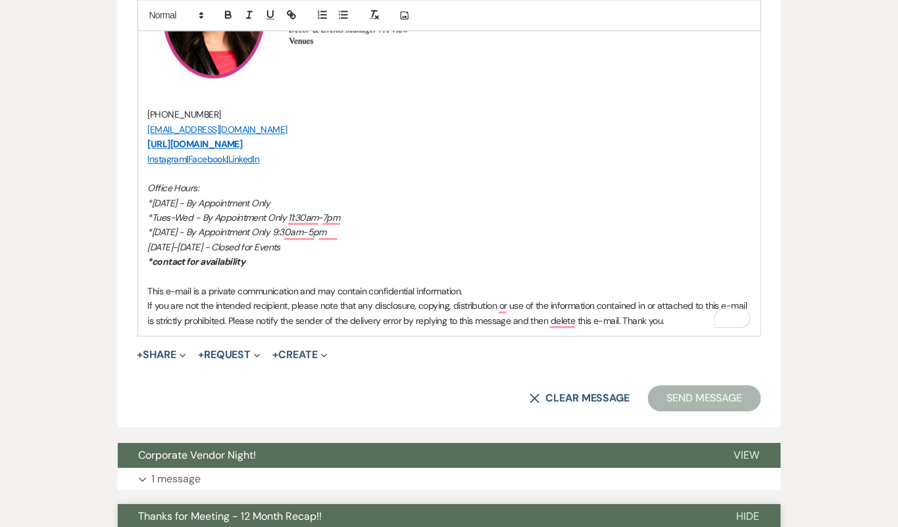
scroll to position [415, 0]
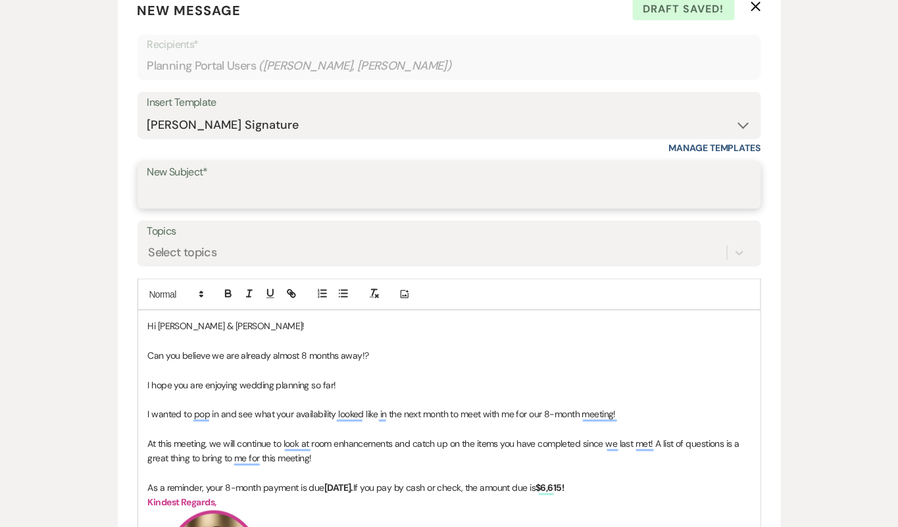
click at [356, 195] on input "New Subject*" at bounding box center [449, 195] width 604 height 26
click at [196, 194] on input "Almost 3 Months Away - Let's Meet Again!" at bounding box center [449, 195] width 604 height 26
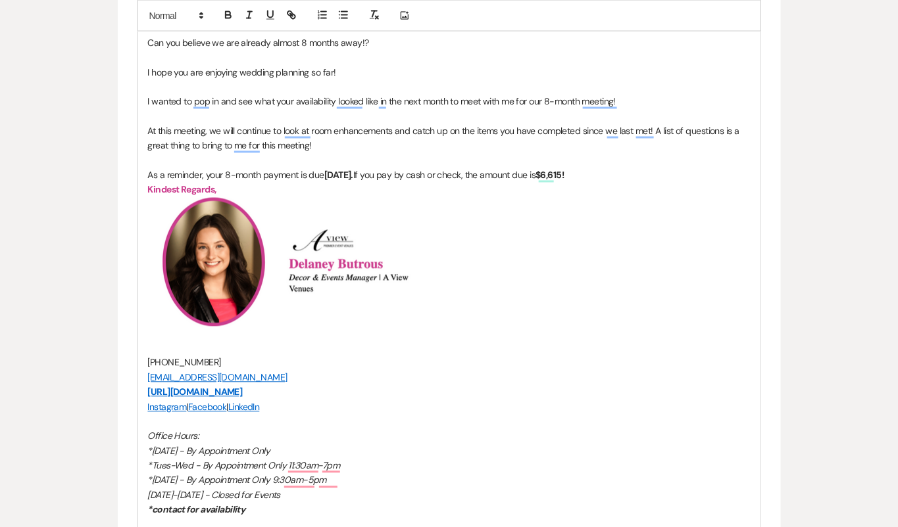
scroll to position [972, 0]
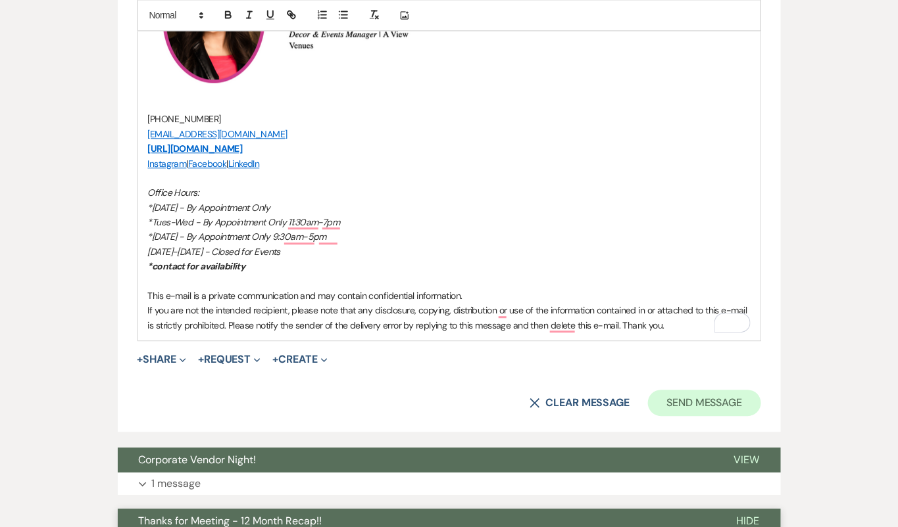
type input "Almost 8 Months Away - Let's Meet Again!"
click at [667, 395] on button "Send Message" at bounding box center [704, 403] width 112 height 26
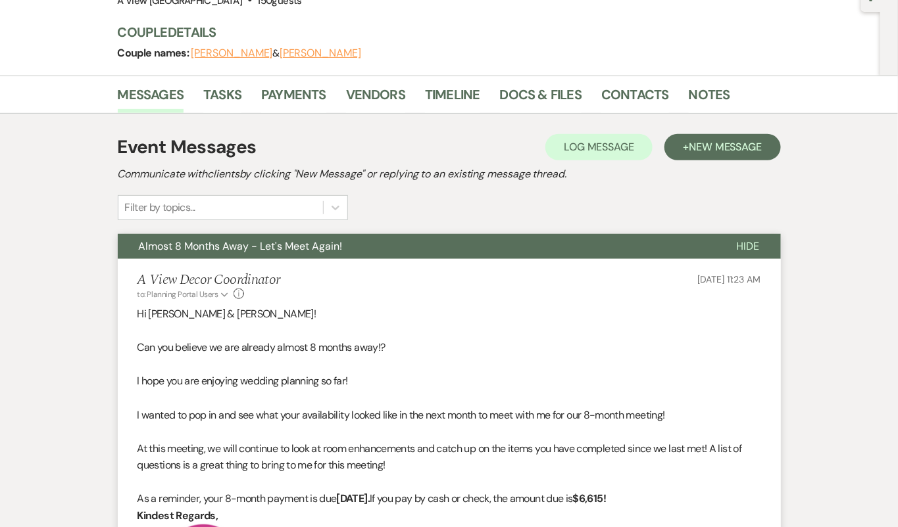
scroll to position [0, 0]
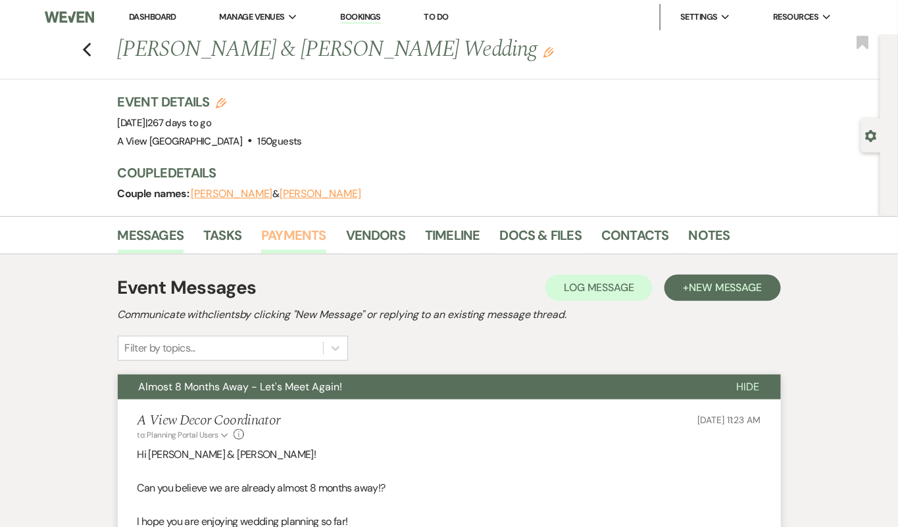
click at [300, 247] on link "Payments" at bounding box center [293, 239] width 65 height 29
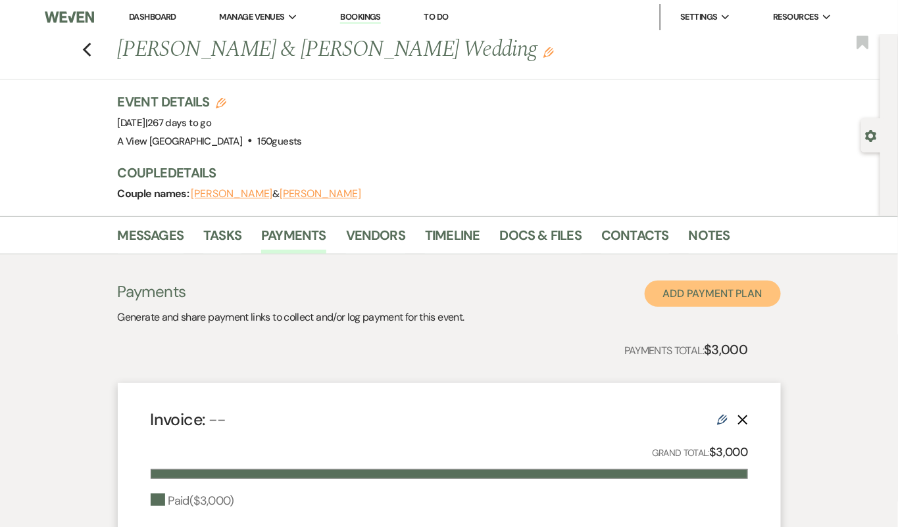
click at [712, 293] on button "Add Payment Plan" at bounding box center [712, 294] width 136 height 26
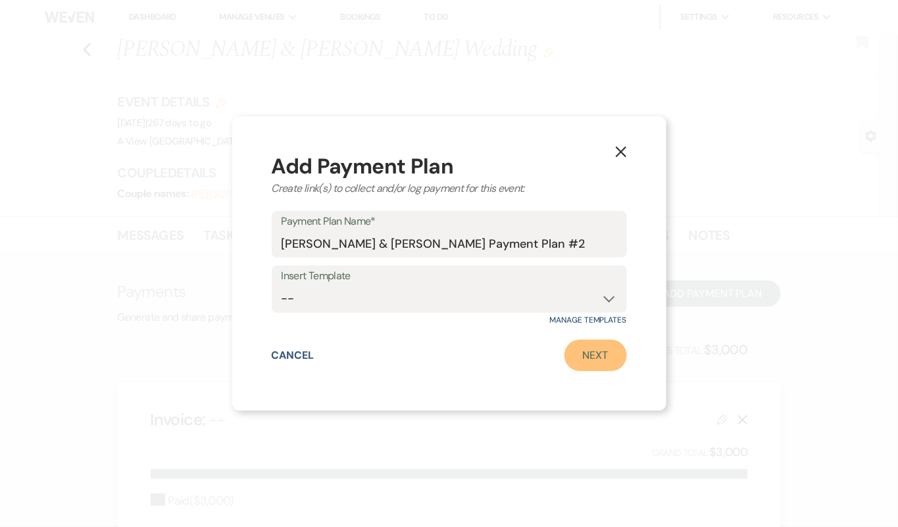
click at [595, 345] on link "Next" at bounding box center [595, 356] width 62 height 32
select select "2"
select select "percentage"
select select "true"
select select "client"
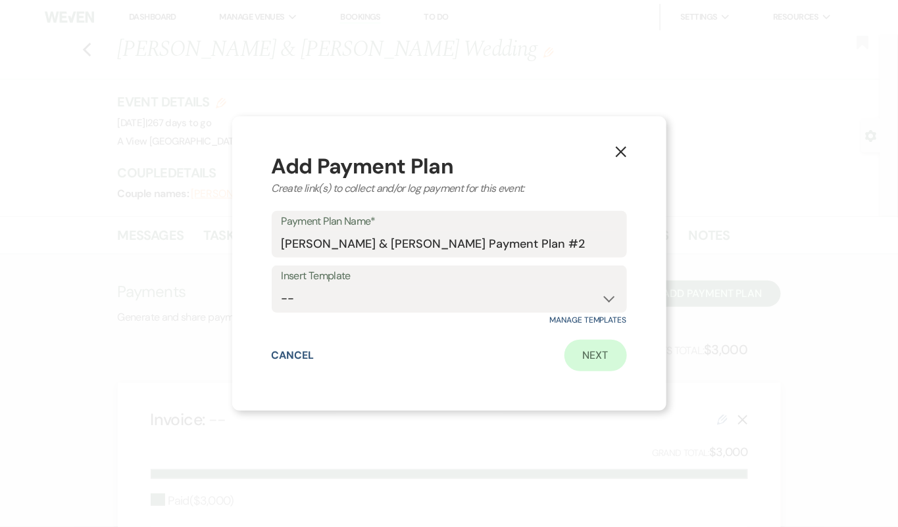
select select "weeks"
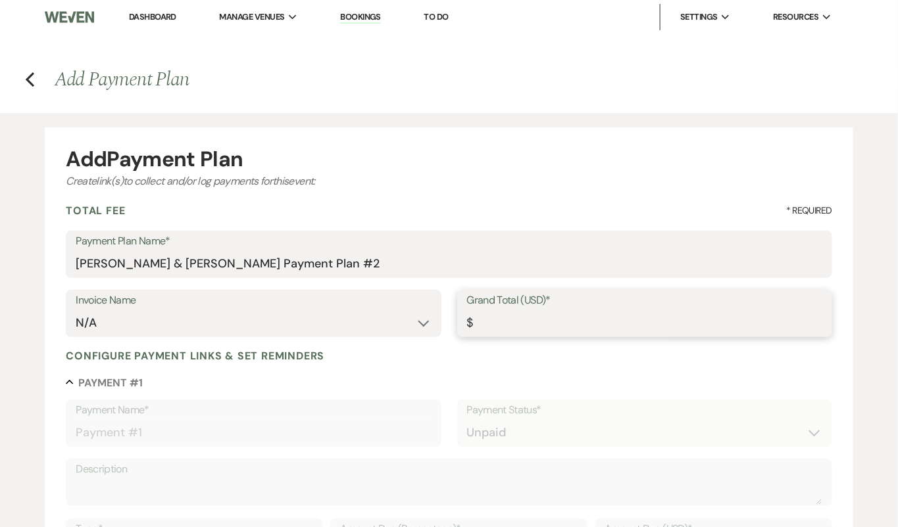
click at [564, 321] on input "Grand Total (USD)*" at bounding box center [644, 323] width 355 height 26
paste input "6615"
click at [564, 320] on input "Grand Total (USD)*" at bounding box center [644, 323] width 355 height 26
drag, startPoint x: 523, startPoint y: 321, endPoint x: 466, endPoint y: 320, distance: 57.2
click at [466, 320] on div "Grand Total (USD)* $" at bounding box center [644, 313] width 375 height 47
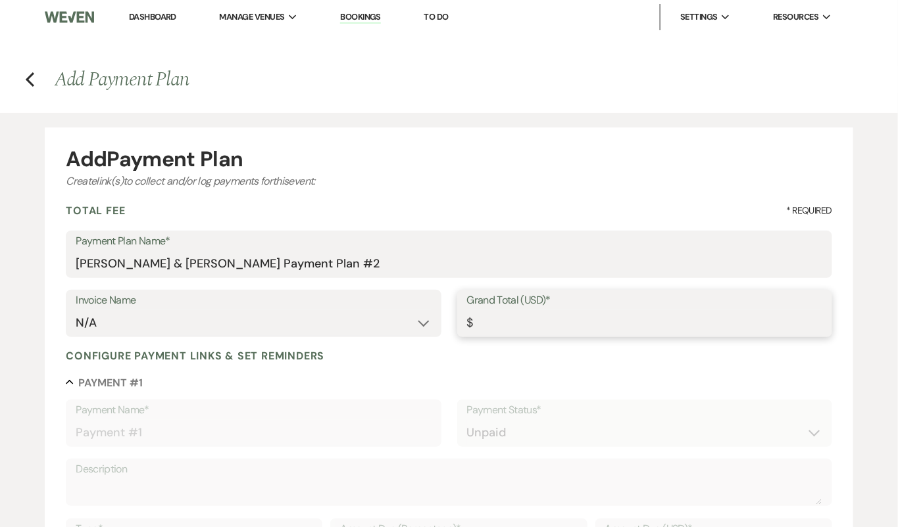
type input "6615"
type input "6615.00"
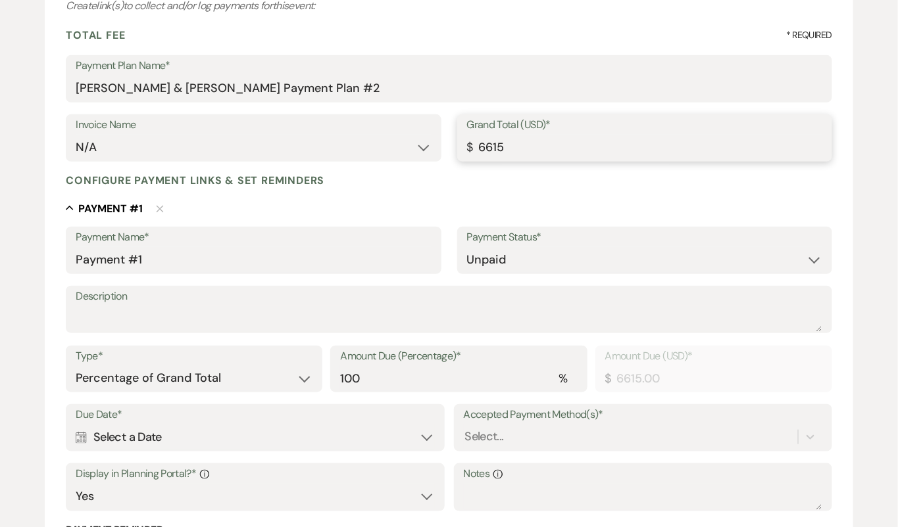
scroll to position [206, 0]
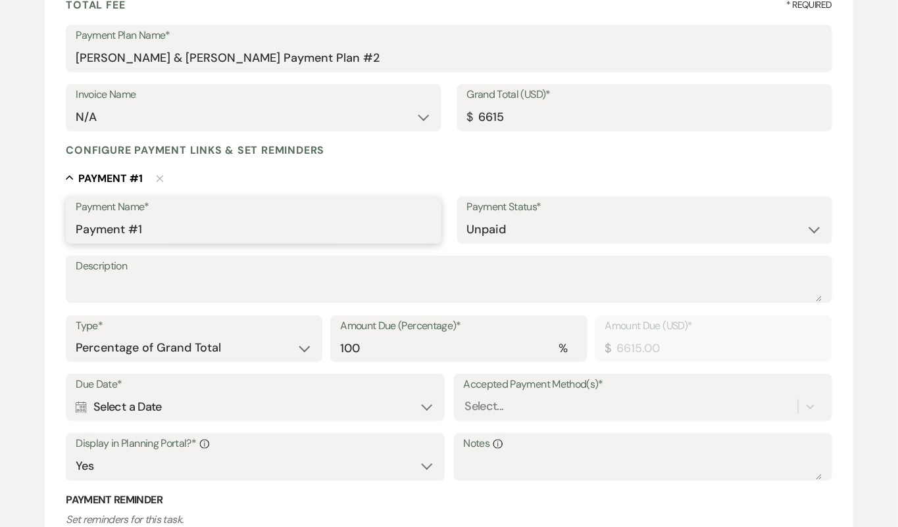
type input "6615.00"
click at [117, 238] on input "Payment #1" at bounding box center [253, 230] width 355 height 26
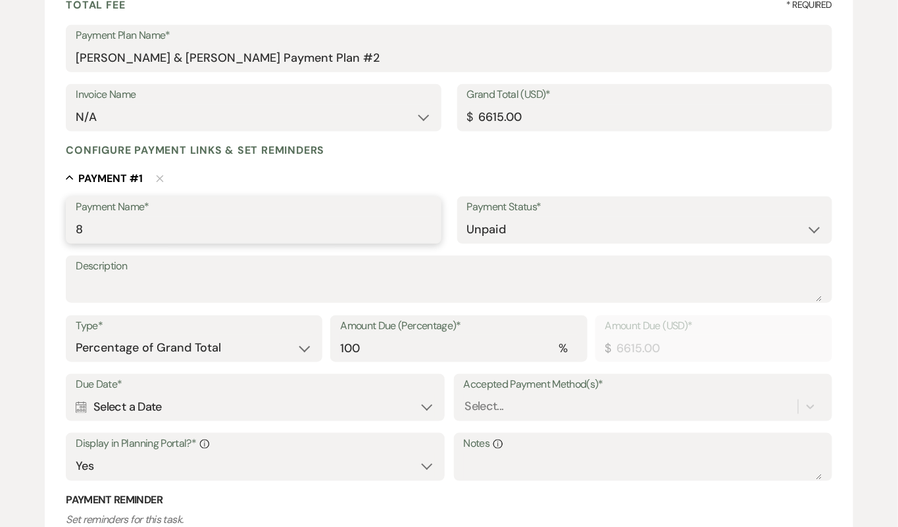
type input "8M Payment"
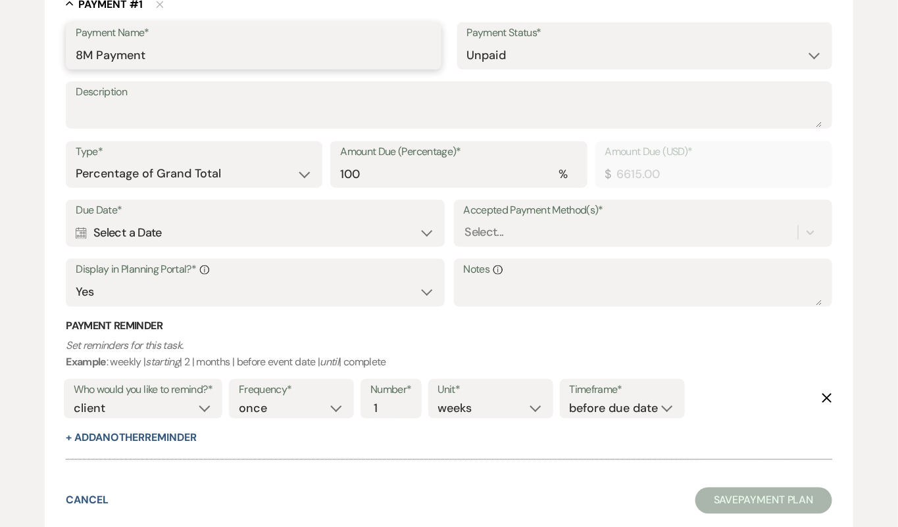
scroll to position [395, 0]
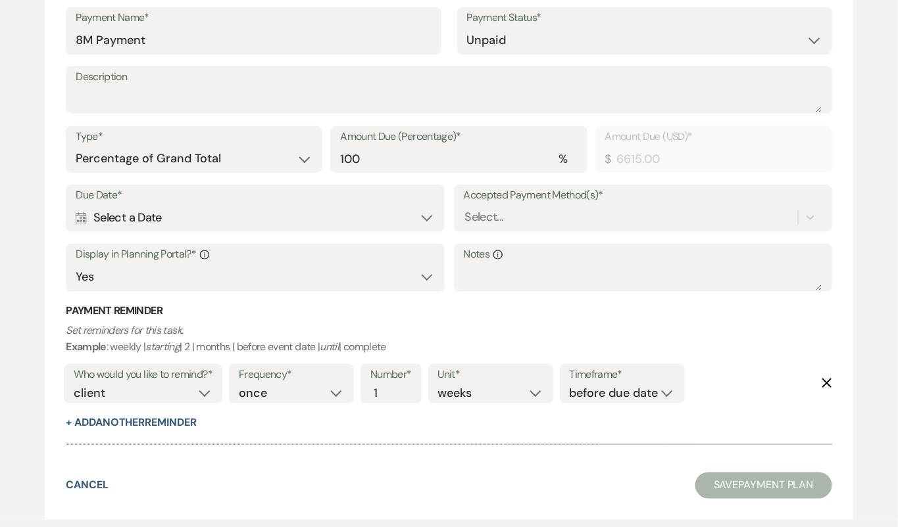
click at [299, 216] on div "Calendar Select a Date Expand" at bounding box center [255, 218] width 358 height 26
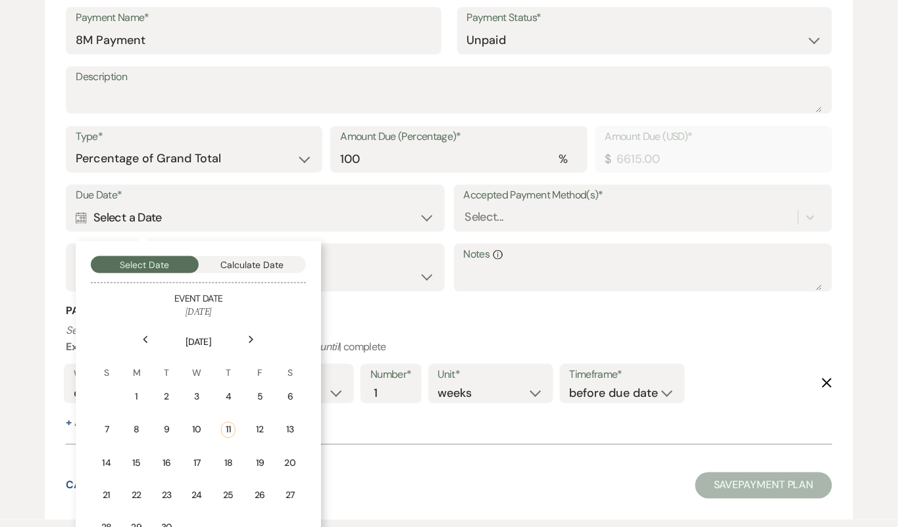
click at [252, 337] on icon "Next" at bounding box center [251, 340] width 7 height 8
click at [141, 426] on div "6" at bounding box center [137, 429] width 12 height 14
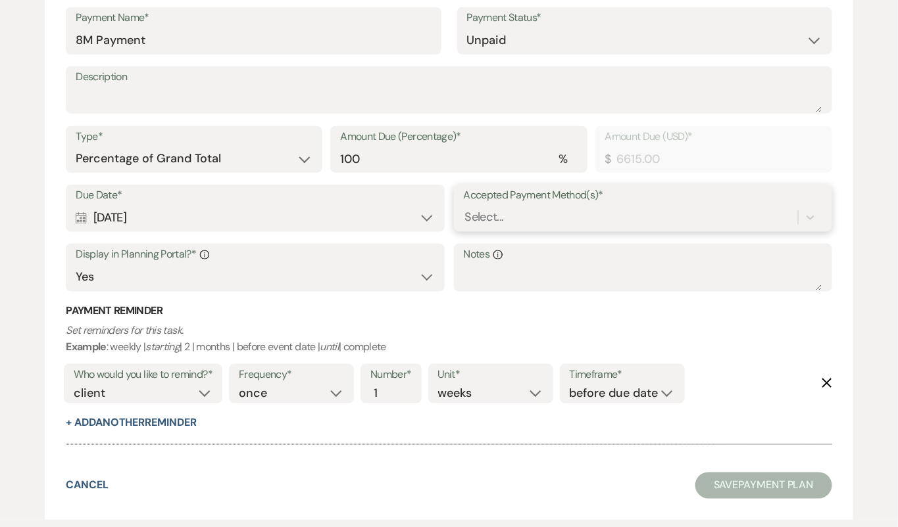
click at [514, 208] on div "Select..." at bounding box center [631, 217] width 334 height 23
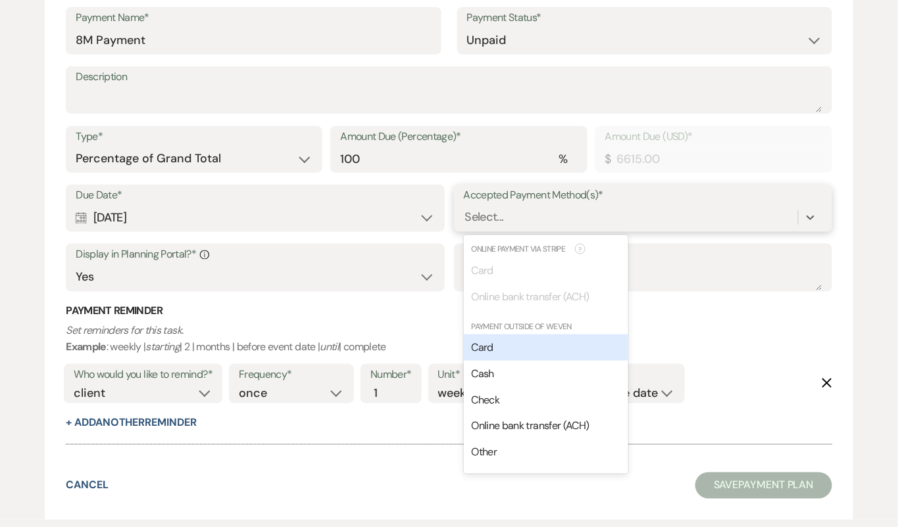
click at [512, 345] on div "Card" at bounding box center [546, 348] width 164 height 26
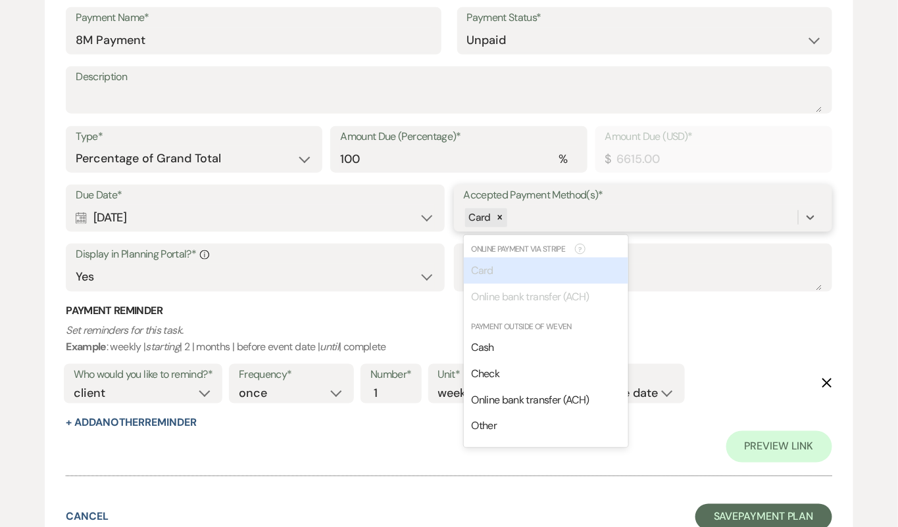
click at [562, 223] on div "Card" at bounding box center [631, 217] width 334 height 23
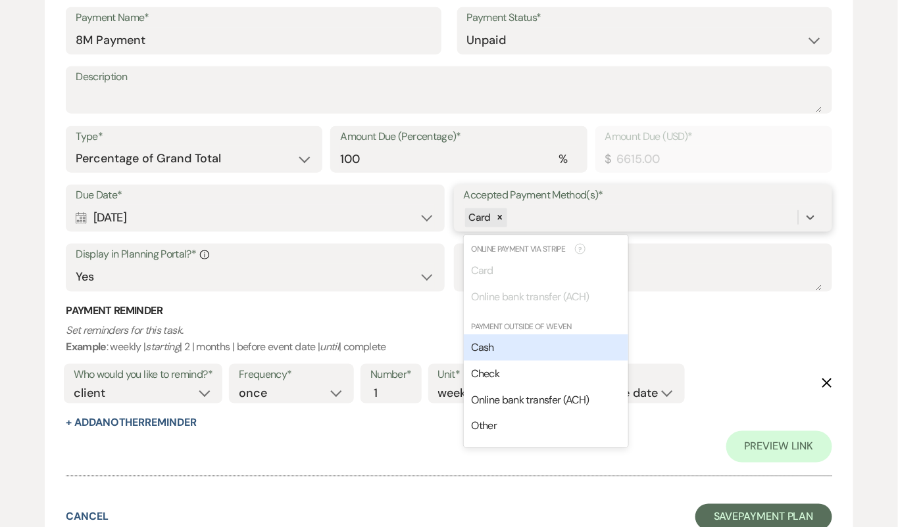
click at [543, 347] on div "Cash" at bounding box center [546, 348] width 164 height 26
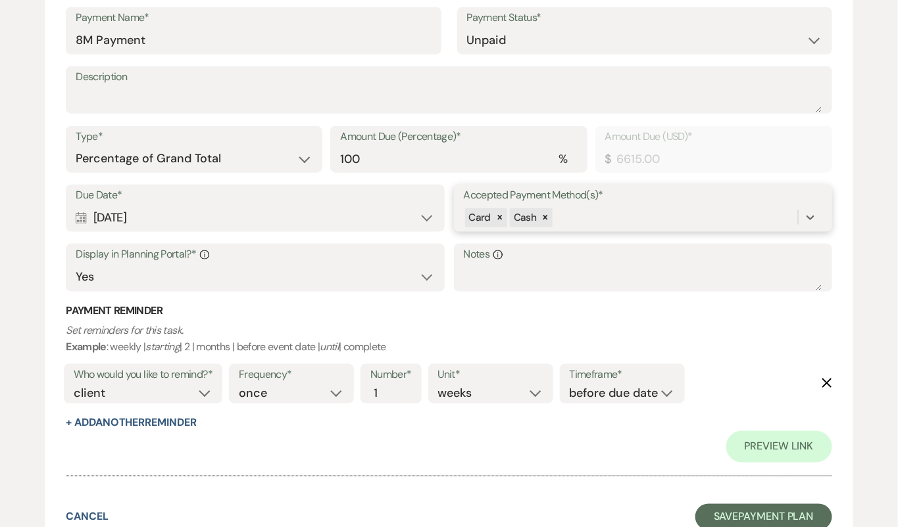
click at [568, 214] on div "Card Cash" at bounding box center [631, 217] width 334 height 23
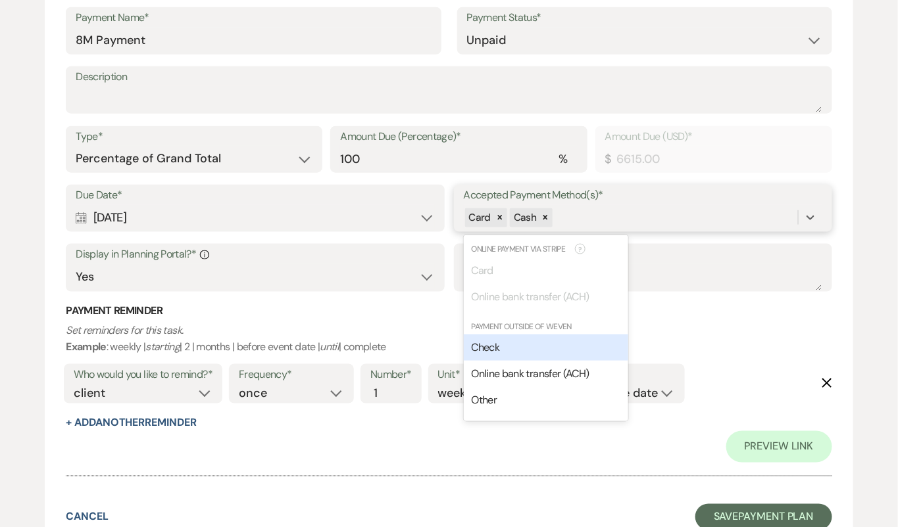
click at [532, 343] on div "Check" at bounding box center [546, 348] width 164 height 26
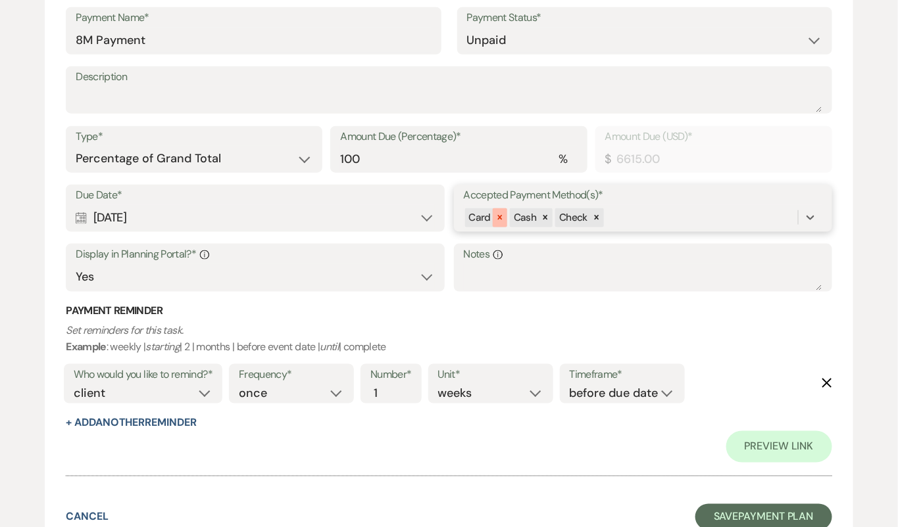
click at [500, 220] on icon at bounding box center [499, 217] width 9 height 9
click at [738, 503] on form "Add Payment Plan Create link(s) to collect and/or log payments for this event: …" at bounding box center [449, 141] width 808 height 819
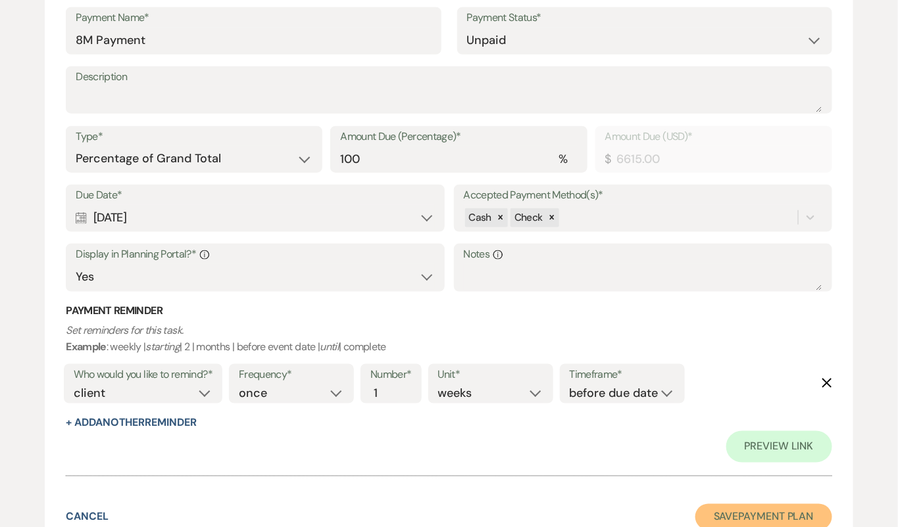
click at [738, 510] on button "Save Payment Plan" at bounding box center [763, 517] width 137 height 26
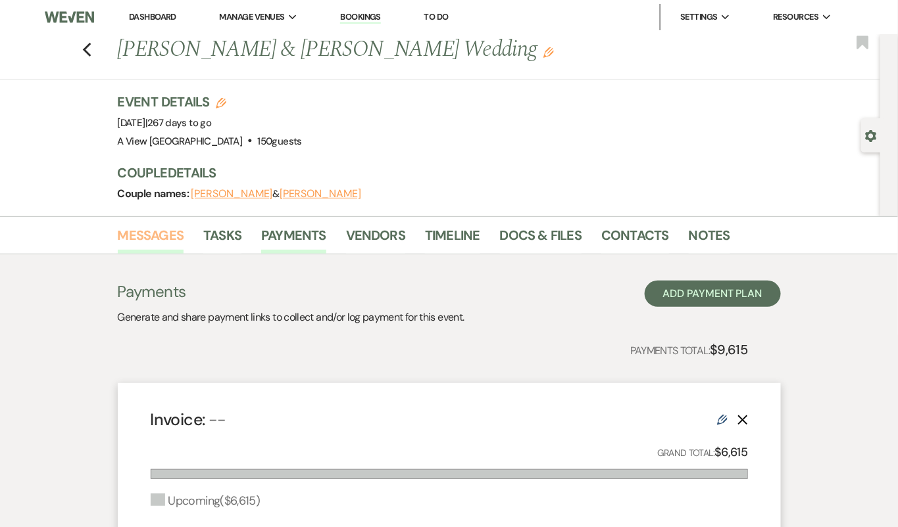
click at [153, 246] on link "Messages" at bounding box center [151, 239] width 66 height 29
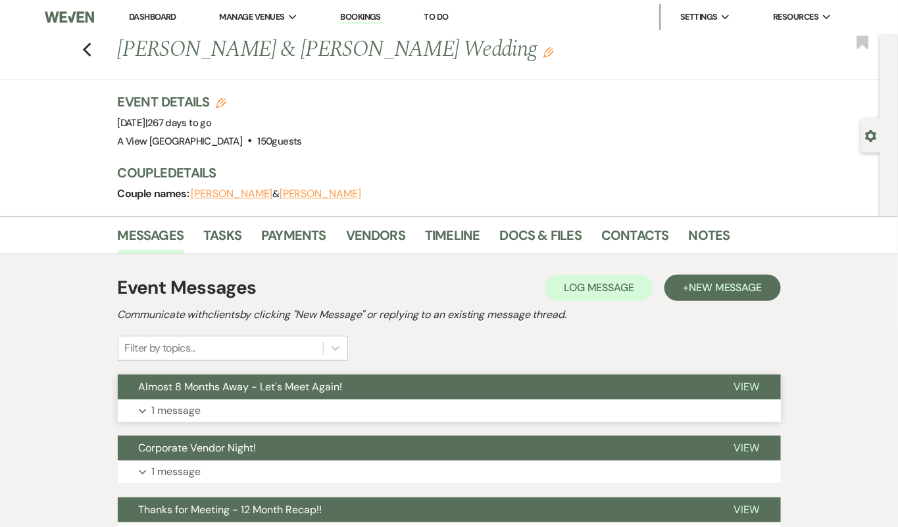
click at [322, 404] on button "Expand 1 message" at bounding box center [449, 411] width 663 height 22
click at [296, 392] on span "Almost 8 Months Away - Let's Meet Again!" at bounding box center [241, 387] width 204 height 14
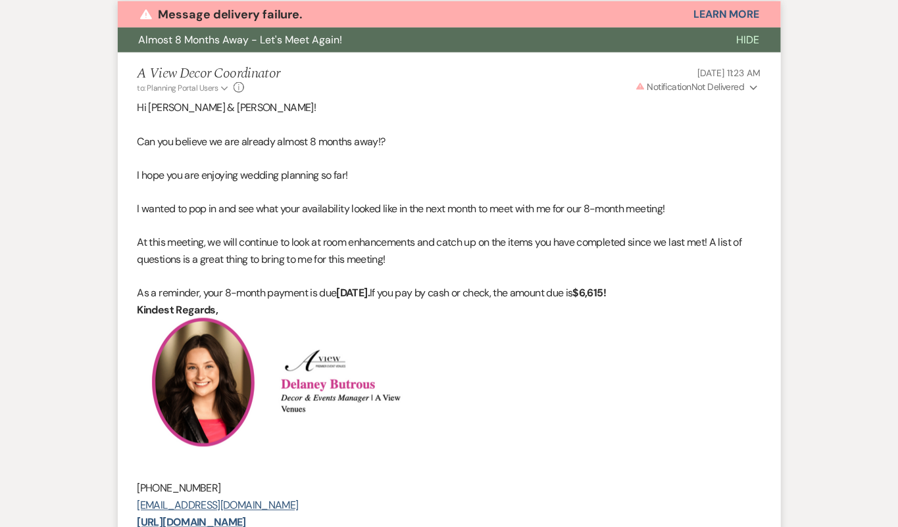
scroll to position [358, 0]
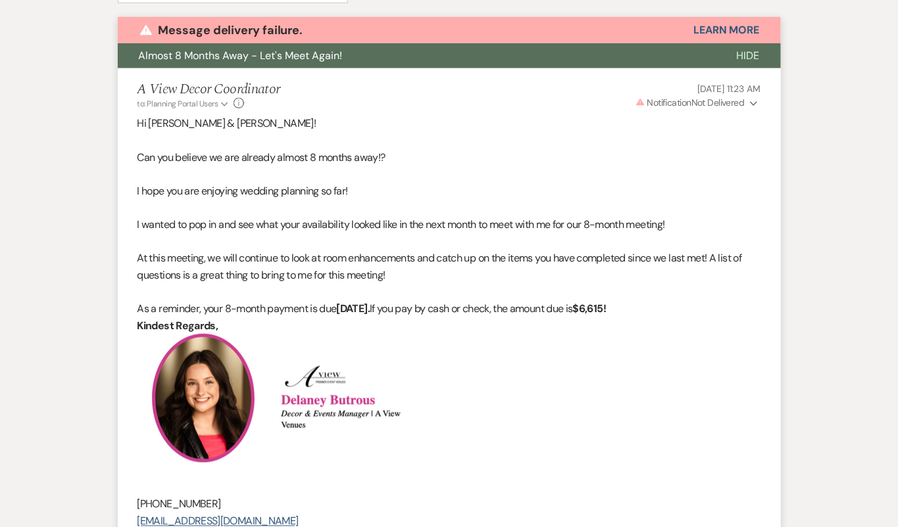
click at [727, 99] on span "Warning Notification Not Delivered" at bounding box center [689, 103] width 109 height 12
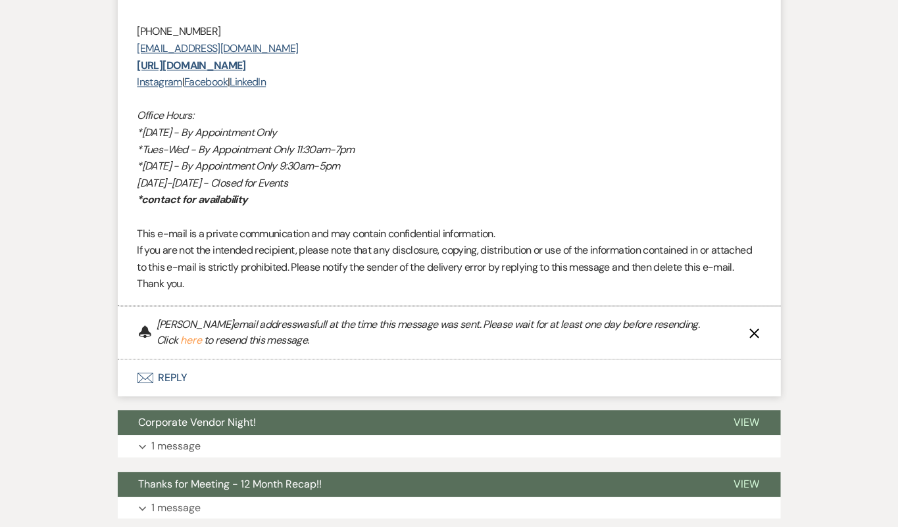
scroll to position [0, 0]
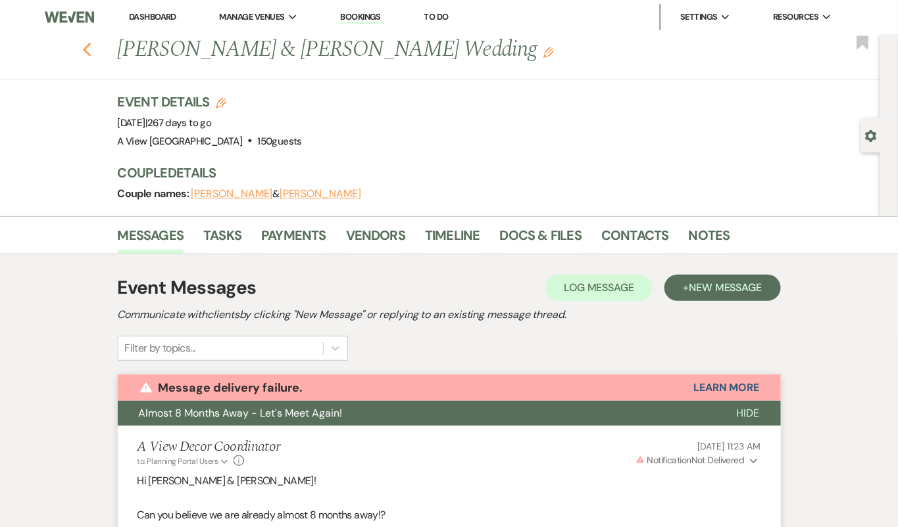
click at [89, 46] on use "button" at bounding box center [86, 50] width 9 height 14
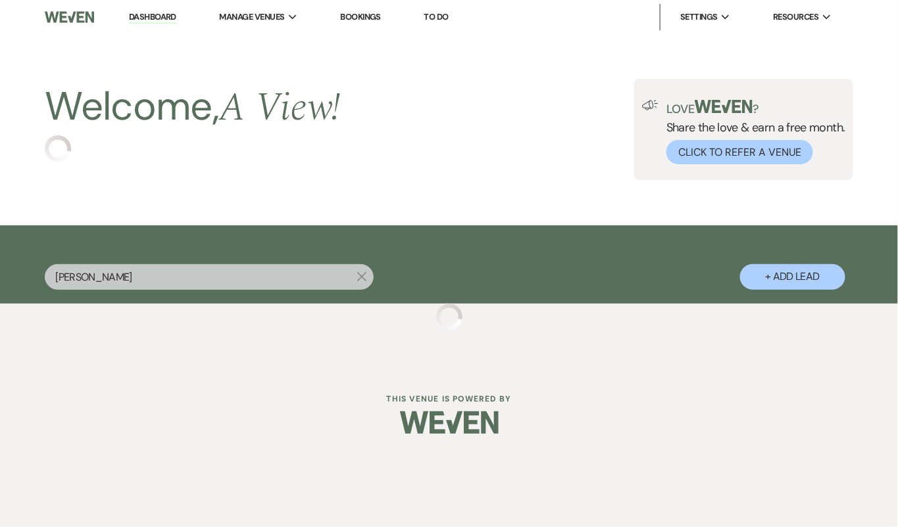
click at [259, 260] on div "[PERSON_NAME] + Add Lead" at bounding box center [449, 266] width 898 height 68
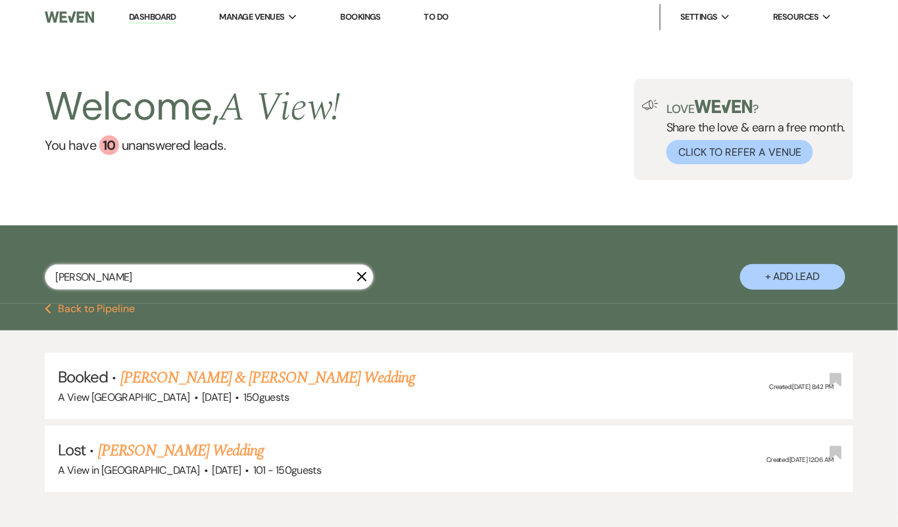
click at [253, 278] on input "[PERSON_NAME]" at bounding box center [209, 277] width 329 height 26
type input "s"
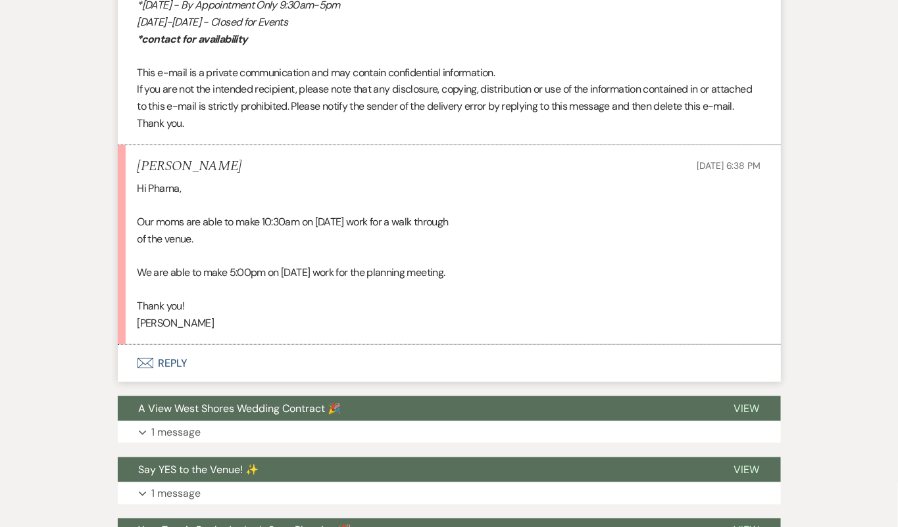
scroll to position [3530, 0]
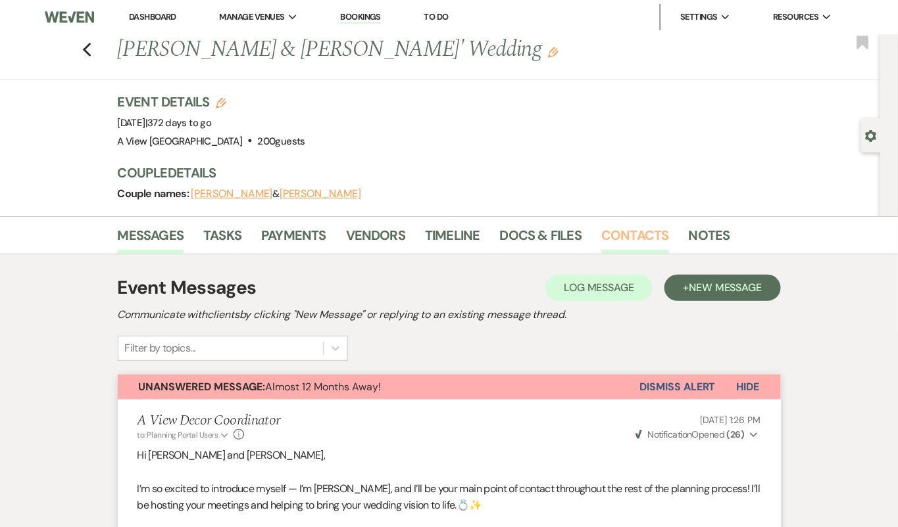
click at [622, 234] on link "Contacts" at bounding box center [635, 239] width 68 height 29
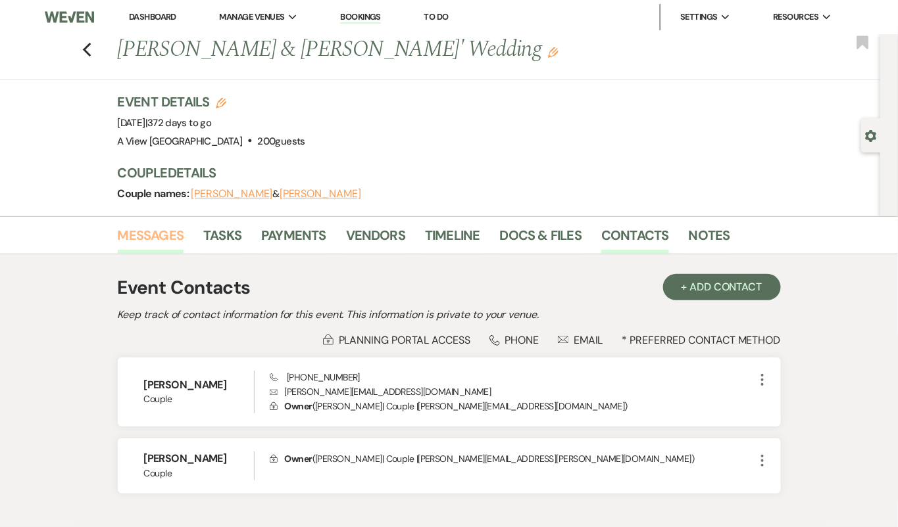
click at [174, 229] on link "Messages" at bounding box center [151, 239] width 66 height 29
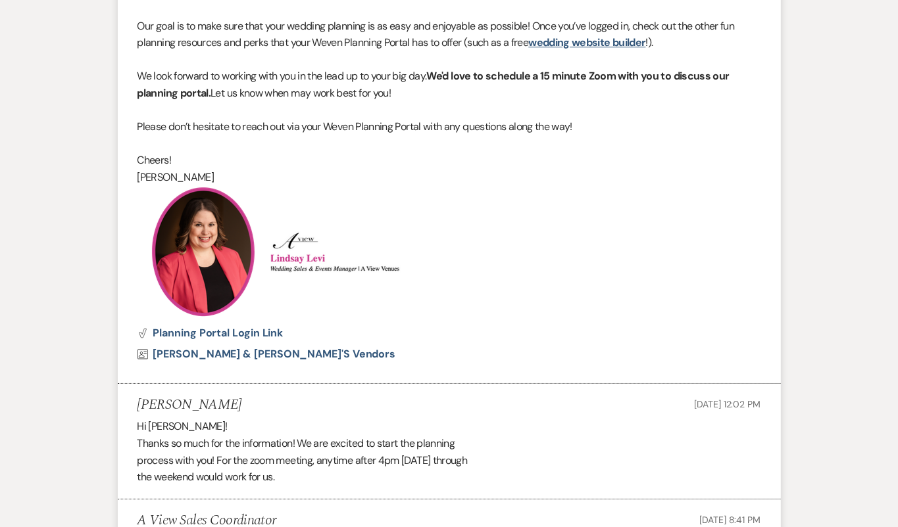
scroll to position [2458, 0]
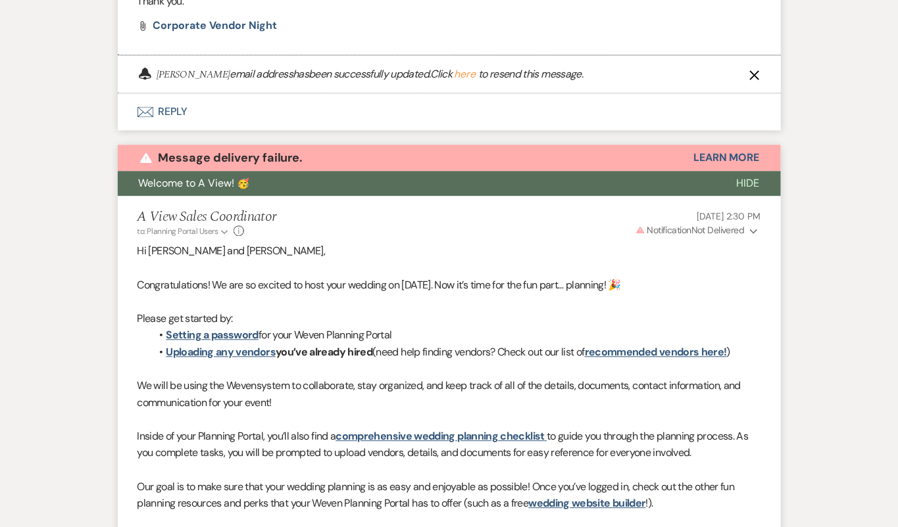
click at [712, 224] on span "Warning Notification Not Delivered" at bounding box center [689, 230] width 109 height 12
click at [710, 251] on p "Warning Invalid Email" at bounding box center [719, 256] width 61 height 14
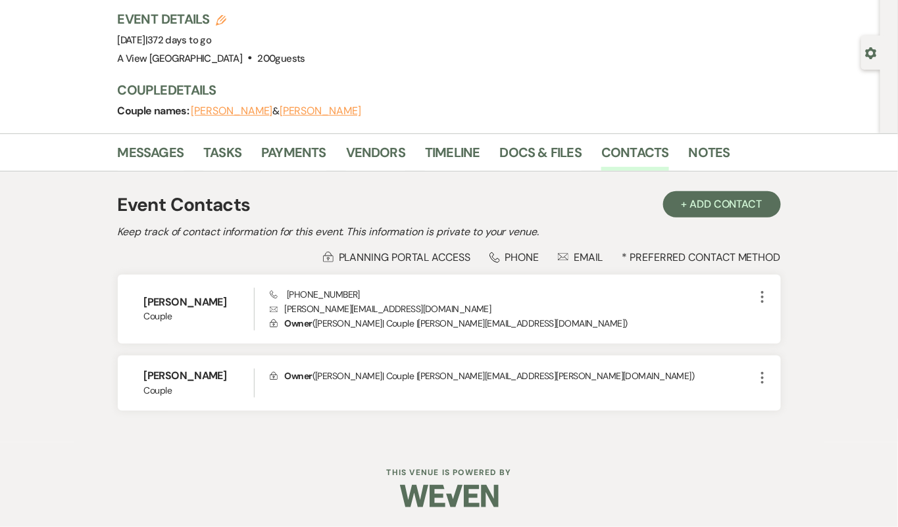
scroll to position [81, 0]
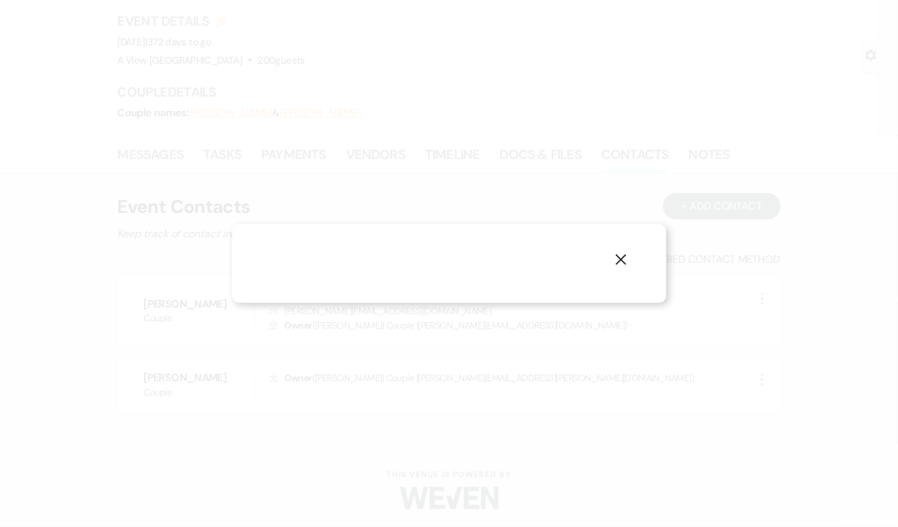
select select "1"
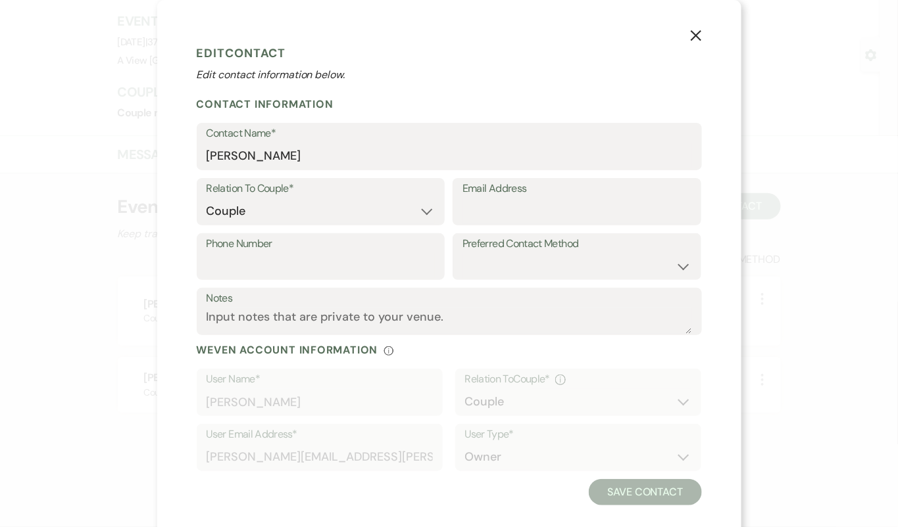
click at [696, 41] on icon "X" at bounding box center [696, 36] width 12 height 12
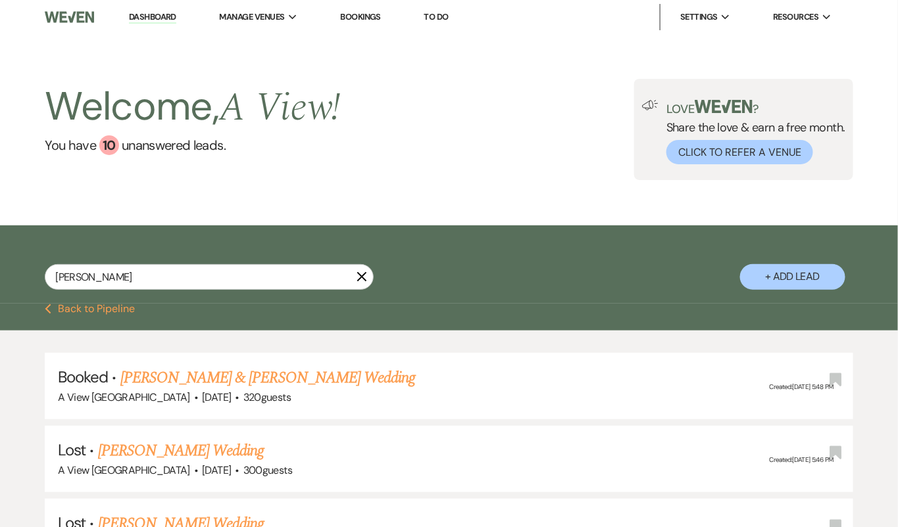
click at [251, 290] on div "[PERSON_NAME] X" at bounding box center [209, 282] width 329 height 36
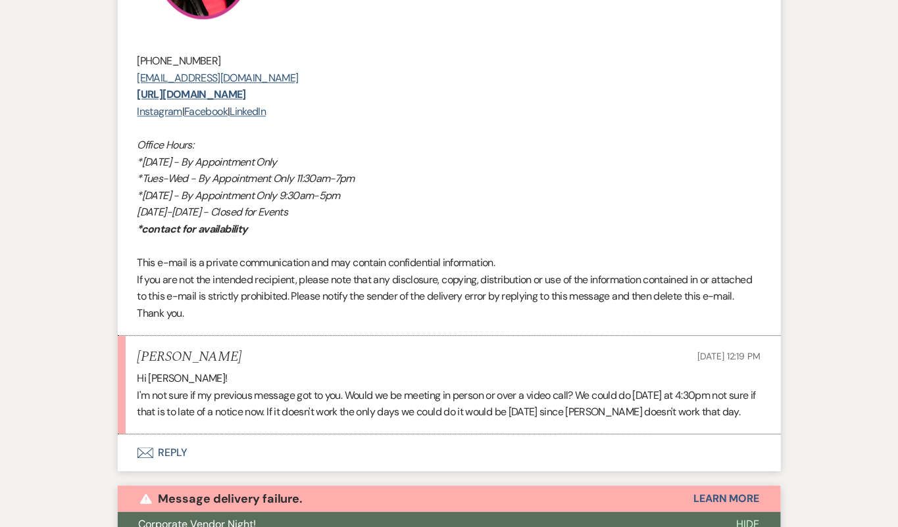
scroll to position [955, 0]
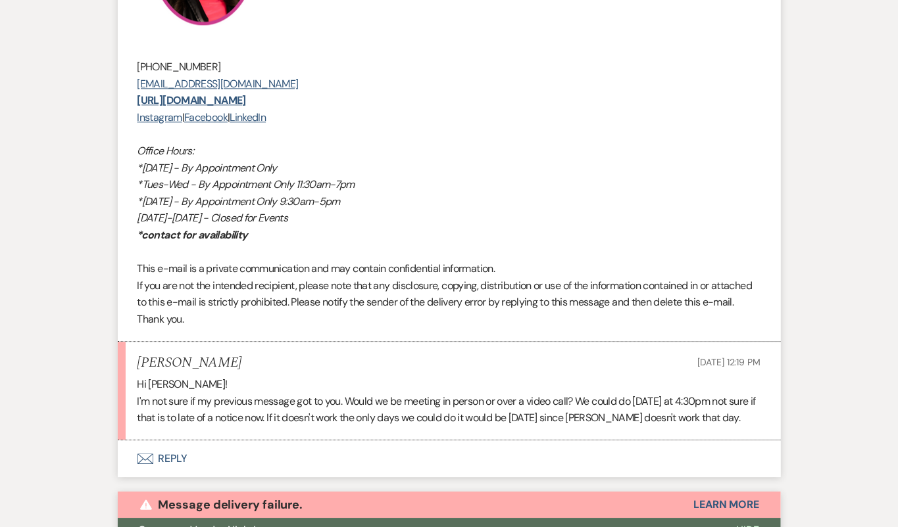
click at [433, 452] on button "Envelope Reply" at bounding box center [449, 459] width 663 height 37
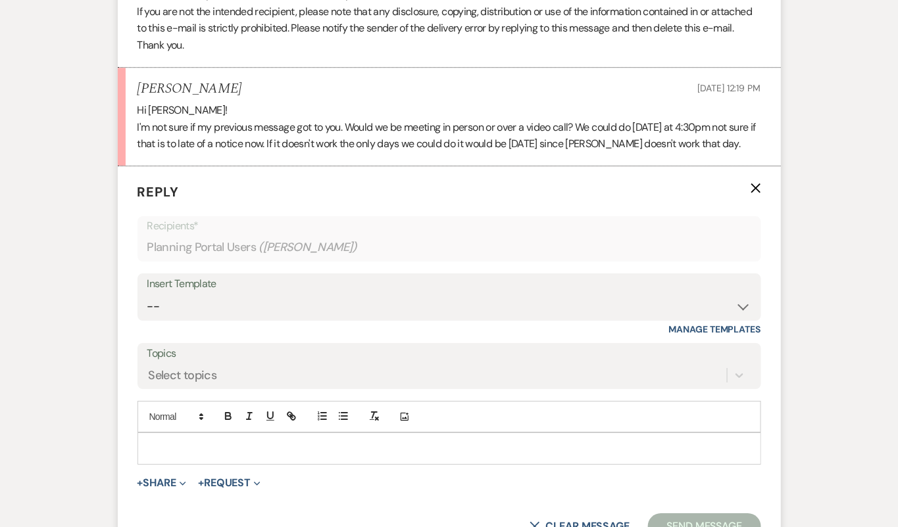
scroll to position [1228, 0]
click at [427, 454] on div at bounding box center [449, 450] width 622 height 30
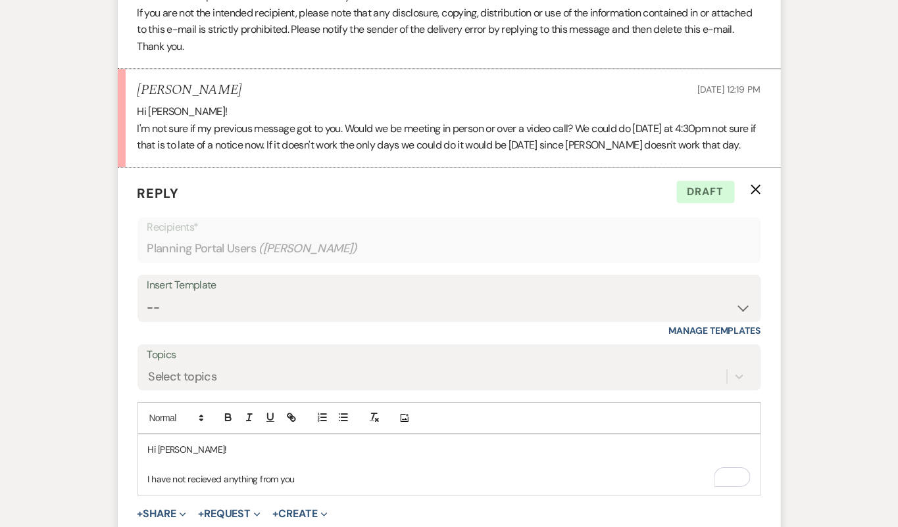
click at [141, 475] on div "Hi [PERSON_NAME]! I have not recieved anything from you" at bounding box center [449, 465] width 622 height 60
click at [341, 478] on p "Weird! I have not recieved anything from you" at bounding box center [449, 479] width 602 height 14
drag, startPoint x: 327, startPoint y: 477, endPoint x: 264, endPoint y: 476, distance: 62.5
click at [264, 477] on p "Weird! I have not recieved anything from you" at bounding box center [449, 479] width 602 height 14
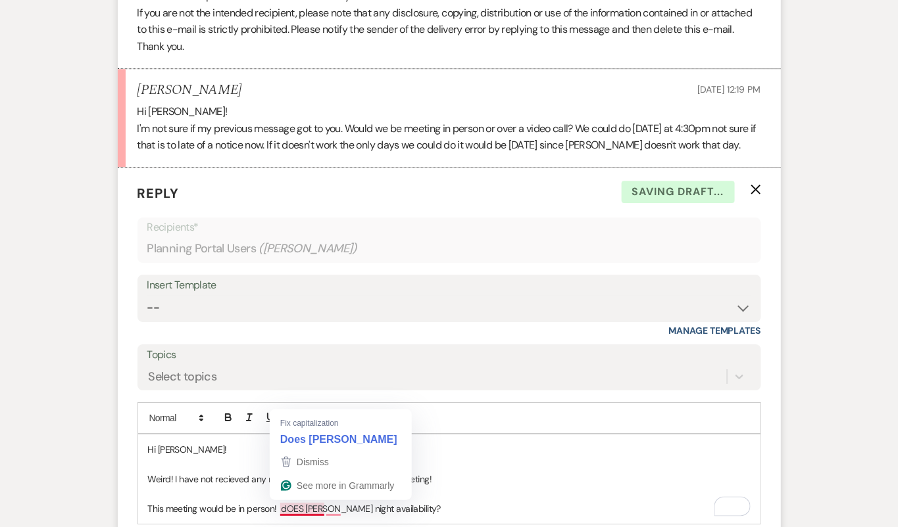
click at [281, 504] on p "This meeting would be in person! dOES [PERSON_NAME] night availability?" at bounding box center [449, 509] width 602 height 14
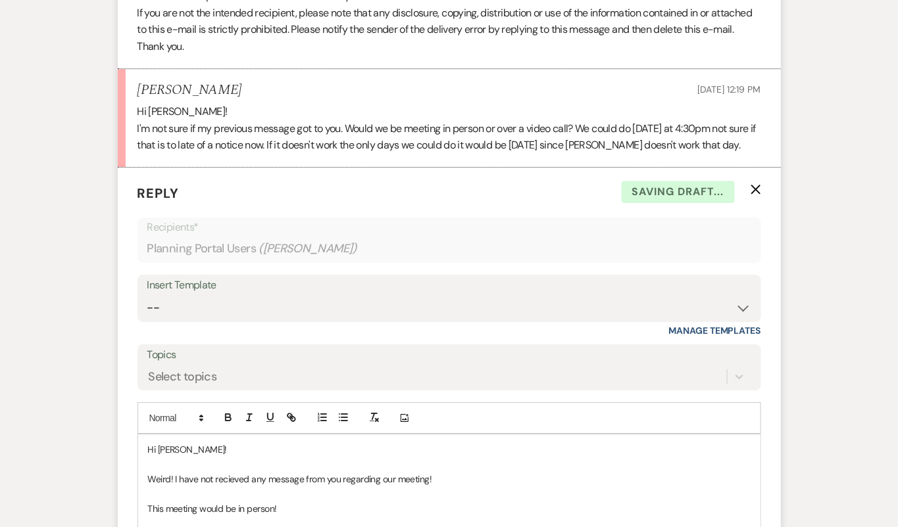
scroll to position [1360, 0]
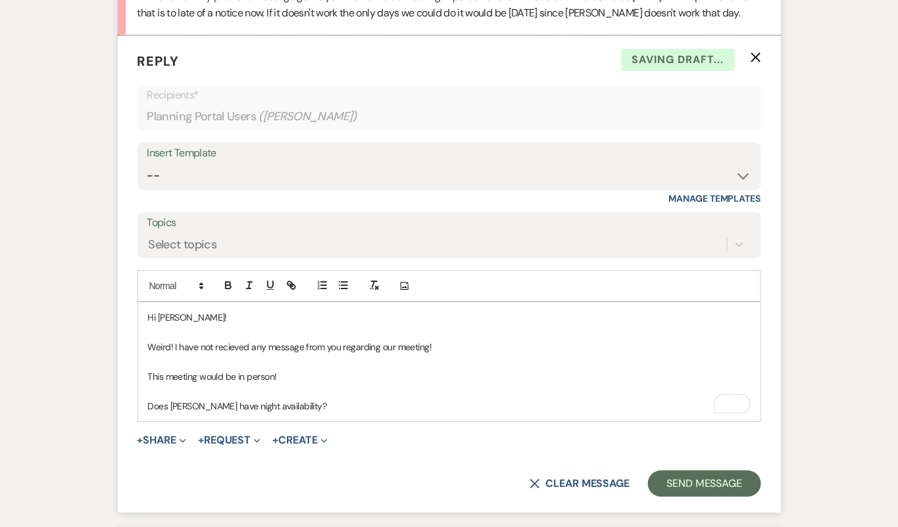
click at [294, 399] on p "Does [PERSON_NAME] have night availability?" at bounding box center [449, 406] width 602 height 14
click at [294, 370] on p "This meeting would be in person!" at bounding box center [449, 377] width 602 height 14
click at [140, 371] on div "Hi [PERSON_NAME]! Weird! I have not recieved any message from you regarding our…" at bounding box center [449, 362] width 622 height 119
click at [260, 375] on p "Unfortunately I am unable to This meeting would be in person!" at bounding box center [449, 377] width 602 height 14
click at [337, 372] on p "Unfortunately, I am unable to meet [DATE] at 4:30 This meeting would be in pers…" at bounding box center [449, 377] width 602 height 14
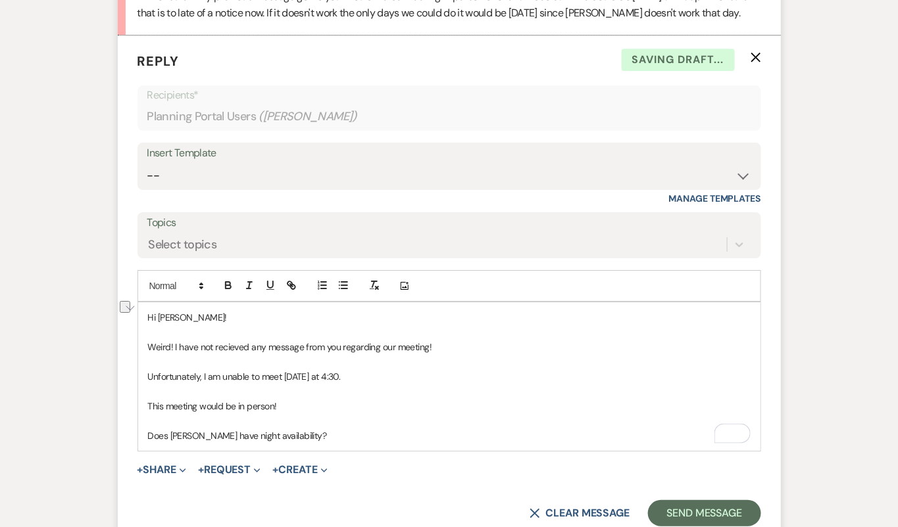
drag, startPoint x: 294, startPoint y: 403, endPoint x: 131, endPoint y: 399, distance: 163.1
click at [131, 399] on form "Reply X Saving draft... Recipients* Planning Portal Users ( [PERSON_NAME] ) Ins…" at bounding box center [449, 289] width 663 height 507
copy p "This meeting would be in person!"
click at [147, 372] on div "Hi [PERSON_NAME]! Weird! I have not recieved any message from you regarding our…" at bounding box center [449, 377] width 622 height 149
drag, startPoint x: 290, startPoint y: 400, endPoint x: 171, endPoint y: 400, distance: 119.0
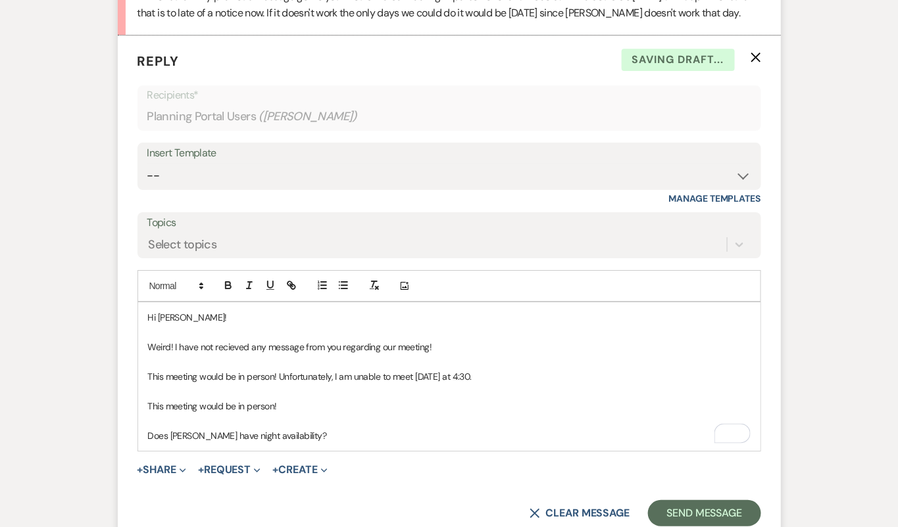
click at [171, 400] on p "This meeting would be in person!" at bounding box center [449, 406] width 602 height 14
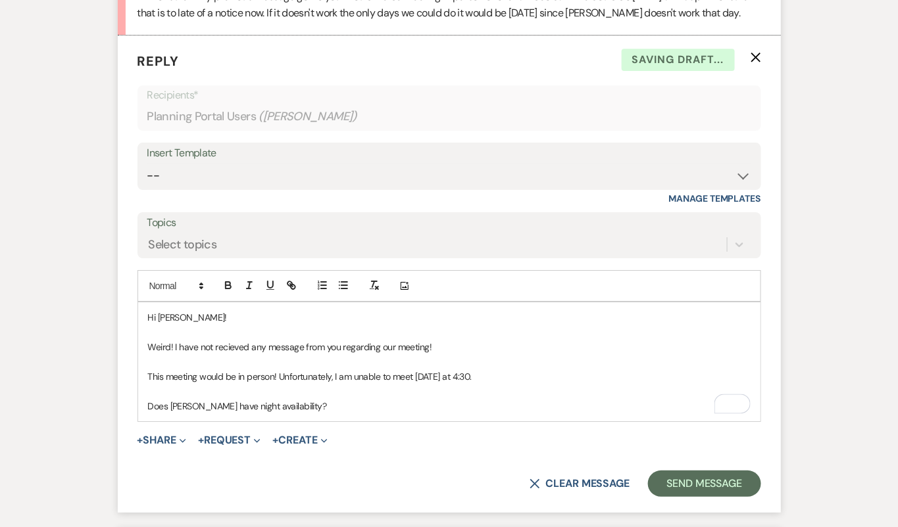
click at [310, 405] on p "Does [PERSON_NAME] have night availability?" at bounding box center [449, 406] width 602 height 14
click at [377, 407] on p "Does [PERSON_NAME] have night availability? We are open until 8 [DATE] and wedn…" at bounding box center [449, 406] width 602 height 14
click at [506, 406] on p "Does [PERSON_NAME] have night availability? We are open until 8 on Tuesdays and…" at bounding box center [449, 406] width 602 height 14
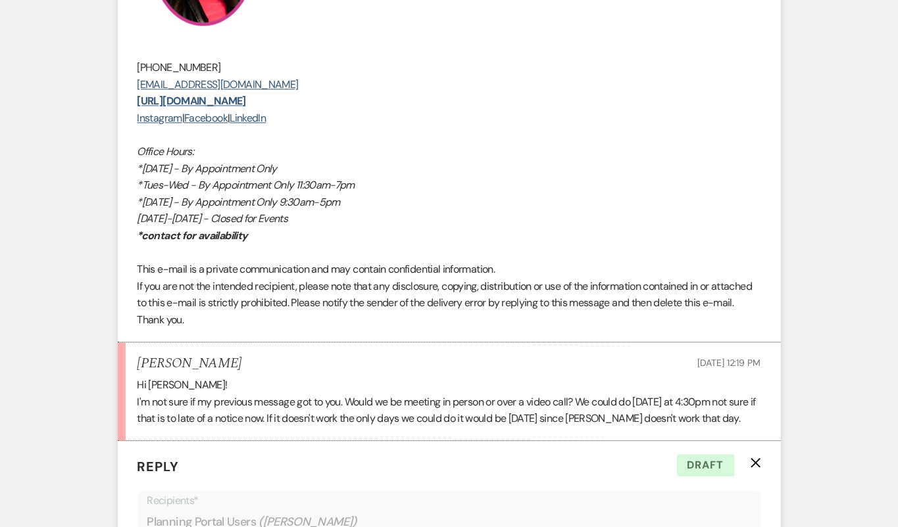
scroll to position [985, 0]
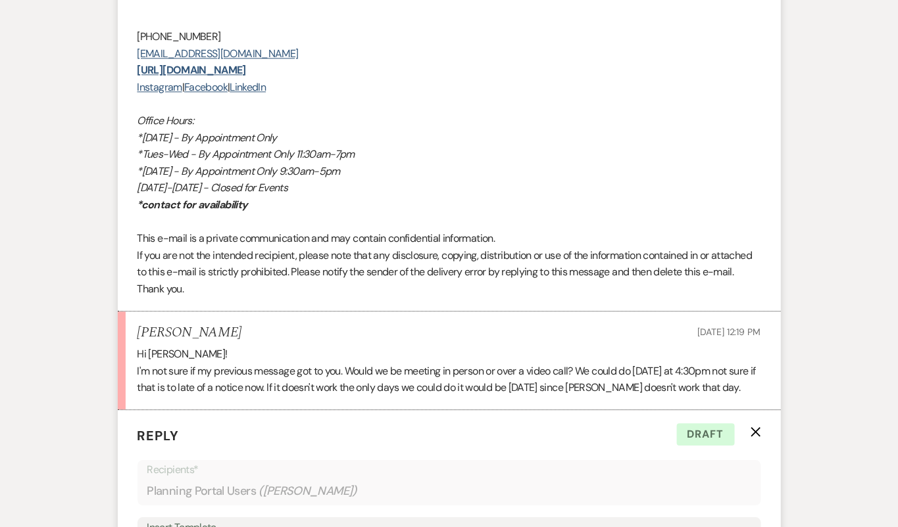
click at [278, 387] on p "I'm not sure if my previous message got to you. Would we be meeting in person o…" at bounding box center [448, 380] width 623 height 34
click at [347, 365] on p "I'm not sure if my previous message got to you. Would we be meeting in person o…" at bounding box center [448, 380] width 623 height 34
click at [351, 366] on p "I'm not sure if my previous message got to you. Would we be meeting in person o…" at bounding box center [448, 380] width 623 height 34
click at [409, 368] on p "I'm not sure if my previous message got to you. Would we be meeting in person o…" at bounding box center [448, 380] width 623 height 34
click at [475, 373] on p "I'm not sure if my previous message got to you. Would we be meeting in person o…" at bounding box center [448, 380] width 623 height 34
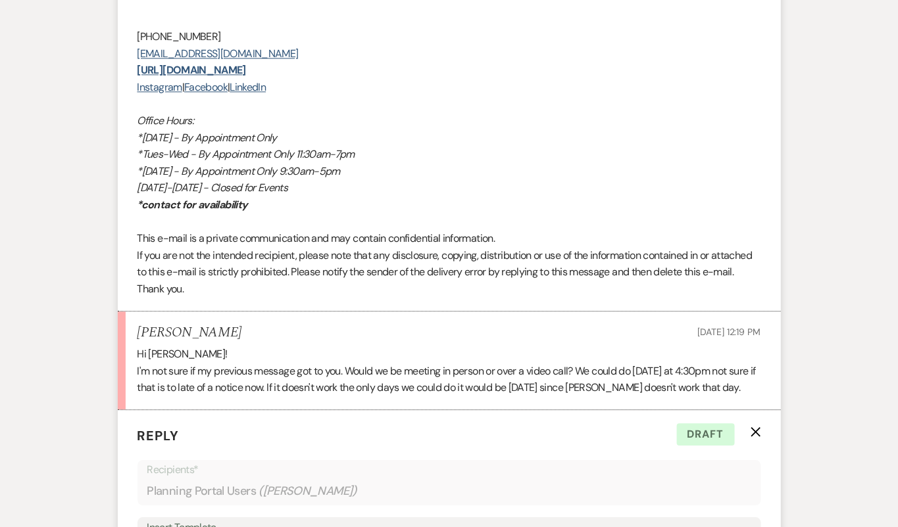
click at [585, 369] on p "I'm not sure if my previous message got to you. Would we be meeting in person o…" at bounding box center [448, 380] width 623 height 34
click at [627, 383] on p "I'm not sure if my previous message got to you. Would we be meeting in person o…" at bounding box center [448, 380] width 623 height 34
click at [598, 381] on p "I'm not sure if my previous message got to you. Would we be meeting in person o…" at bounding box center [448, 380] width 623 height 34
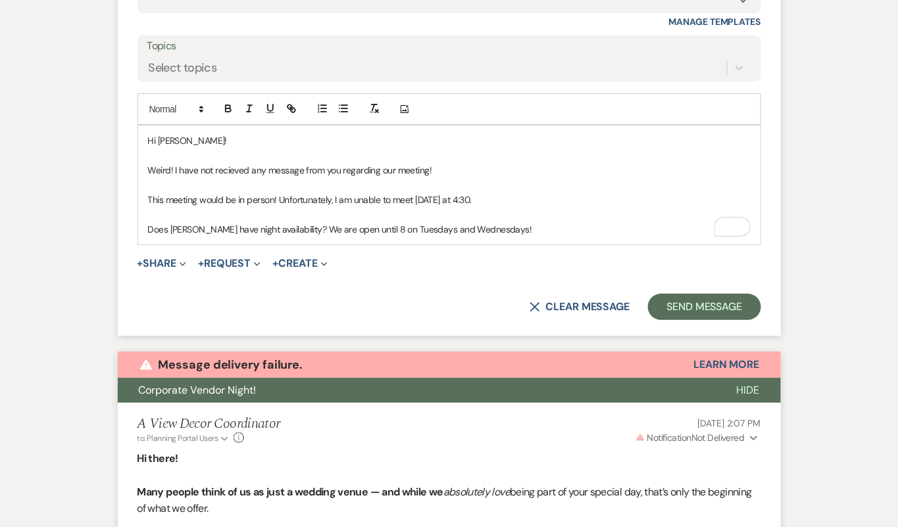
scroll to position [1526, 0]
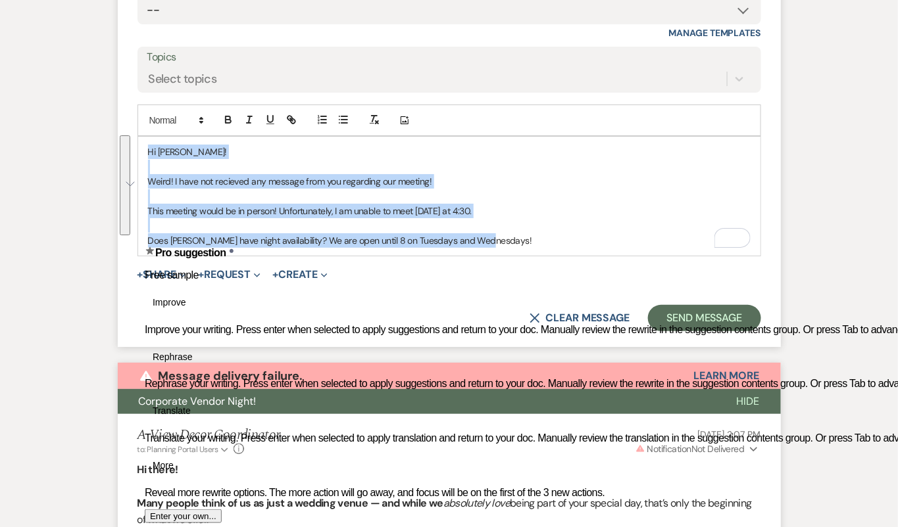
copy div "Hi [PERSON_NAME]! Weird! I have not recieved any message from you regarding our…"
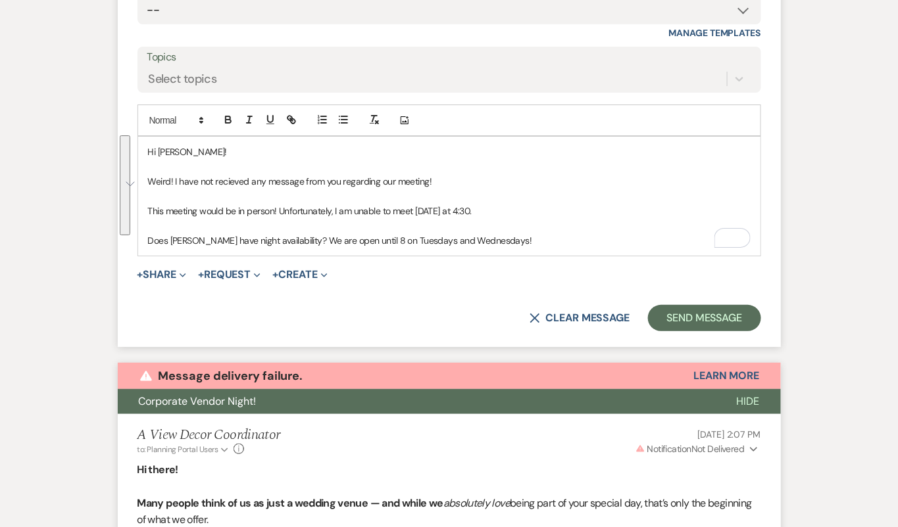
click at [536, 226] on p "To enrich screen reader interactions, please activate Accessibility in Grammarl…" at bounding box center [449, 225] width 602 height 14
click at [534, 238] on p "Does [PERSON_NAME] have night availability? We are open until 8 on Tuesdays and…" at bounding box center [449, 240] width 602 height 14
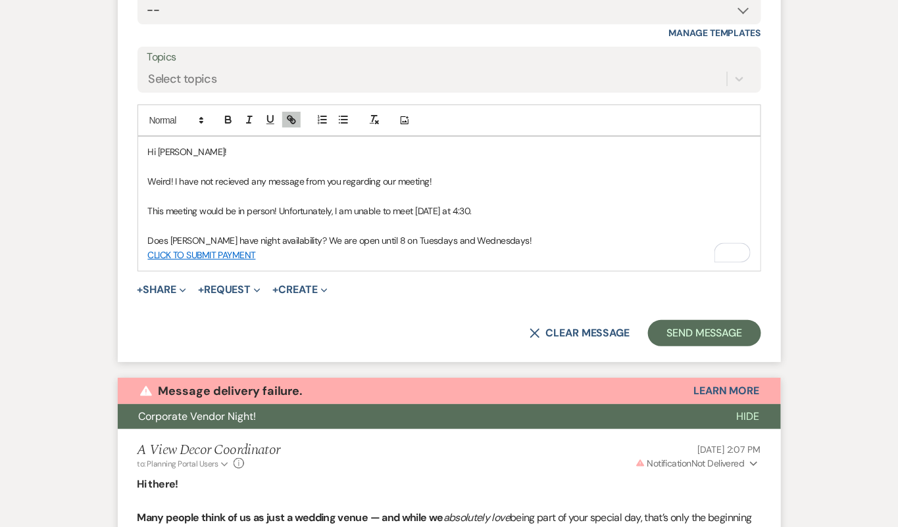
click at [222, 252] on link "CLICK TO SUBMIT PAYMENT" at bounding box center [202, 255] width 108 height 12
drag, startPoint x: 250, startPoint y: 273, endPoint x: 222, endPoint y: 274, distance: 28.3
click at [221, 274] on form "Reply X Draft saved! Recipients* Planning Portal Users ( [PERSON_NAME] ) Insert…" at bounding box center [449, 116] width 663 height 493
click at [227, 255] on link "CLICK TO SUBMIT PAYMENT" at bounding box center [202, 255] width 108 height 12
click at [208, 274] on link "[URL][DOMAIN_NAME]" at bounding box center [166, 280] width 83 height 17
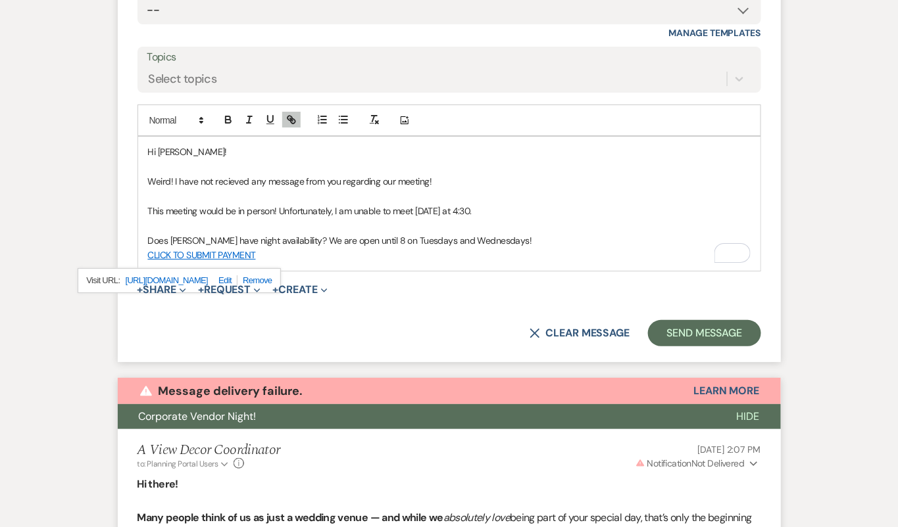
drag, startPoint x: 289, startPoint y: 255, endPoint x: 133, endPoint y: 260, distance: 156.6
click at [133, 261] on form "Reply X Draft Recipients* Planning Portal Users ( [PERSON_NAME] ) Insert Templa…" at bounding box center [449, 116] width 663 height 493
drag, startPoint x: 291, startPoint y: 253, endPoint x: 140, endPoint y: 251, distance: 150.6
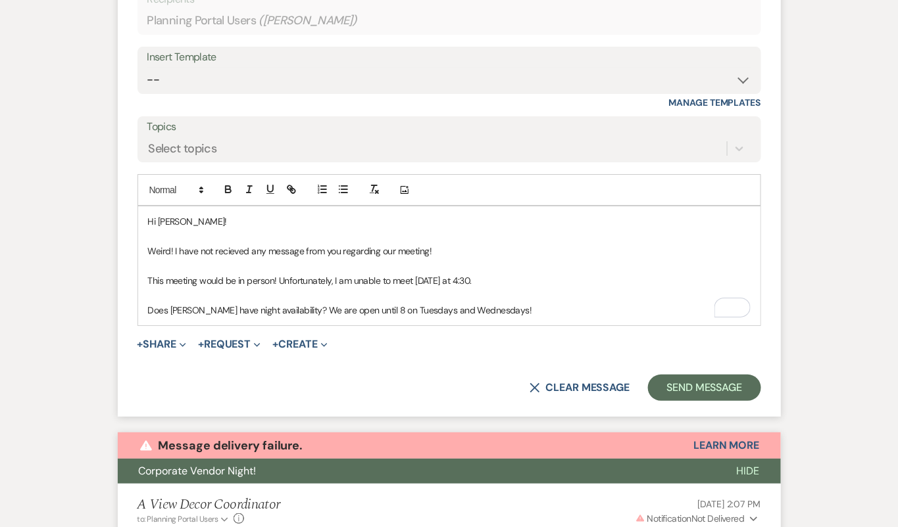
scroll to position [1524, 0]
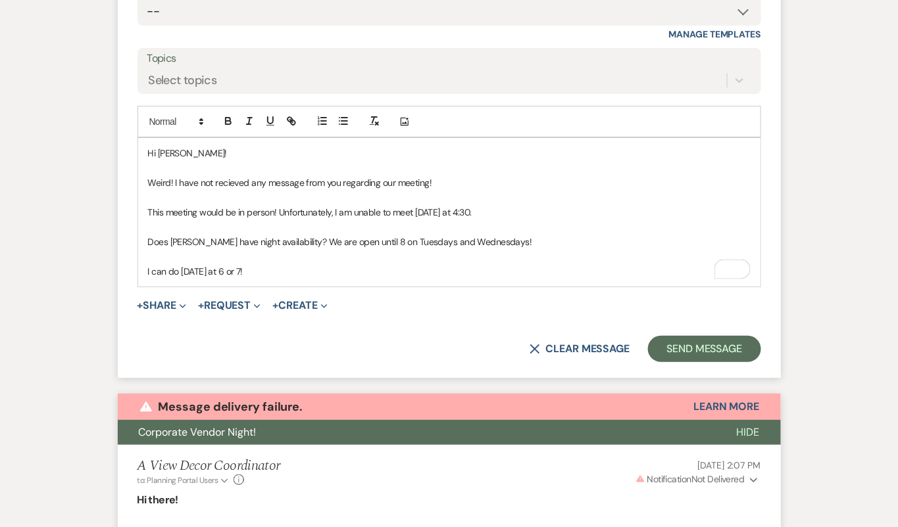
drag, startPoint x: 281, startPoint y: 269, endPoint x: 138, endPoint y: 141, distance: 191.9
click at [138, 141] on div "Hi [PERSON_NAME]! Weird! I have not recieved any message from you regarding our…" at bounding box center [449, 212] width 622 height 149
copy div "Hi [PERSON_NAME]! Weird! I have not recieved any message from you regarding our…"
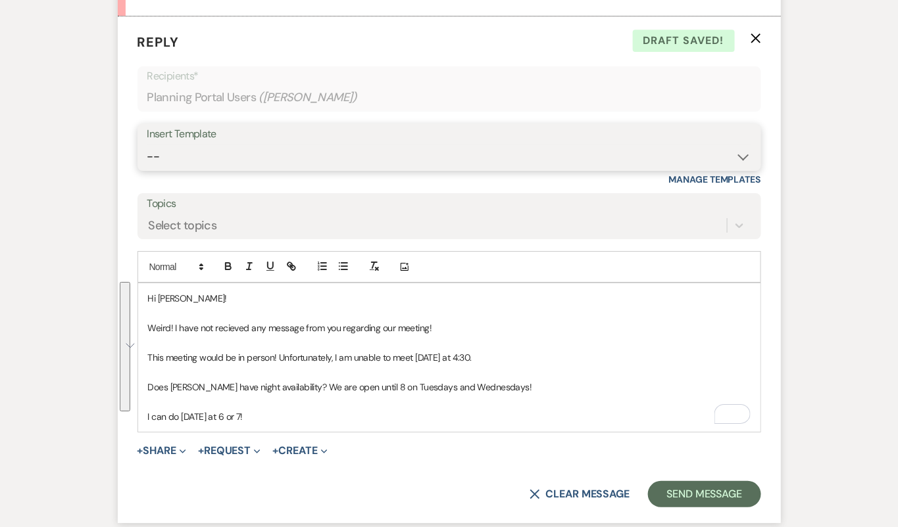
click at [304, 161] on select "-- Tour Confirmation Contract (Pre-Booked Leads) Out of office Inquiry Email Al…" at bounding box center [449, 157] width 604 height 26
select select "4160"
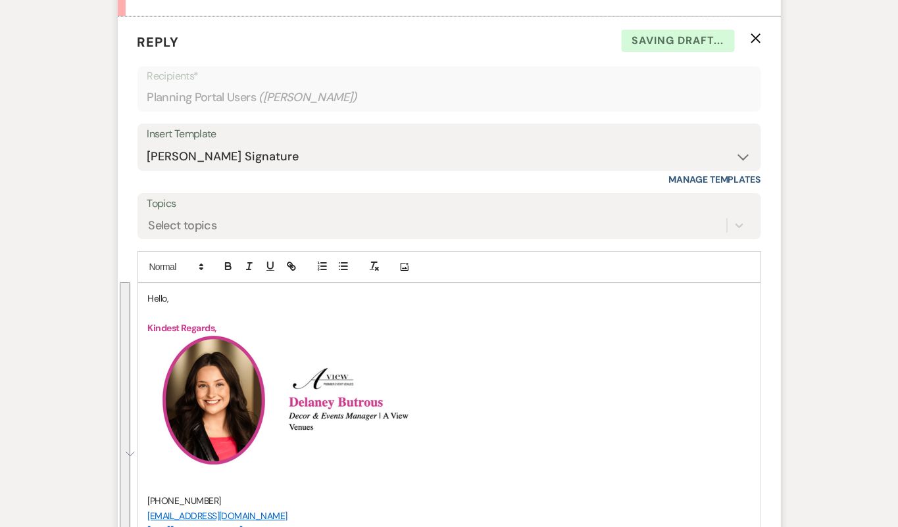
drag, startPoint x: 211, startPoint y: 360, endPoint x: 155, endPoint y: 292, distance: 88.2
click at [155, 292] on p "Hello," at bounding box center [449, 298] width 602 height 14
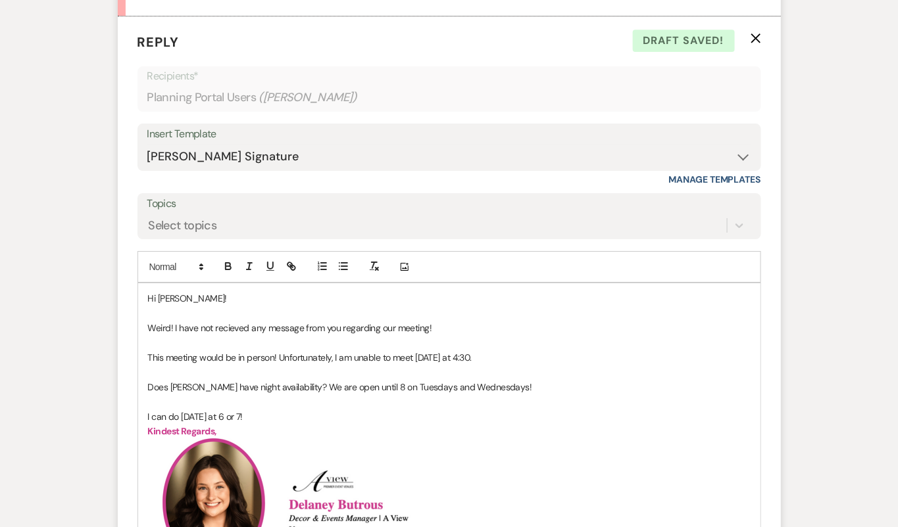
click at [291, 410] on p "I can do [DATE] at 6 or 7!" at bounding box center [449, 417] width 602 height 14
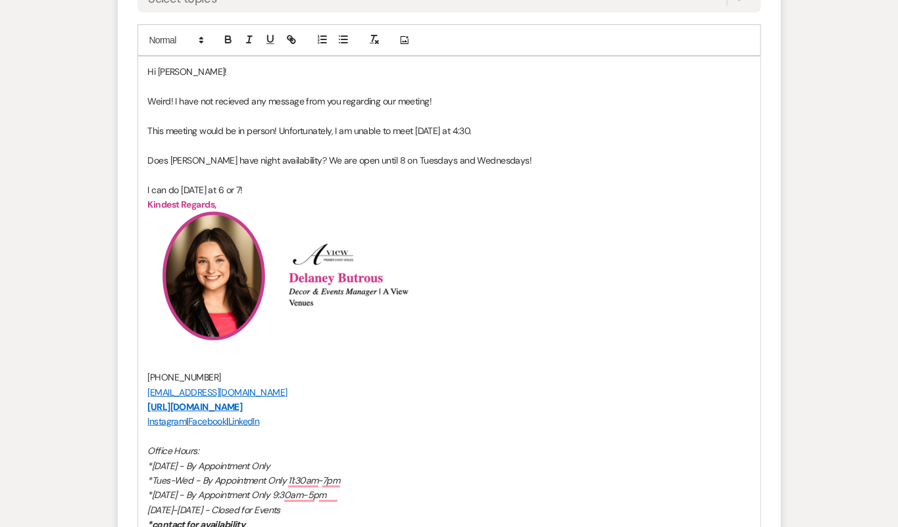
scroll to position [1601, 0]
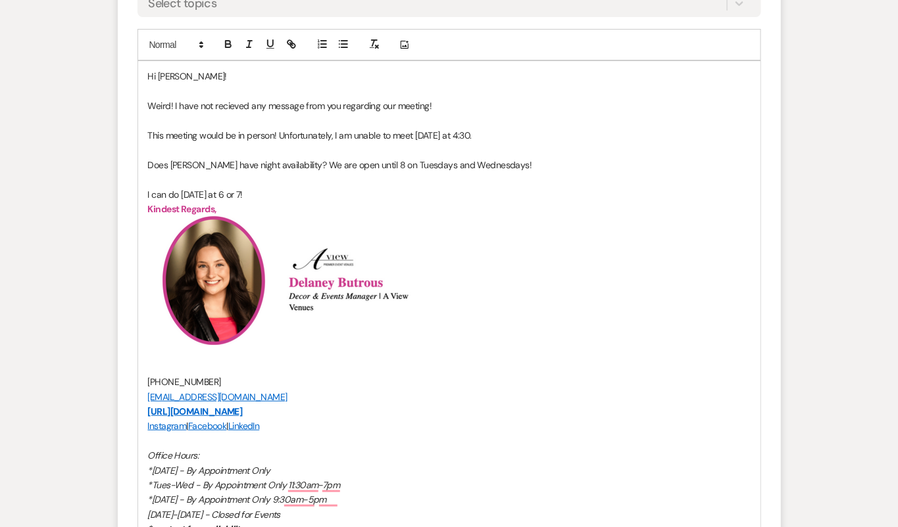
click at [506, 161] on p "Does [PERSON_NAME] have night availability? We are open until 8 on Tuesdays and…" at bounding box center [449, 165] width 602 height 14
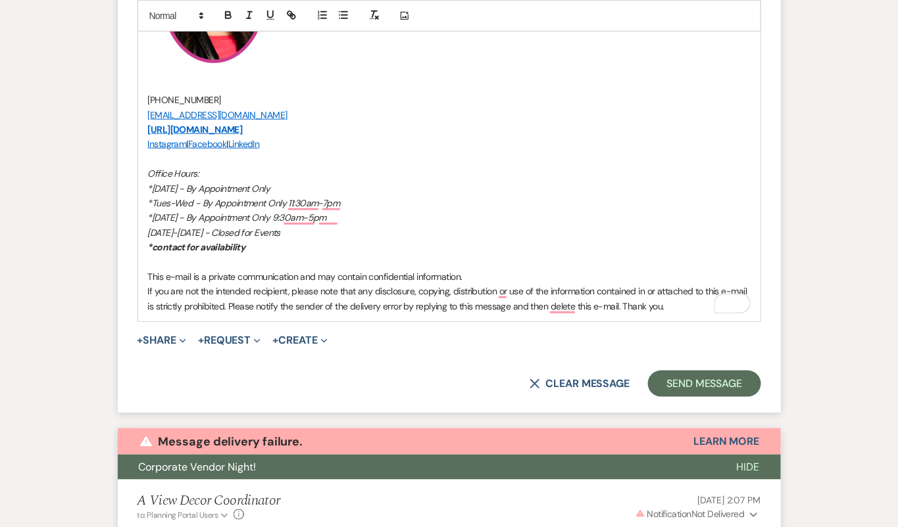
scroll to position [1943, 0]
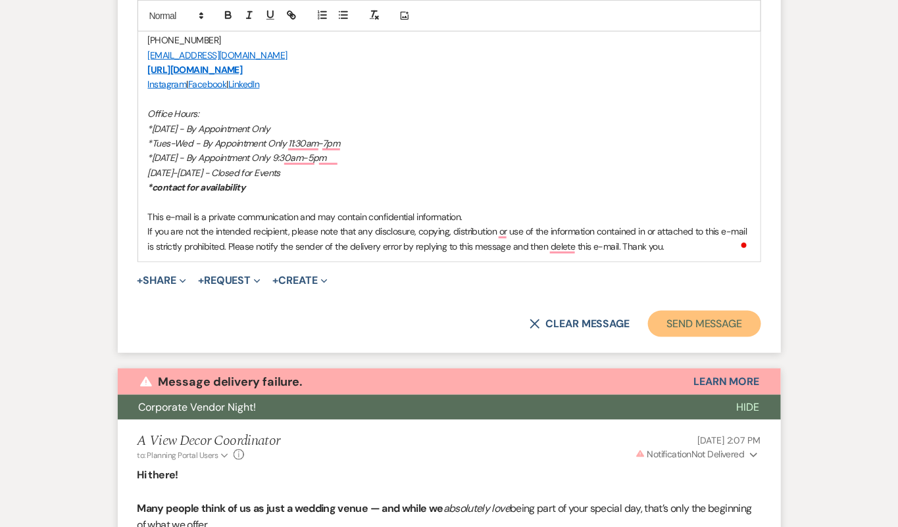
drag, startPoint x: 155, startPoint y: 292, endPoint x: 681, endPoint y: 316, distance: 526.7
click at [681, 316] on button "Send Message" at bounding box center [704, 324] width 112 height 26
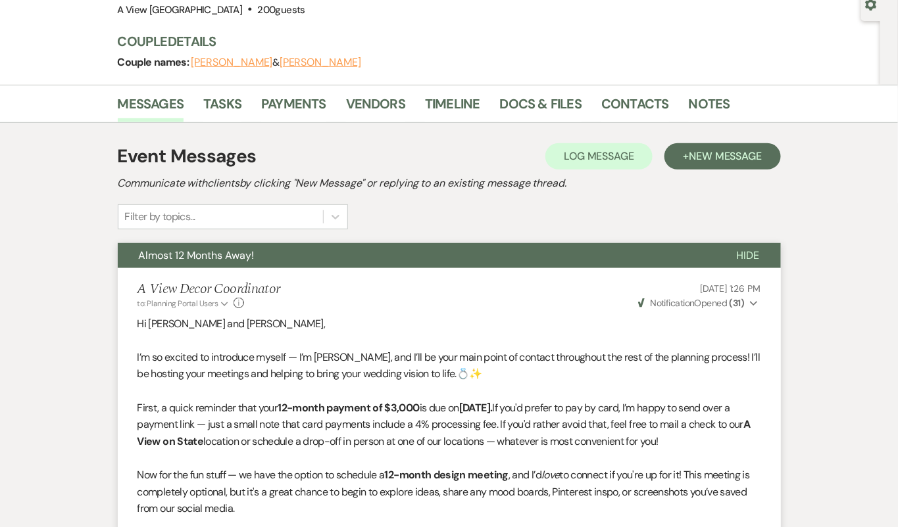
scroll to position [0, 0]
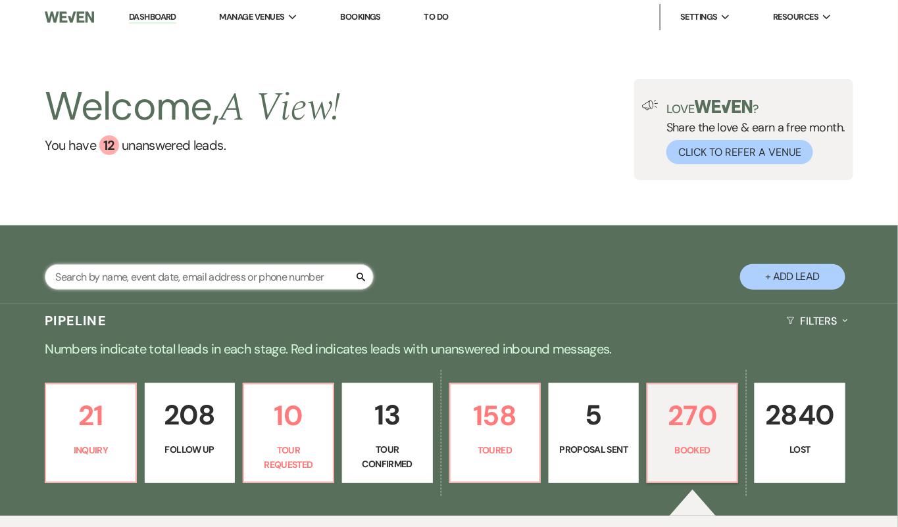
click at [254, 283] on input "text" at bounding box center [209, 277] width 329 height 26
click at [187, 286] on input "text" at bounding box center [209, 277] width 329 height 26
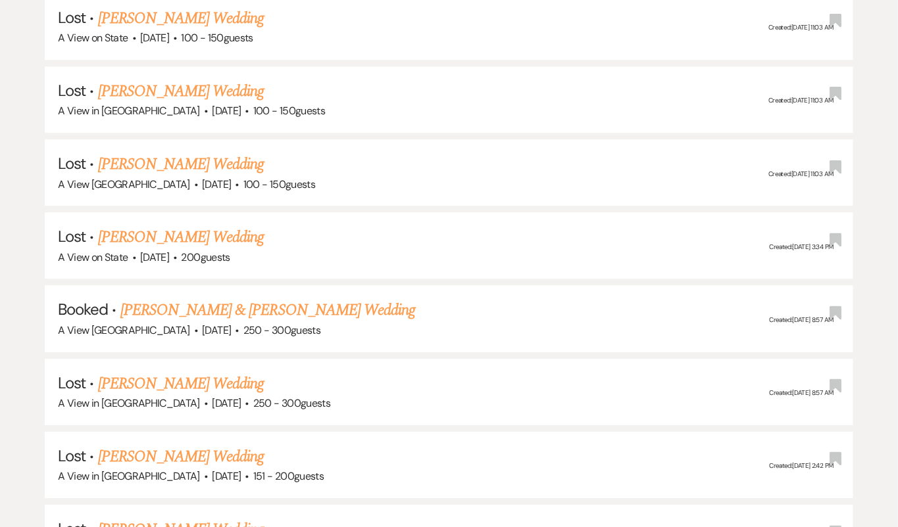
scroll to position [1223, 0]
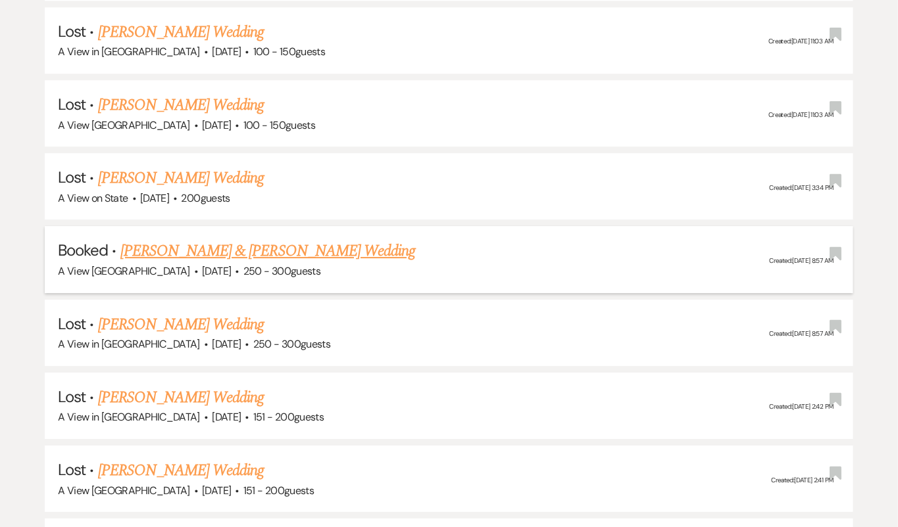
type input "kelsey forman"
click at [299, 247] on link "Kelsey Forman & Zach Holverson's Wedding" at bounding box center [267, 251] width 295 height 24
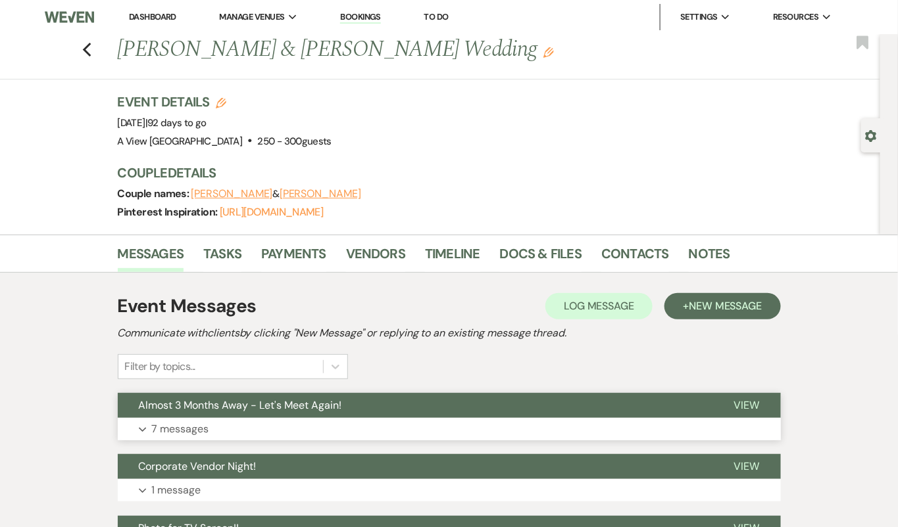
click at [360, 437] on button "Expand 7 messages" at bounding box center [449, 429] width 663 height 22
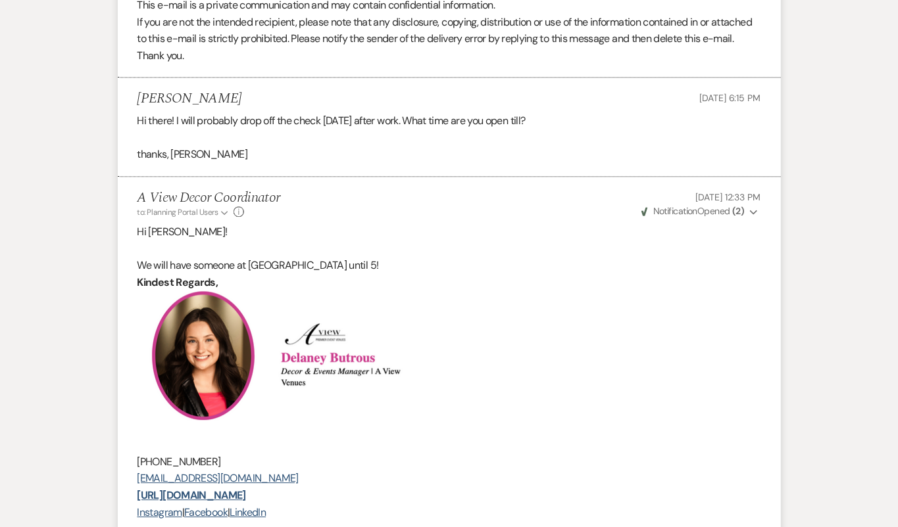
scroll to position [2517, 0]
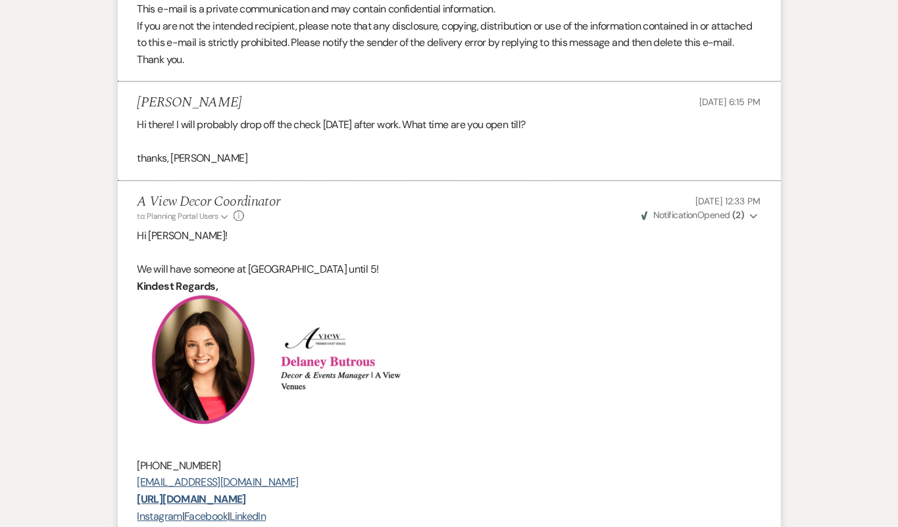
click at [716, 209] on span "Weven Check Notification Opened ( 2 )" at bounding box center [692, 215] width 103 height 12
click at [716, 211] on span "Weven Check Notification Opened ( 2 )" at bounding box center [692, 215] width 103 height 12
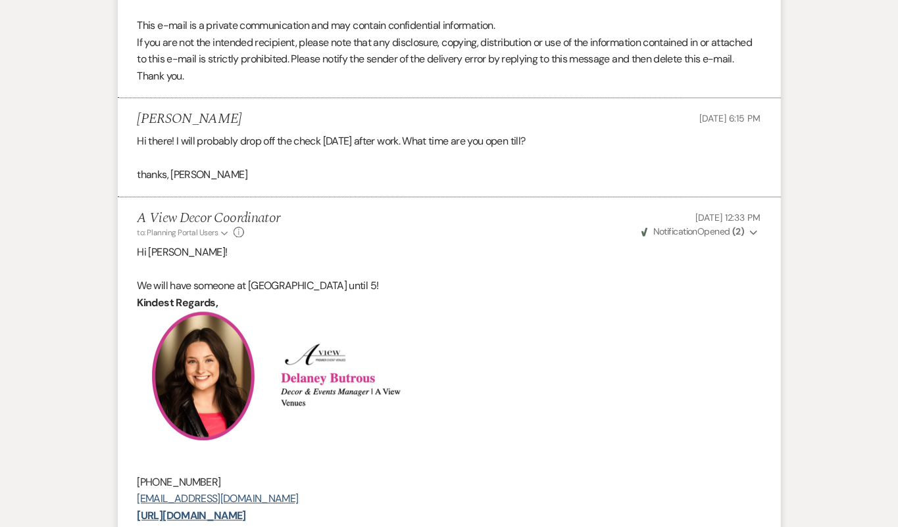
scroll to position [2506, 0]
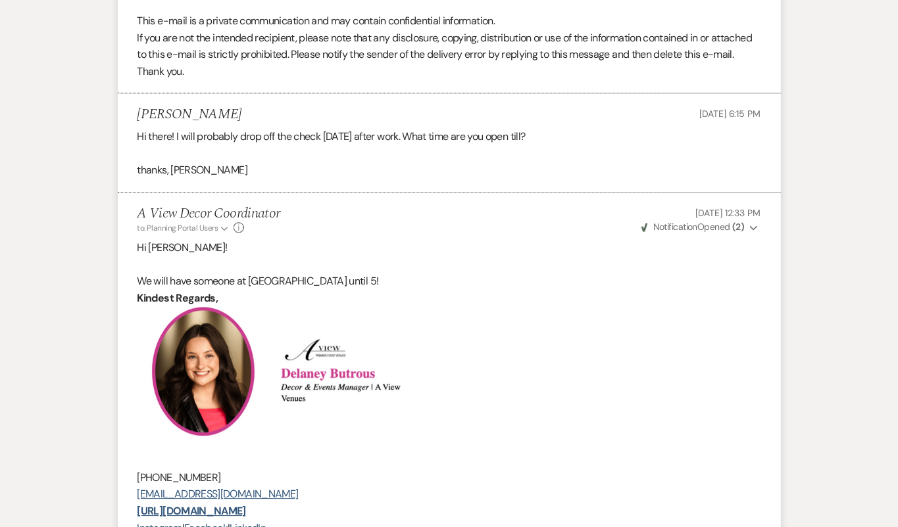
click at [685, 228] on span "Notification" at bounding box center [675, 227] width 44 height 12
